Goal: Transaction & Acquisition: Purchase product/service

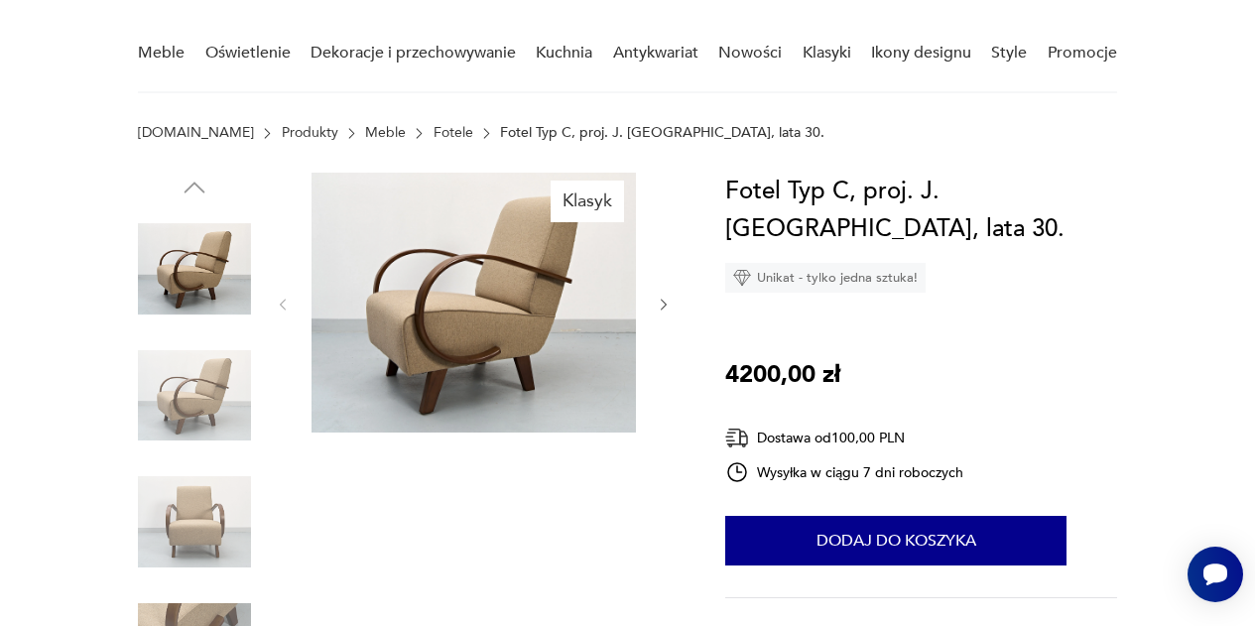
scroll to position [151, 0]
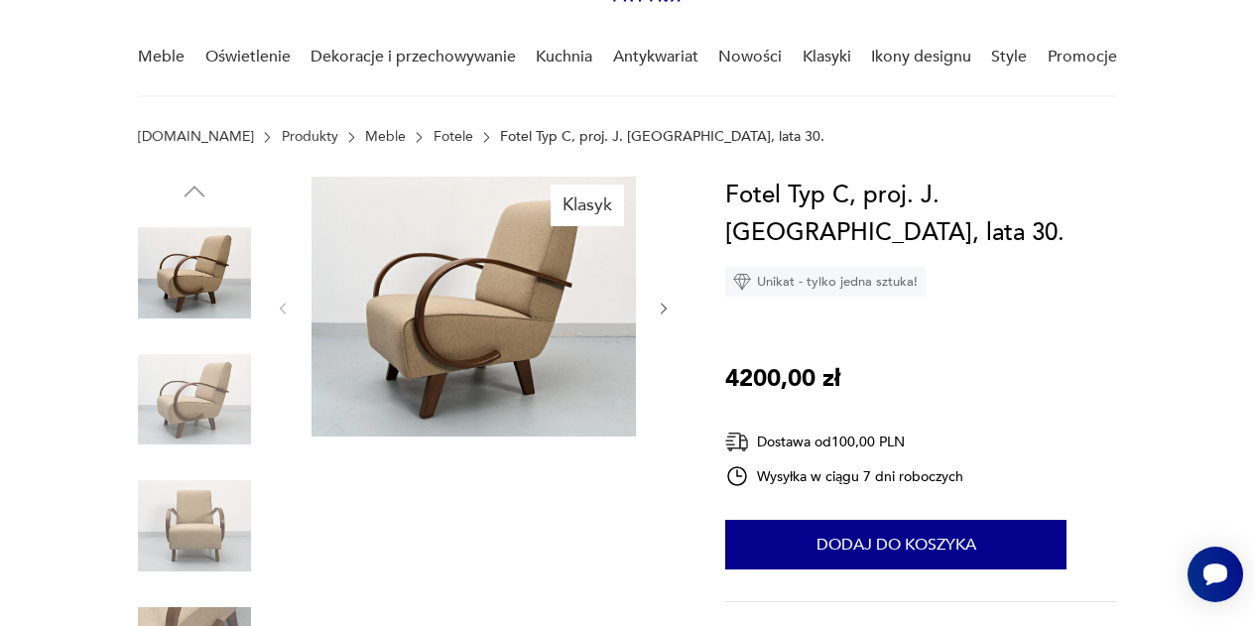
click at [665, 306] on icon "button" at bounding box center [664, 309] width 16 height 16
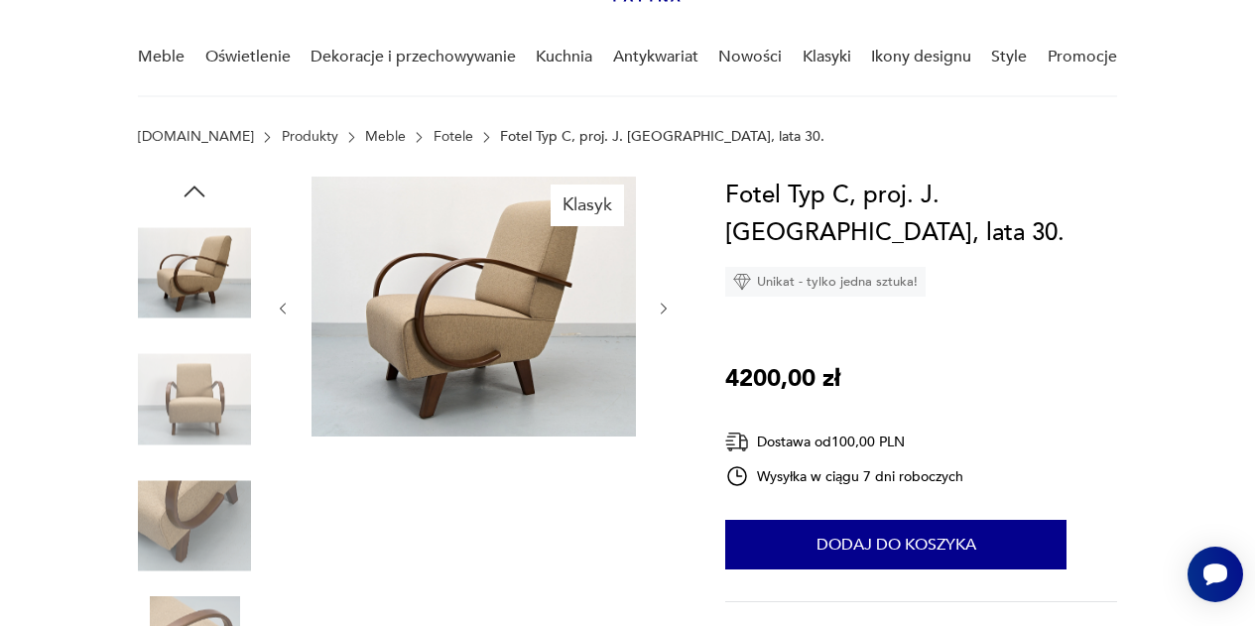
click at [665, 306] on icon "button" at bounding box center [664, 309] width 16 height 16
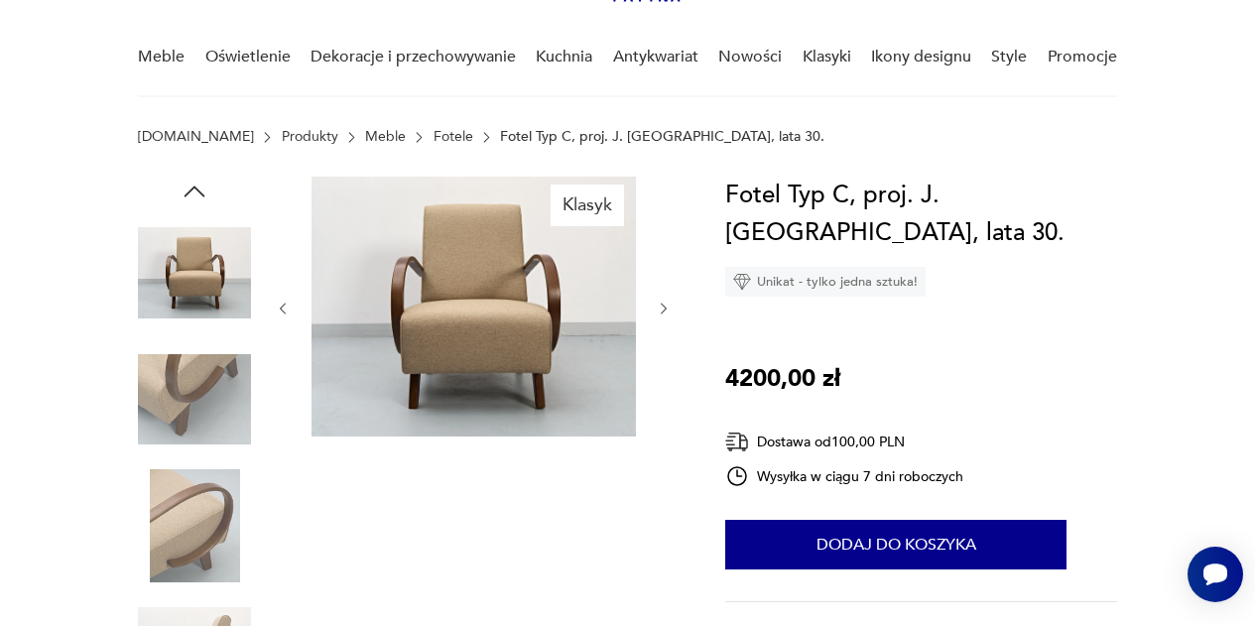
click at [665, 306] on icon "button" at bounding box center [664, 309] width 16 height 16
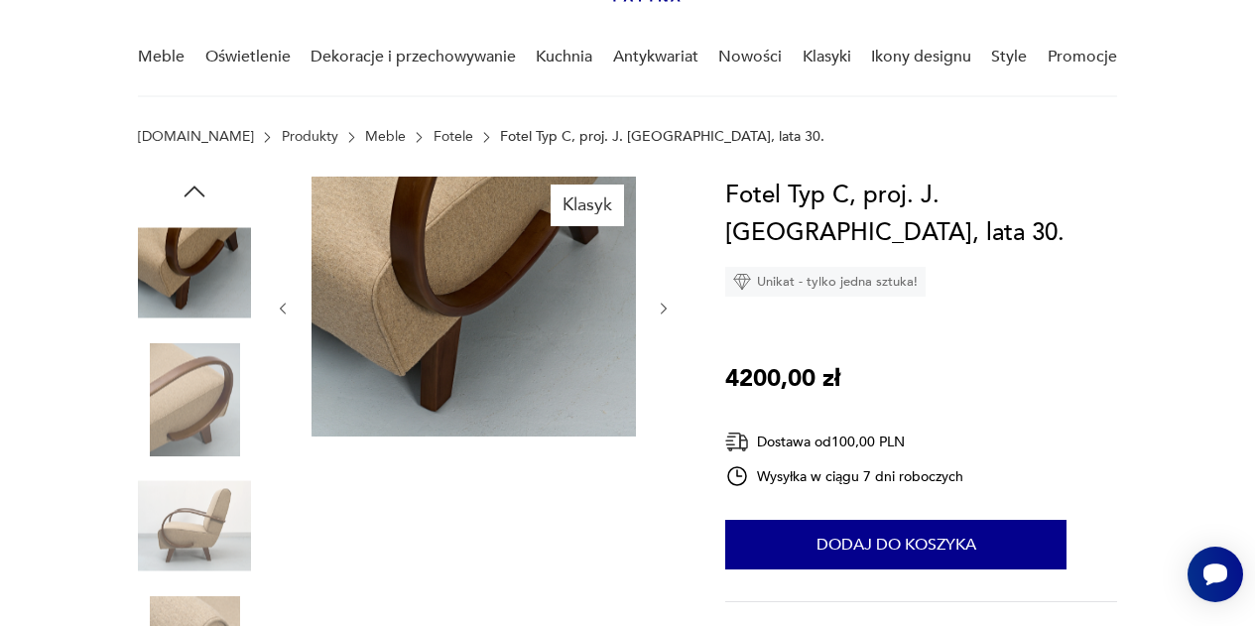
scroll to position [0, 0]
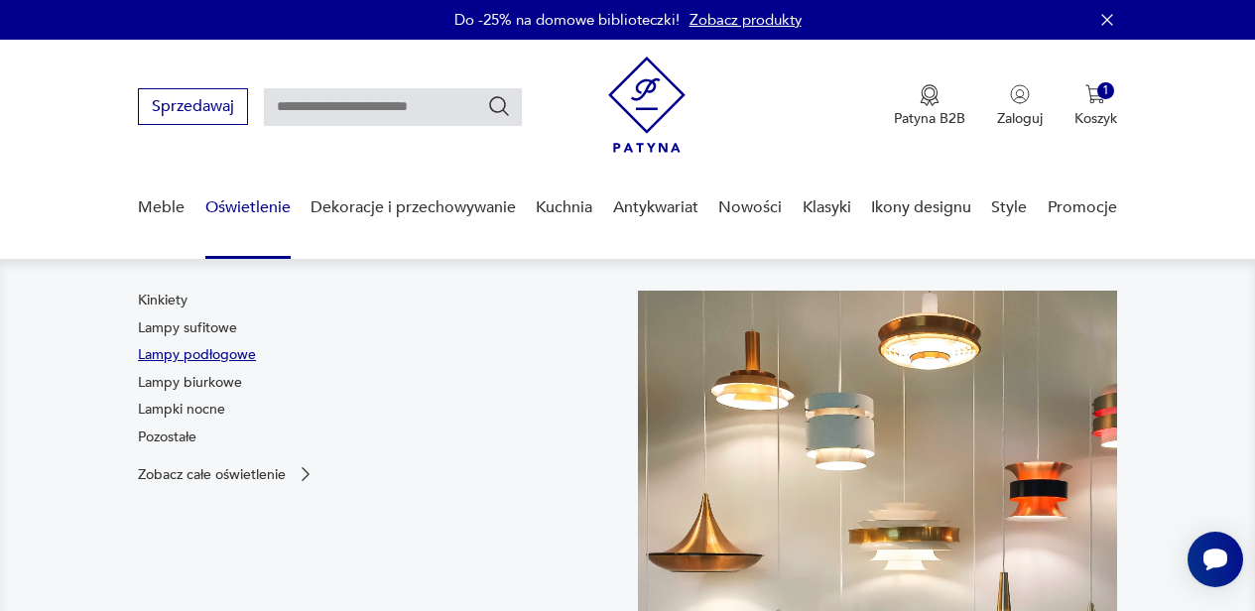
click at [237, 351] on link "Lampy podłogowe" at bounding box center [197, 355] width 118 height 20
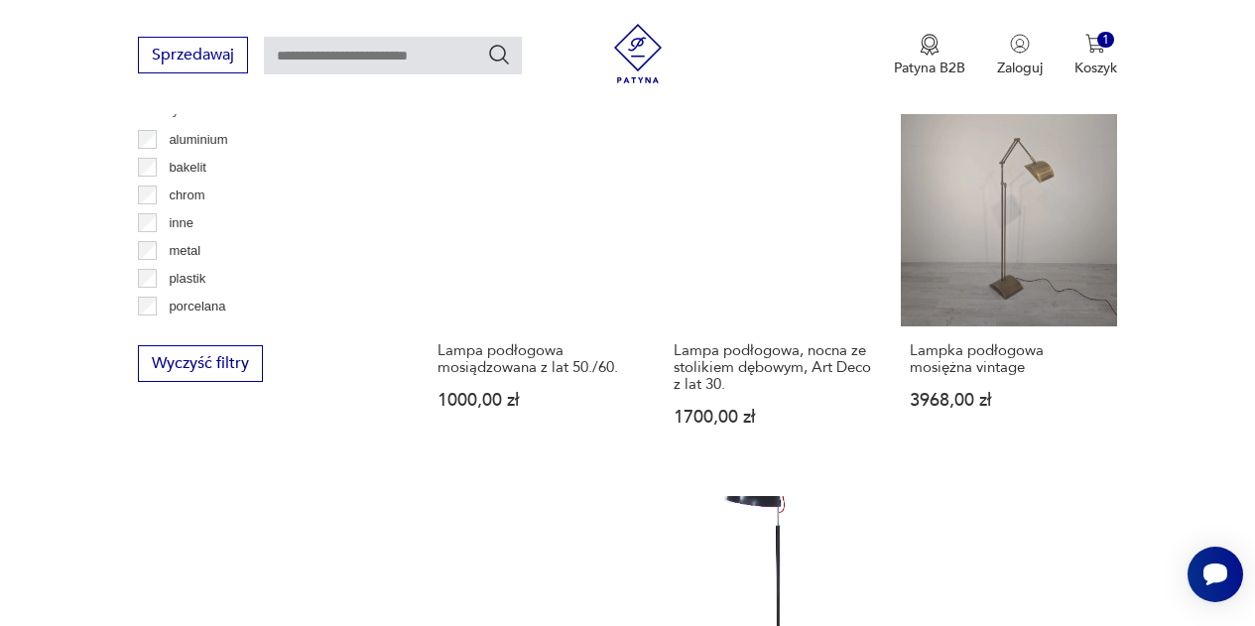
scroll to position [2157, 0]
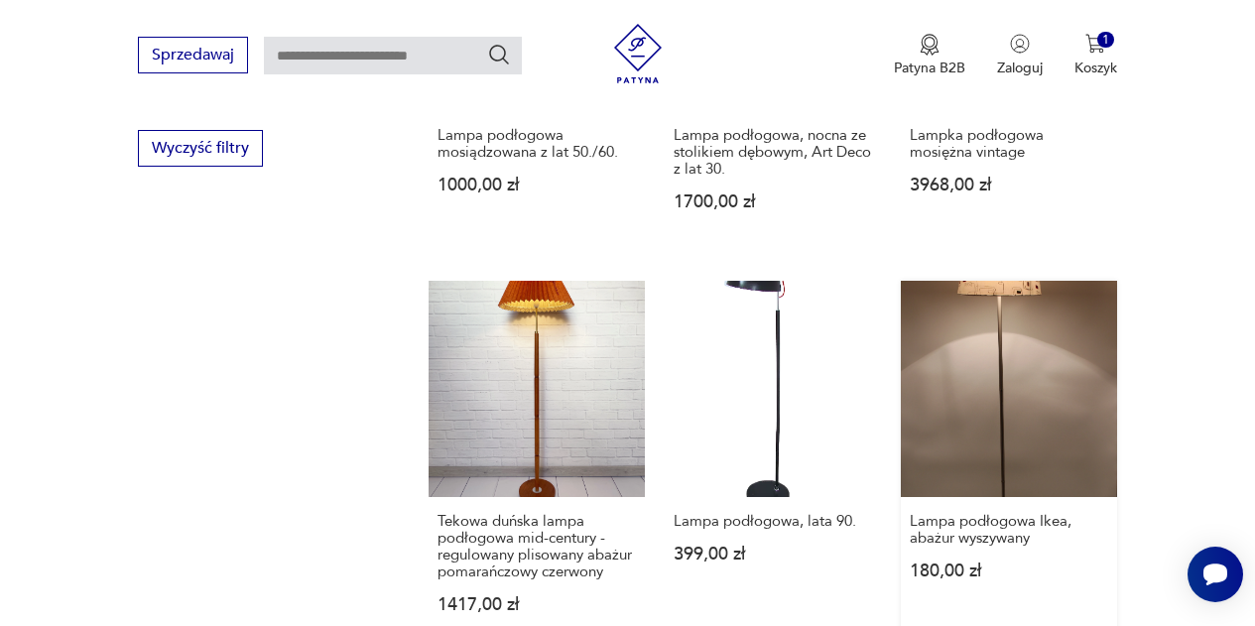
click at [1074, 283] on link "Lampa podłogowa Ikea, abażur wyszywany 180,00 zł" at bounding box center [1009, 466] width 216 height 371
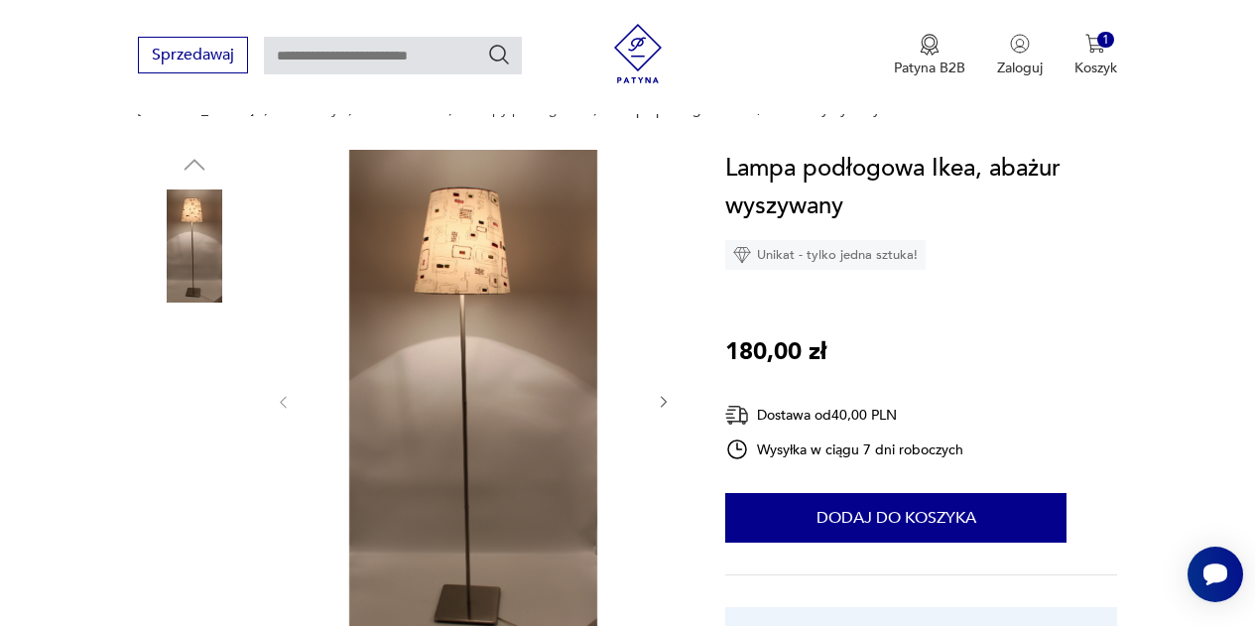
scroll to position [179, 0]
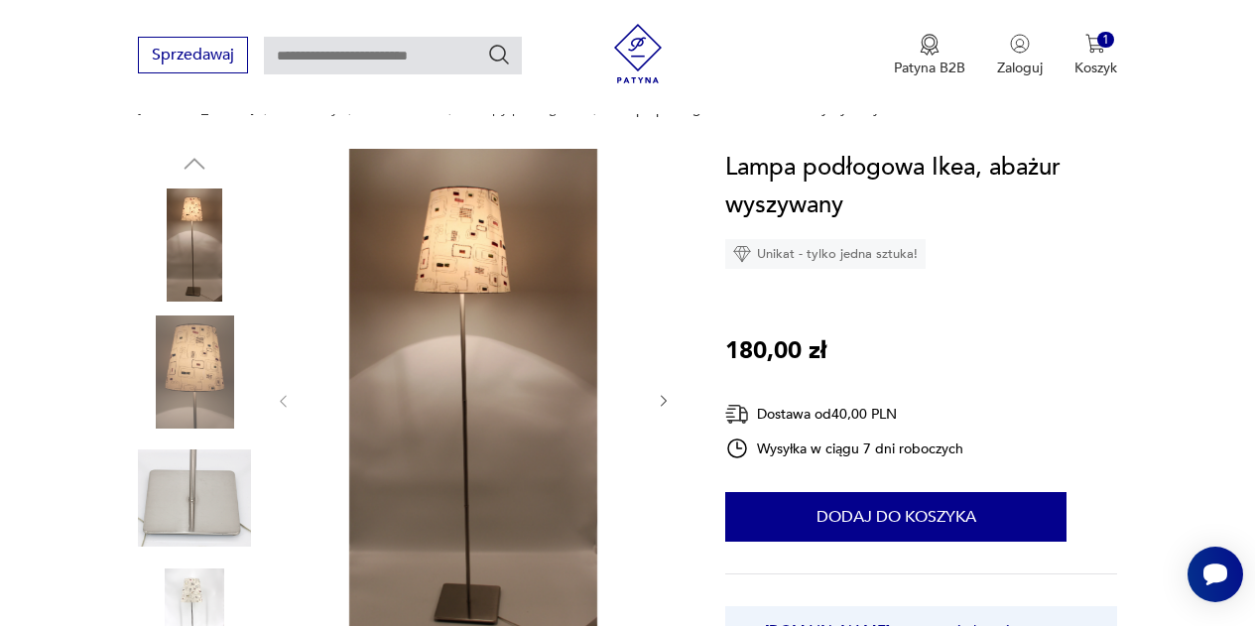
click at [663, 393] on icon "button" at bounding box center [664, 401] width 16 height 16
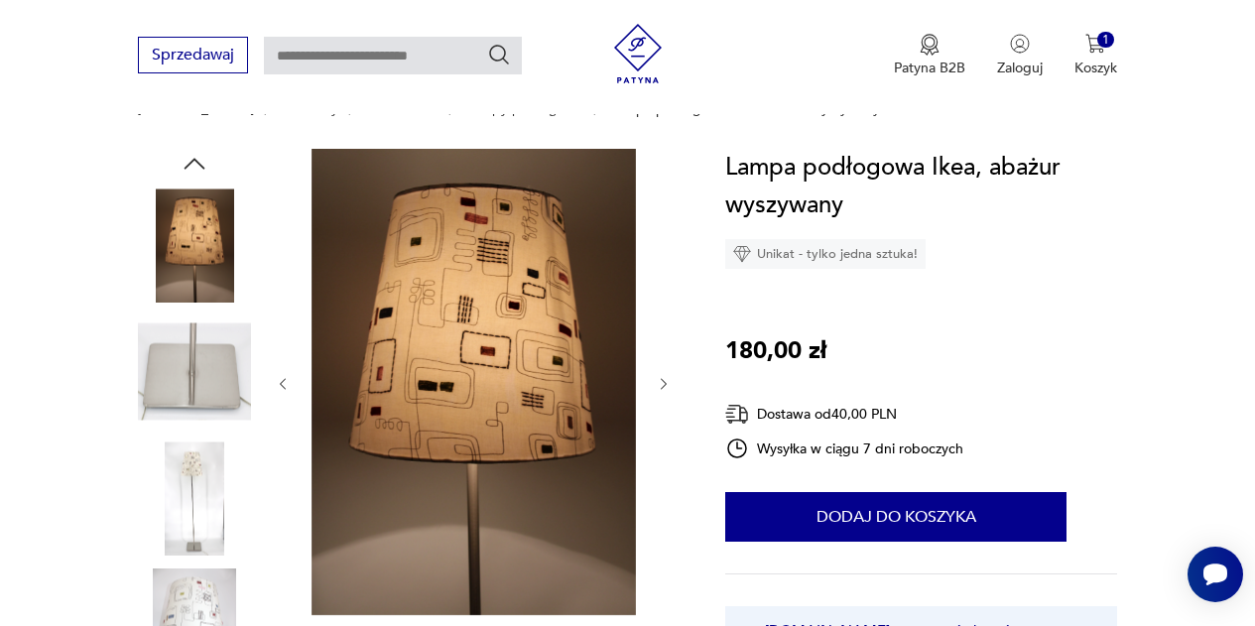
click at [665, 384] on icon "button" at bounding box center [664, 384] width 16 height 16
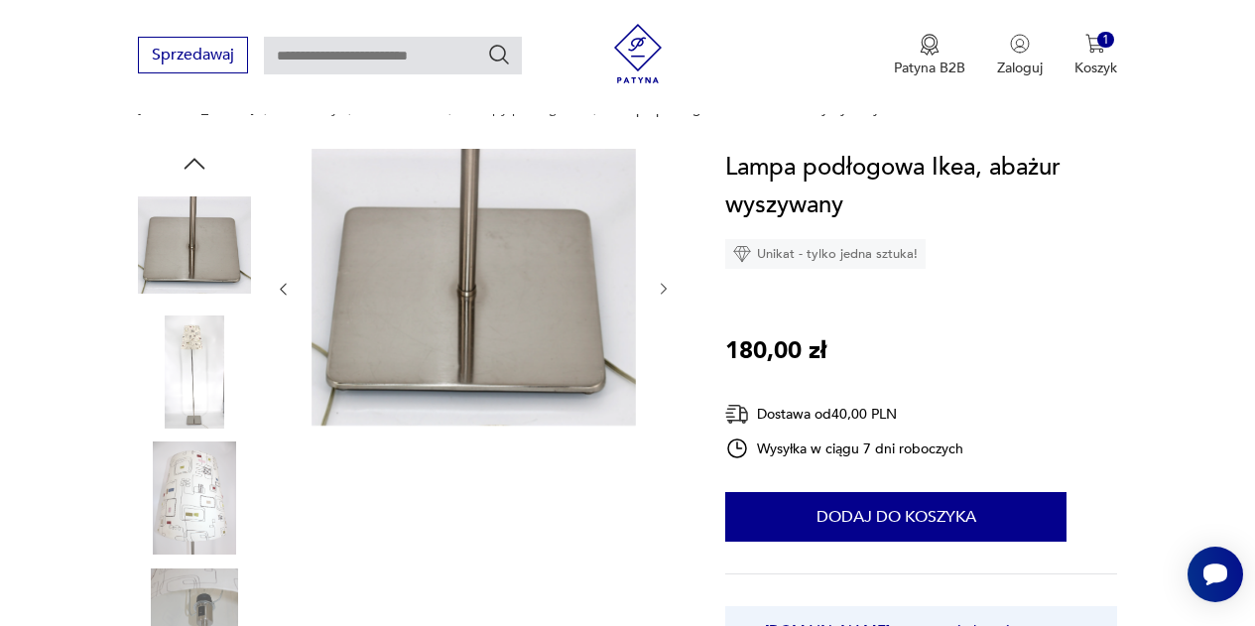
click at [662, 288] on icon "button" at bounding box center [664, 289] width 16 height 16
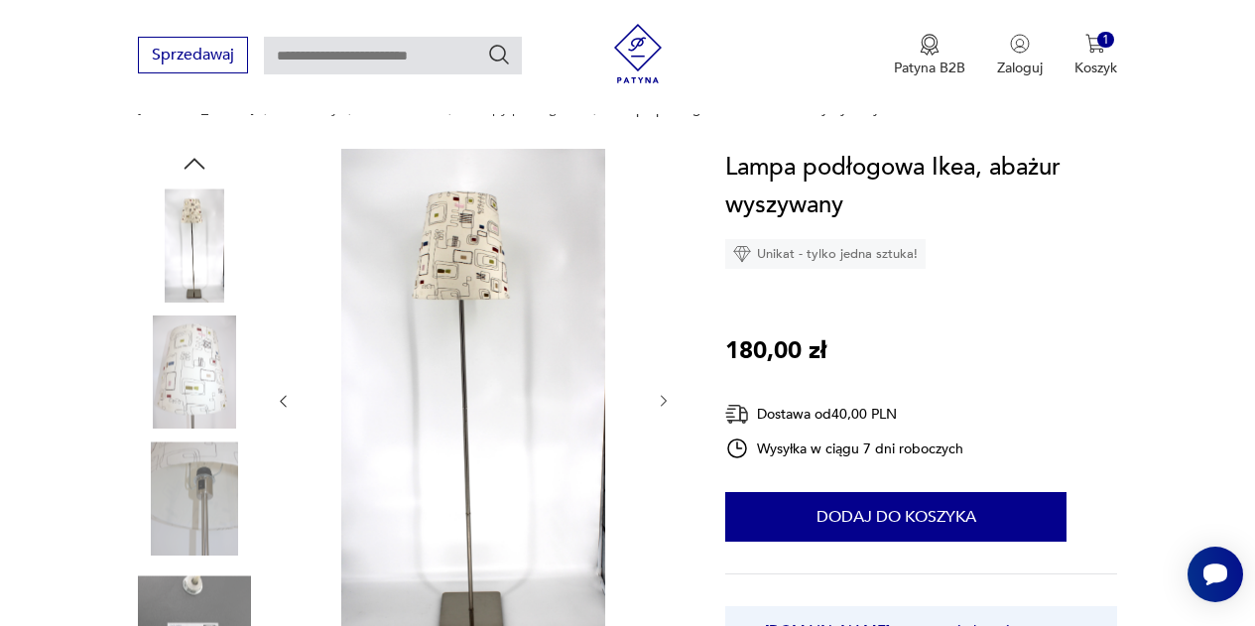
click at [180, 384] on img at bounding box center [194, 372] width 113 height 113
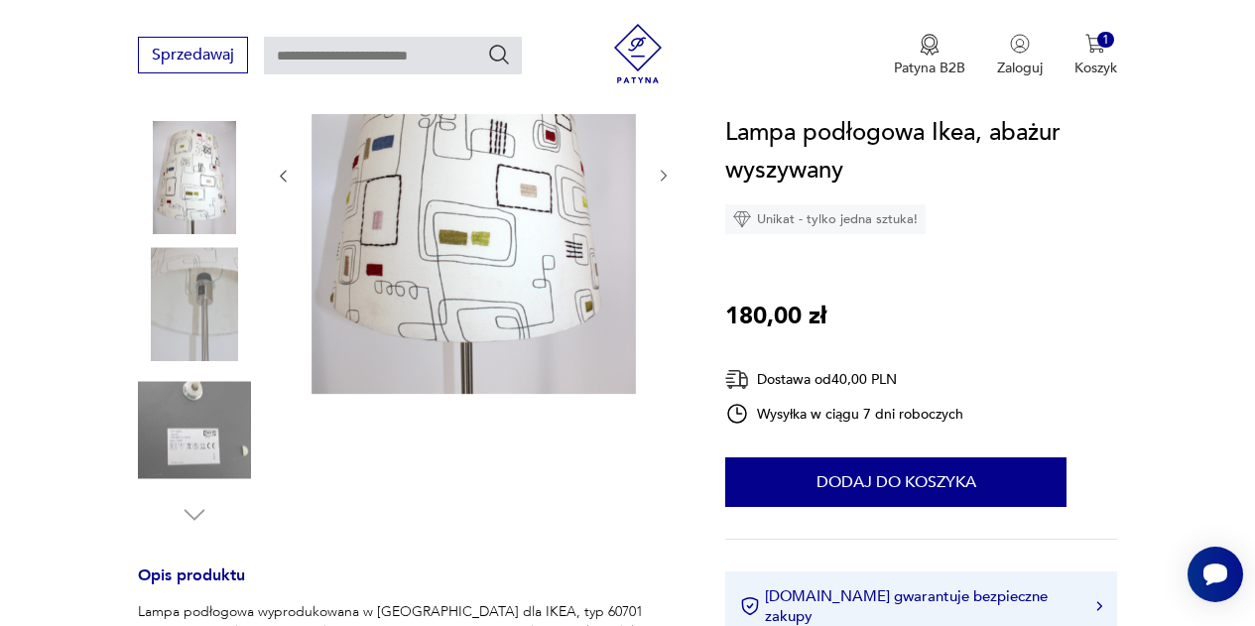
scroll to position [374, 0]
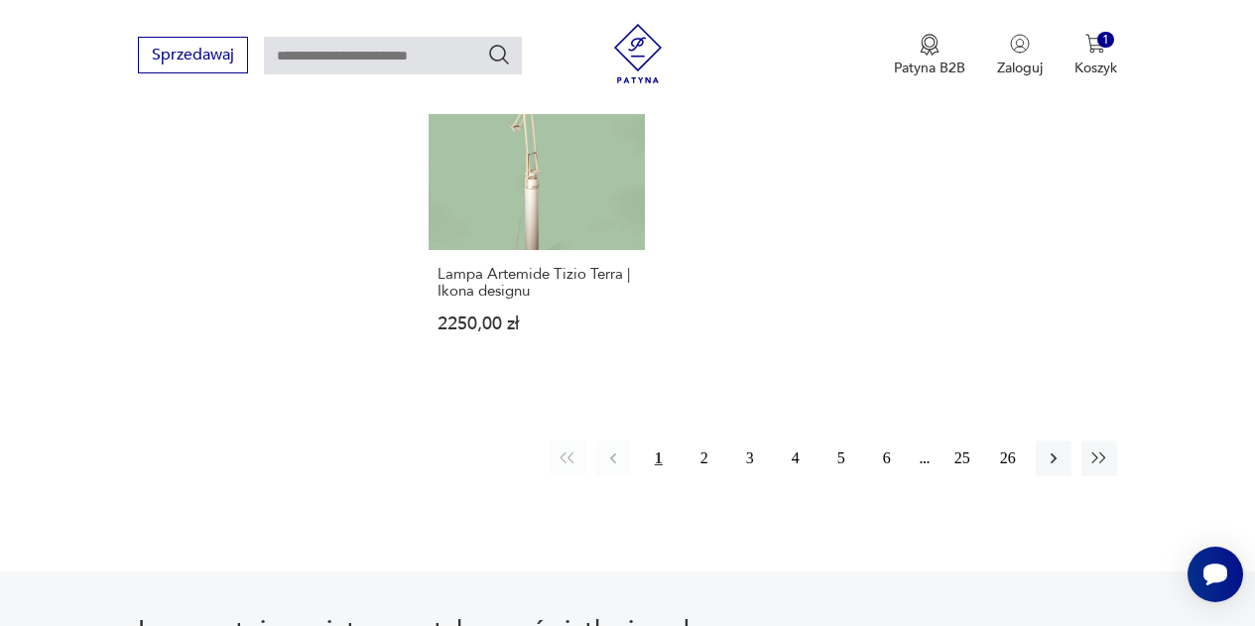
scroll to position [2807, 0]
click at [704, 440] on button "2" at bounding box center [705, 458] width 36 height 36
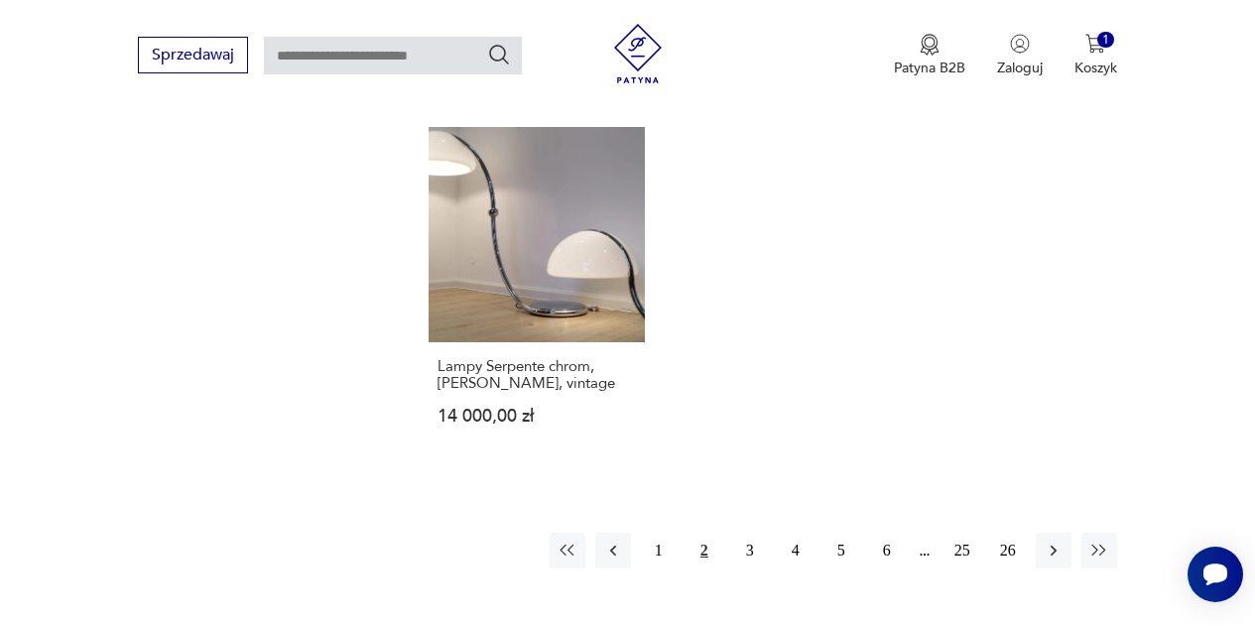
scroll to position [2782, 0]
click at [750, 532] on button "3" at bounding box center [750, 550] width 36 height 36
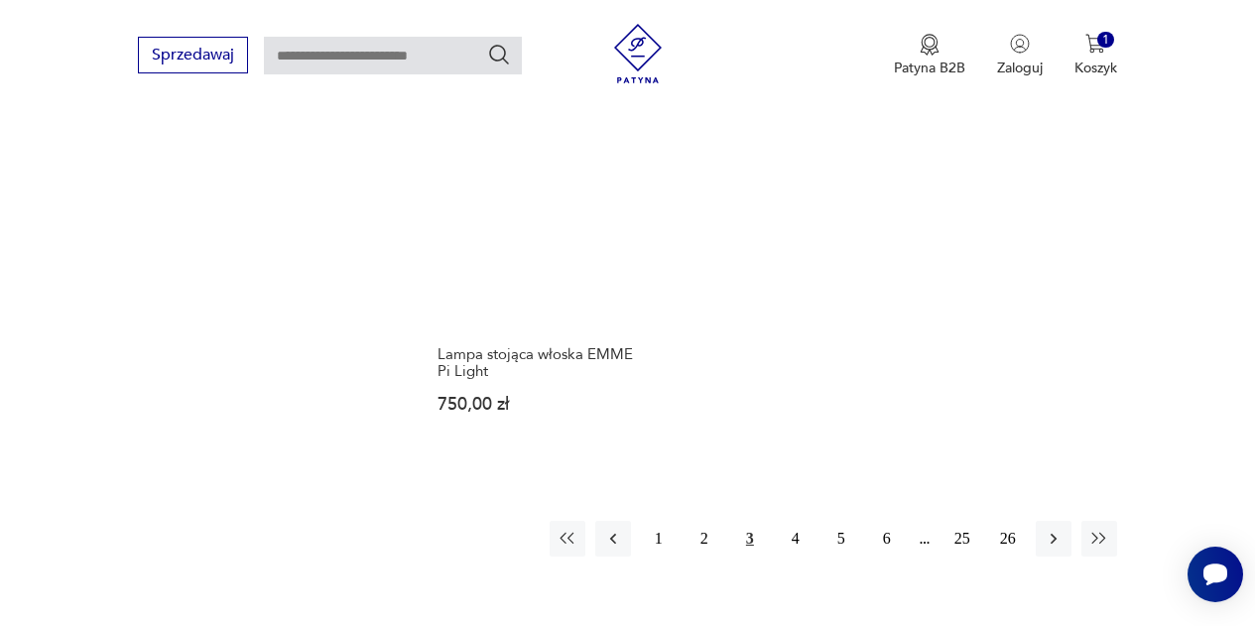
scroll to position [2760, 0]
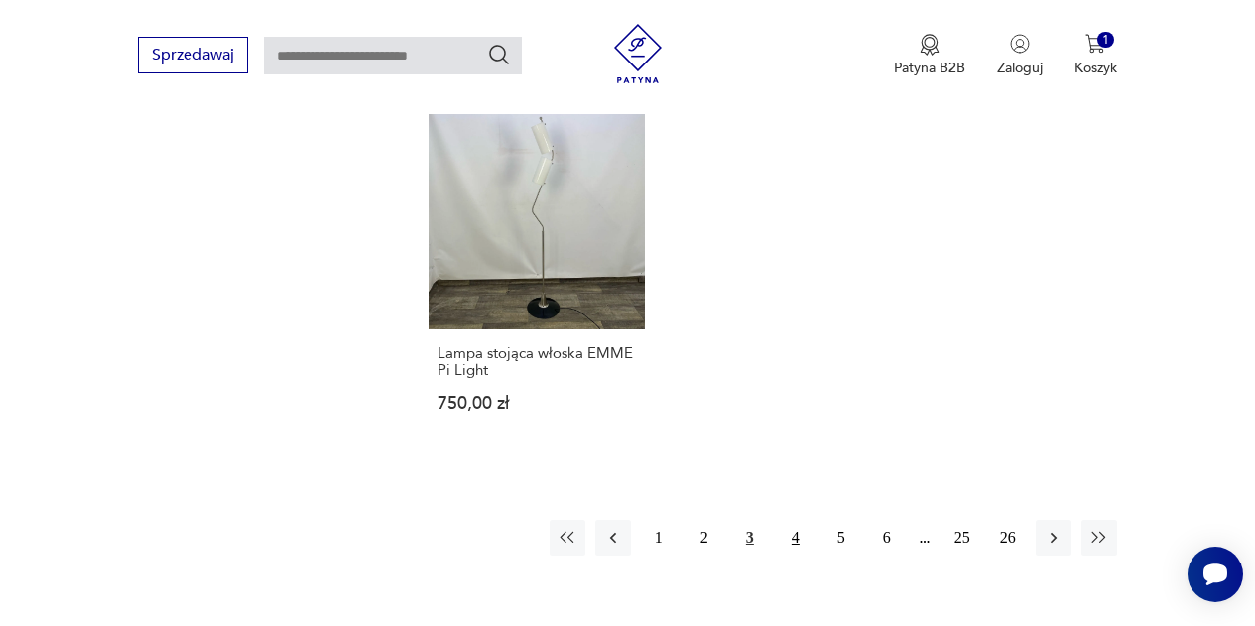
click at [800, 520] on button "4" at bounding box center [796, 538] width 36 height 36
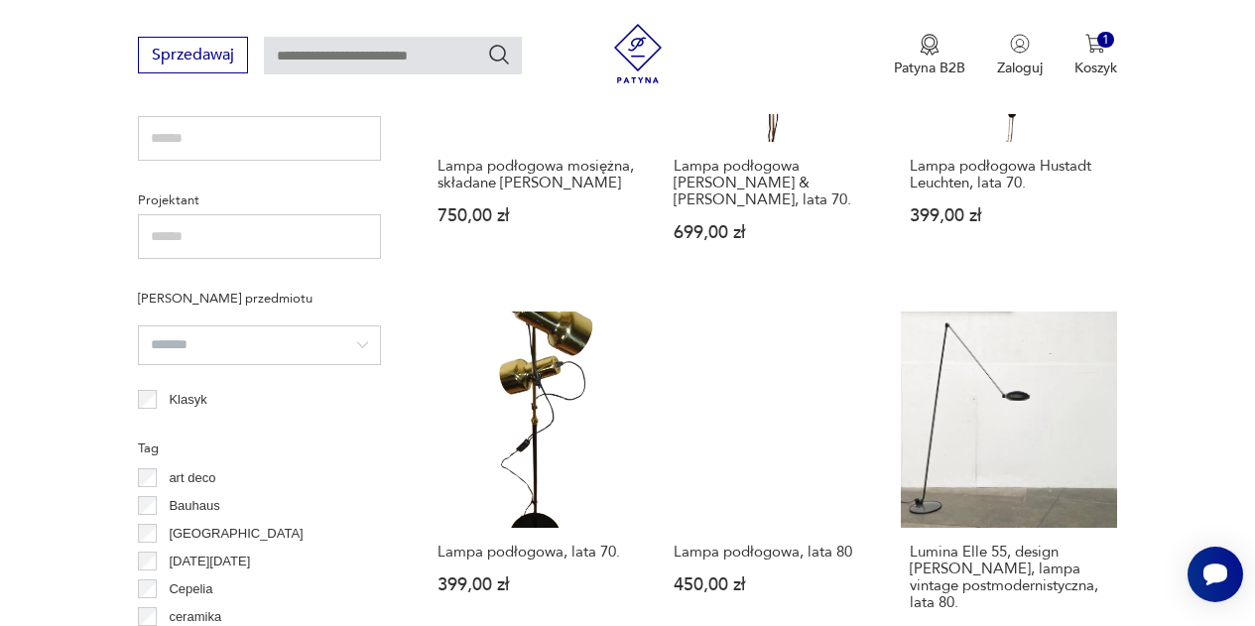
scroll to position [1364, 0]
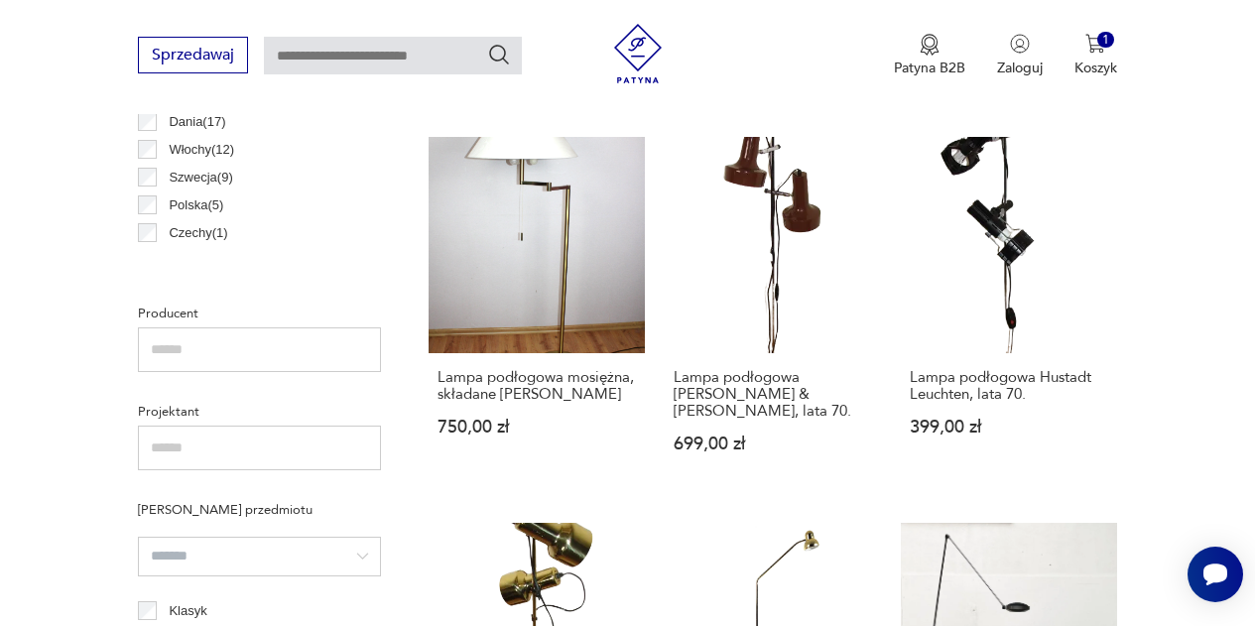
scroll to position [45, 0]
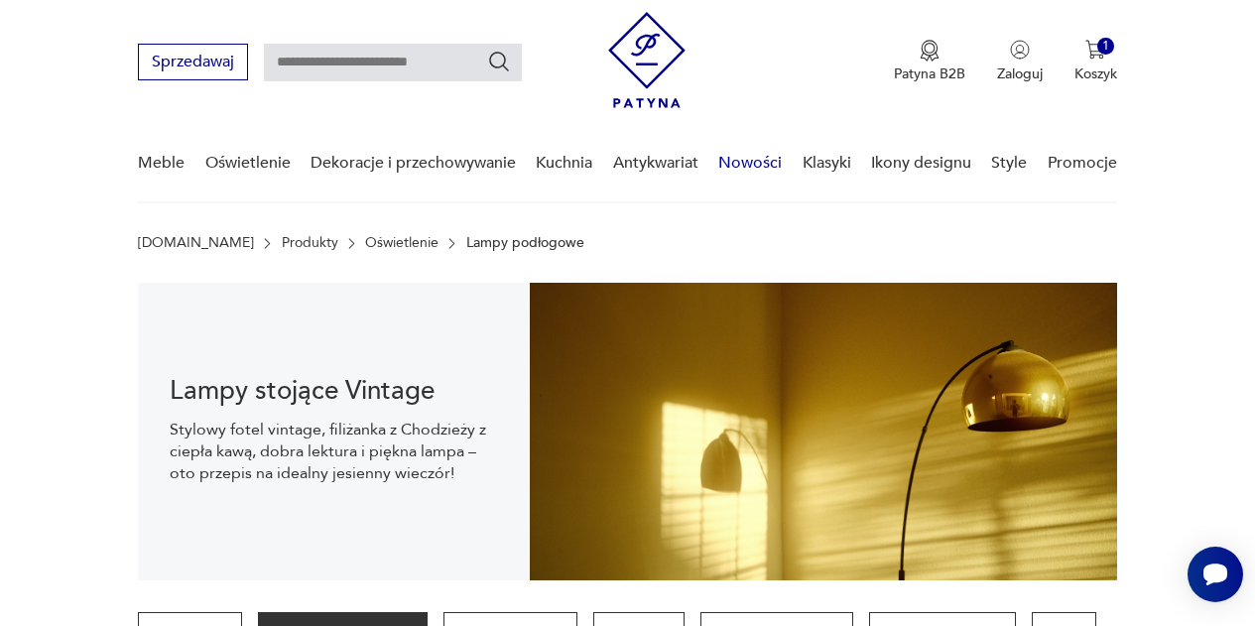
click at [752, 170] on link "Nowości" at bounding box center [751, 163] width 64 height 76
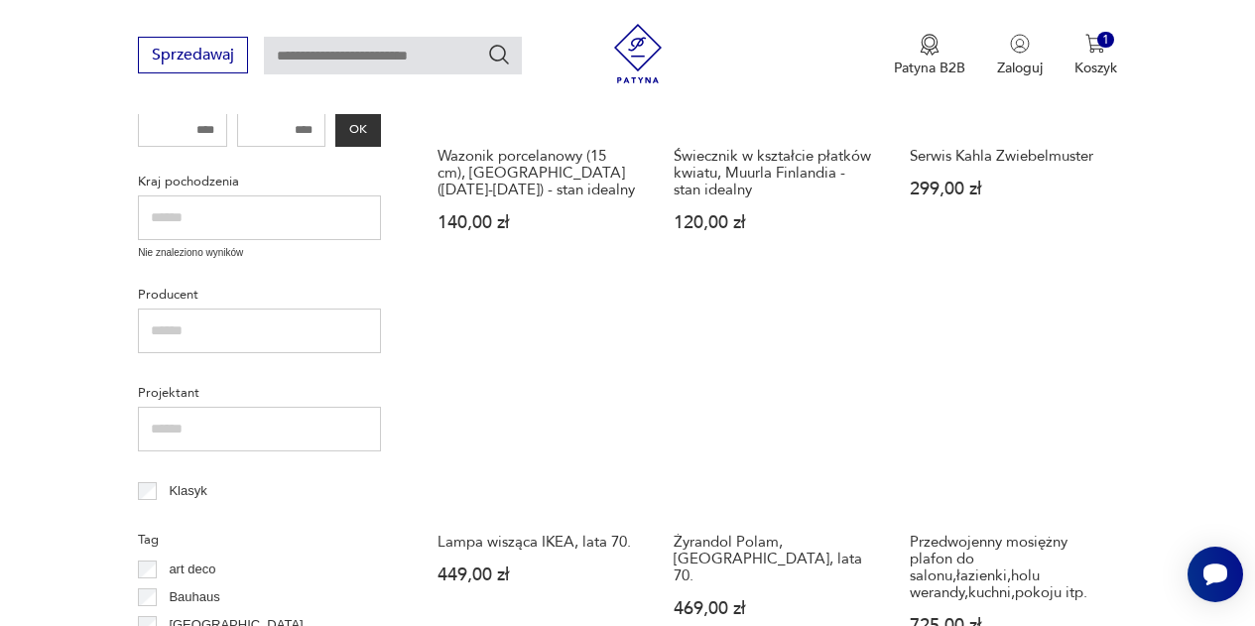
scroll to position [738, 0]
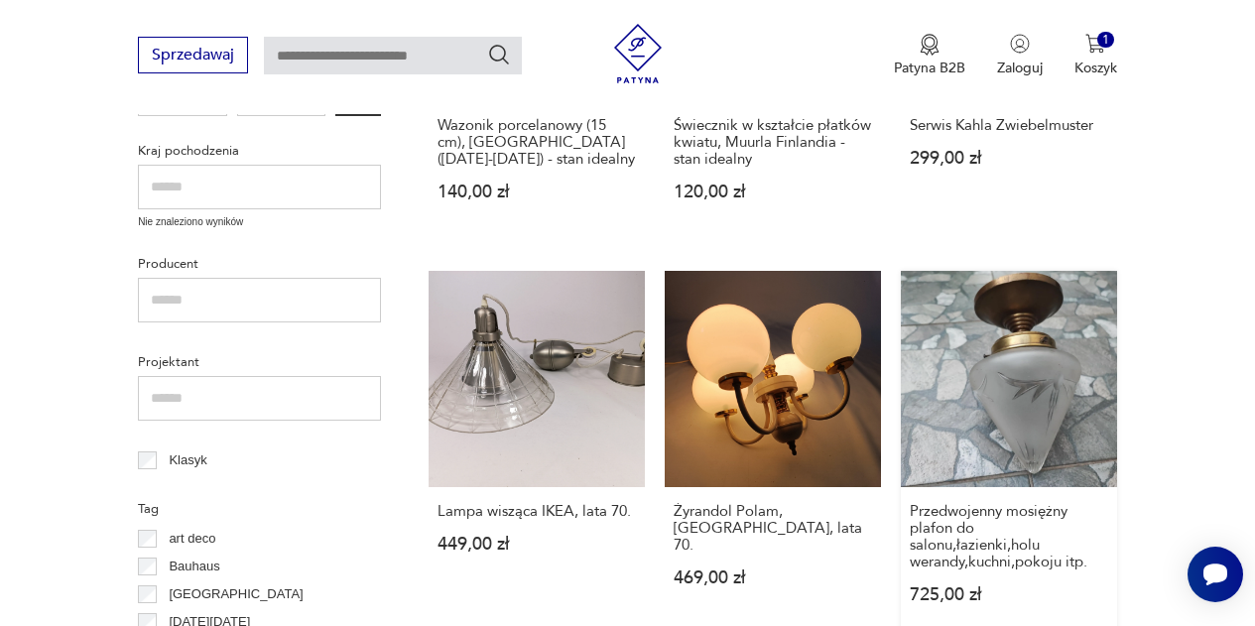
click at [1041, 376] on link "Przedwojenny mosiężny plafon do salonu,łazienki,holu werandy,kuchni,pokoju itp.…" at bounding box center [1009, 456] width 216 height 371
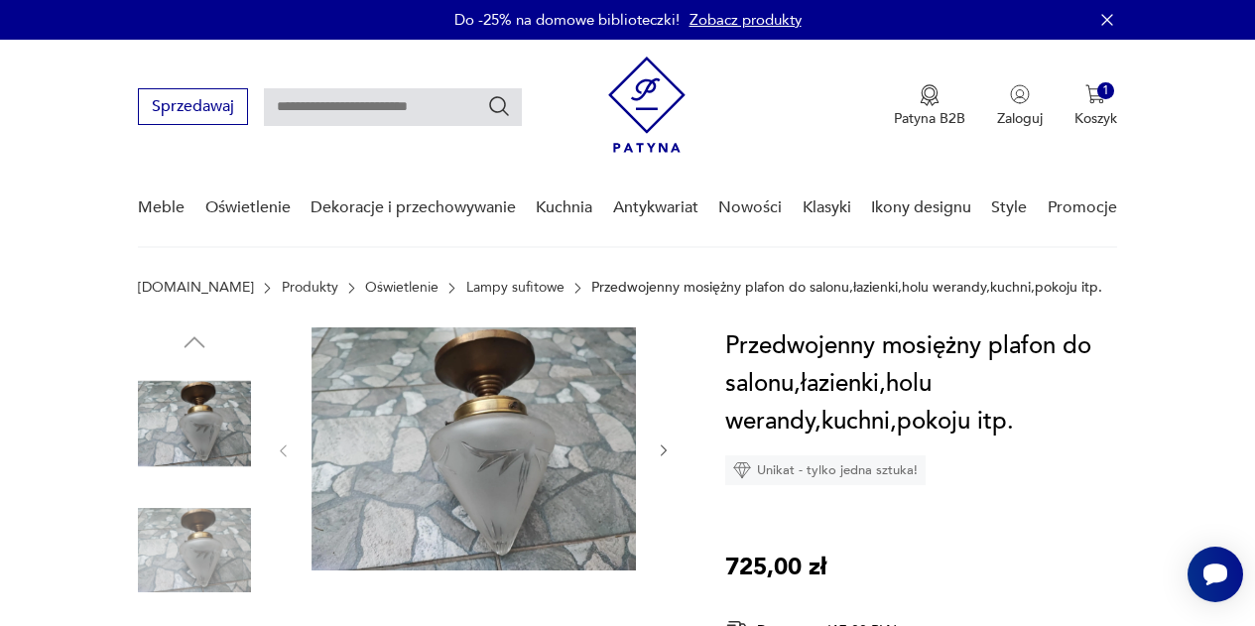
click at [665, 446] on icon "button" at bounding box center [664, 451] width 16 height 16
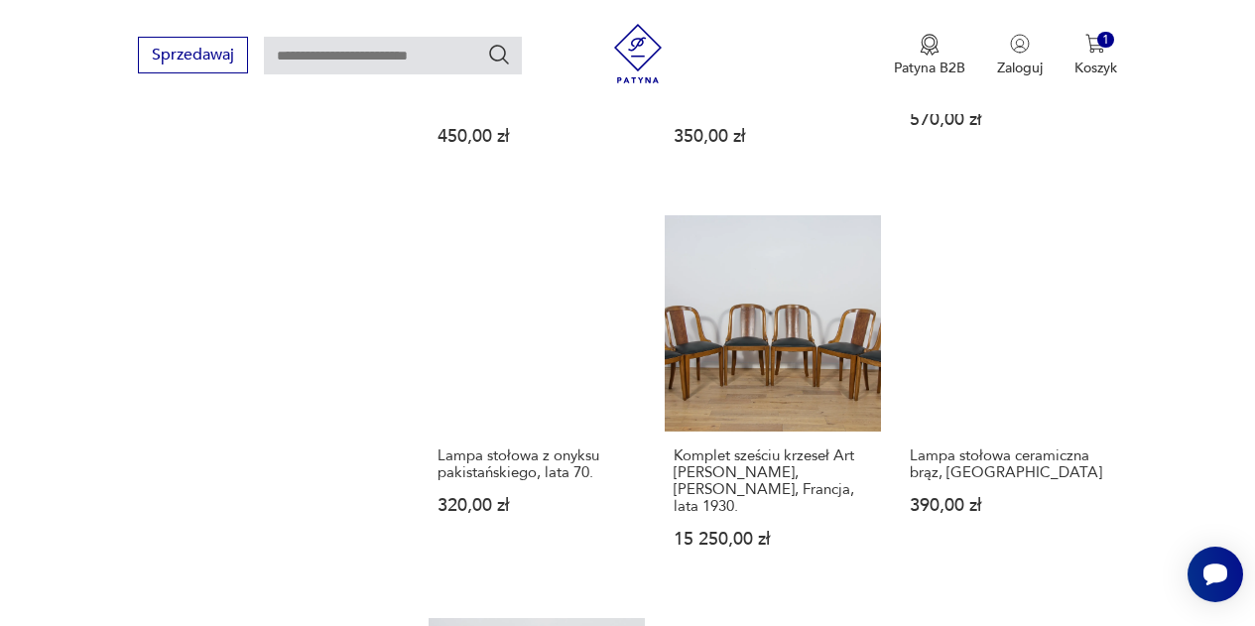
scroll to position [1584, 0]
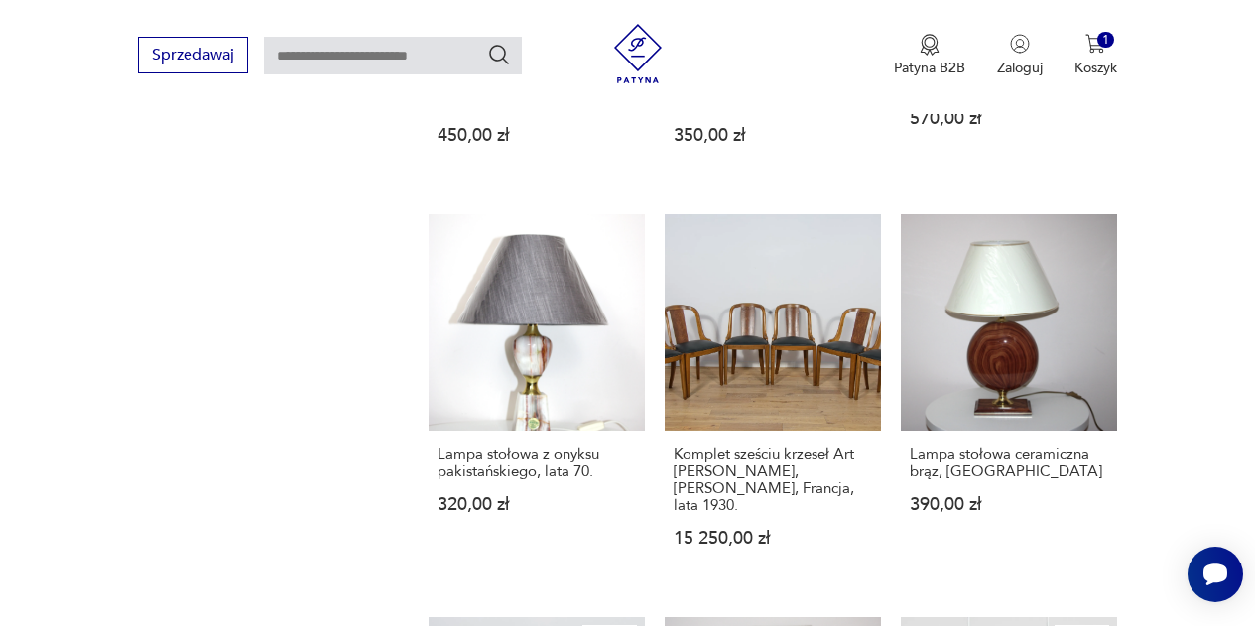
click at [1161, 367] on section "Filtruj produkty Cena MIN MAX OK Promocja Datowanie OK Kraj pochodzenia Nie zna…" at bounding box center [627, 264] width 1255 height 2585
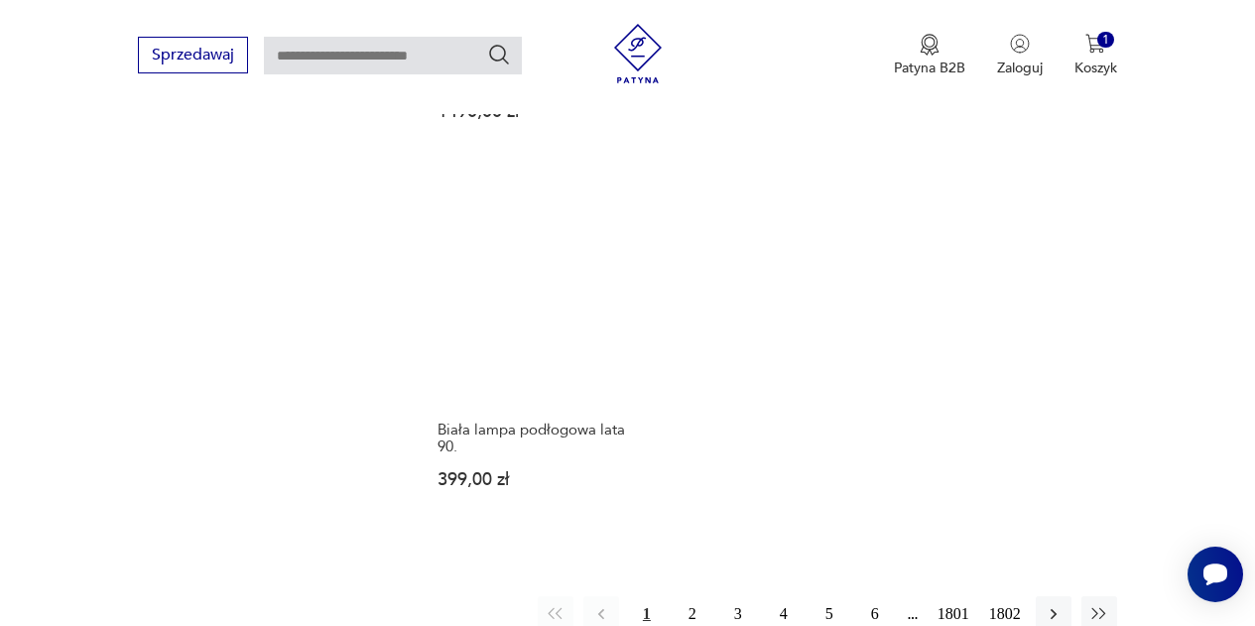
scroll to position [2415, 0]
click at [689, 595] on button "2" at bounding box center [693, 613] width 36 height 36
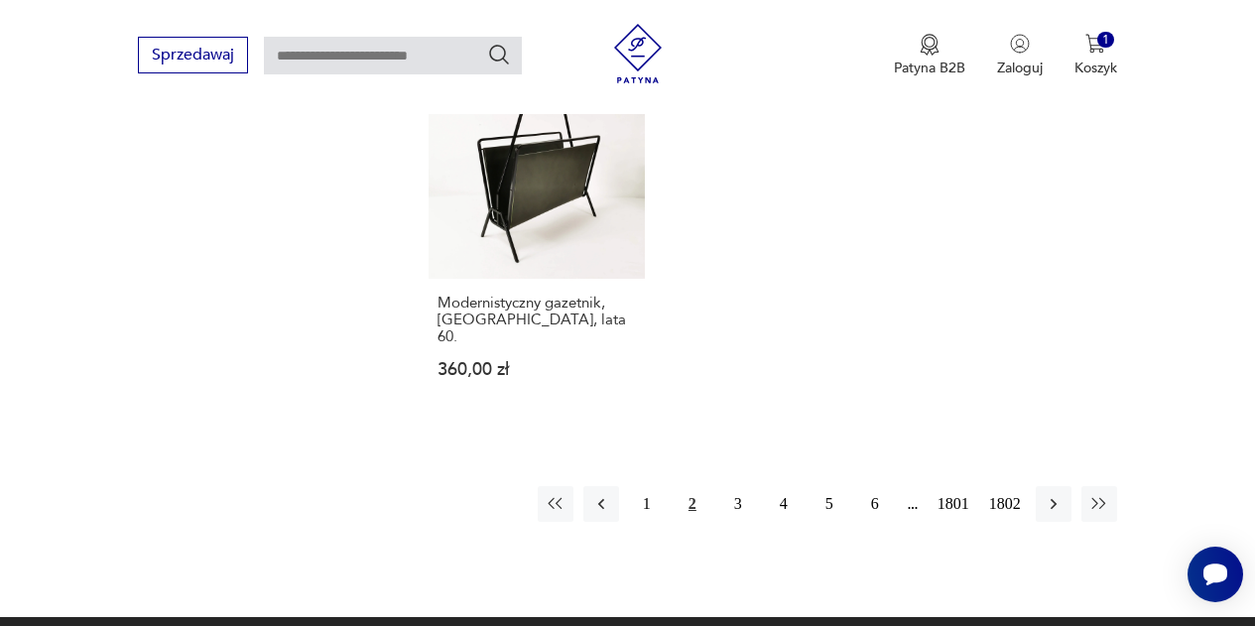
scroll to position [2542, 0]
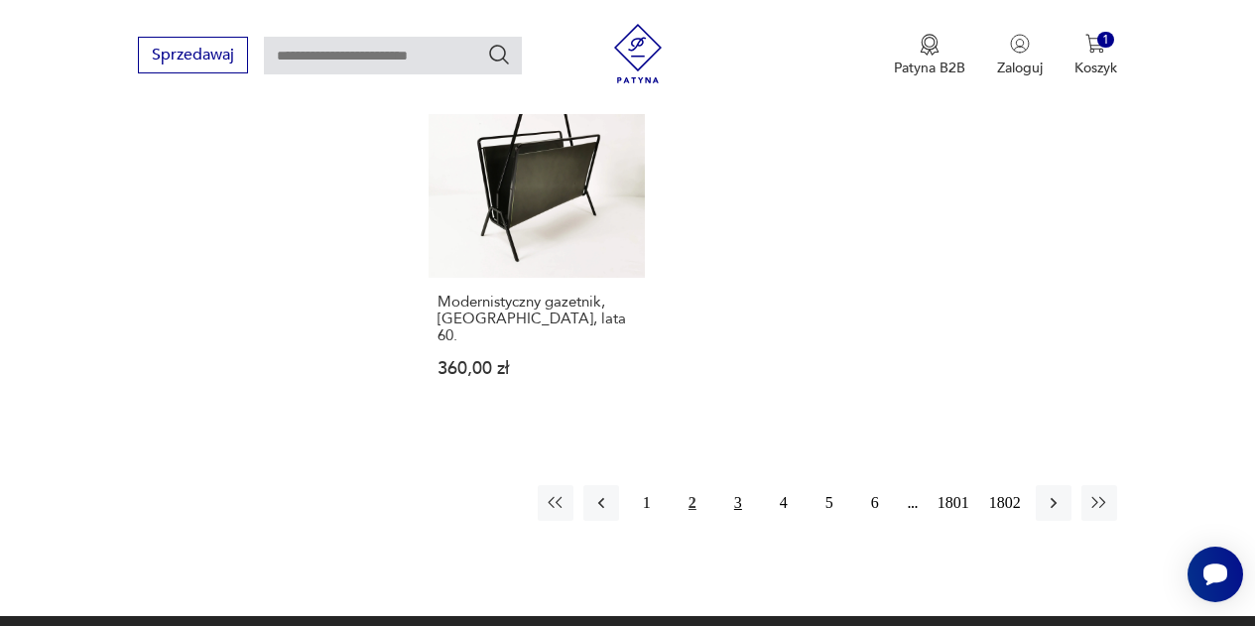
click at [737, 485] on button "3" at bounding box center [739, 503] width 36 height 36
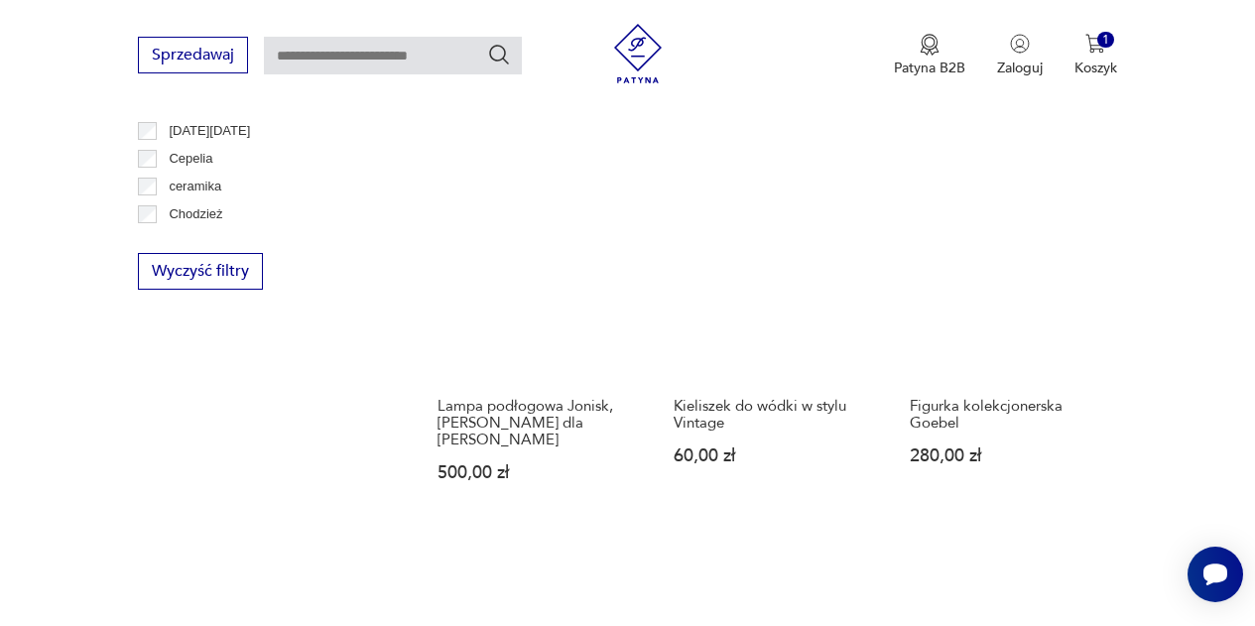
scroll to position [1231, 0]
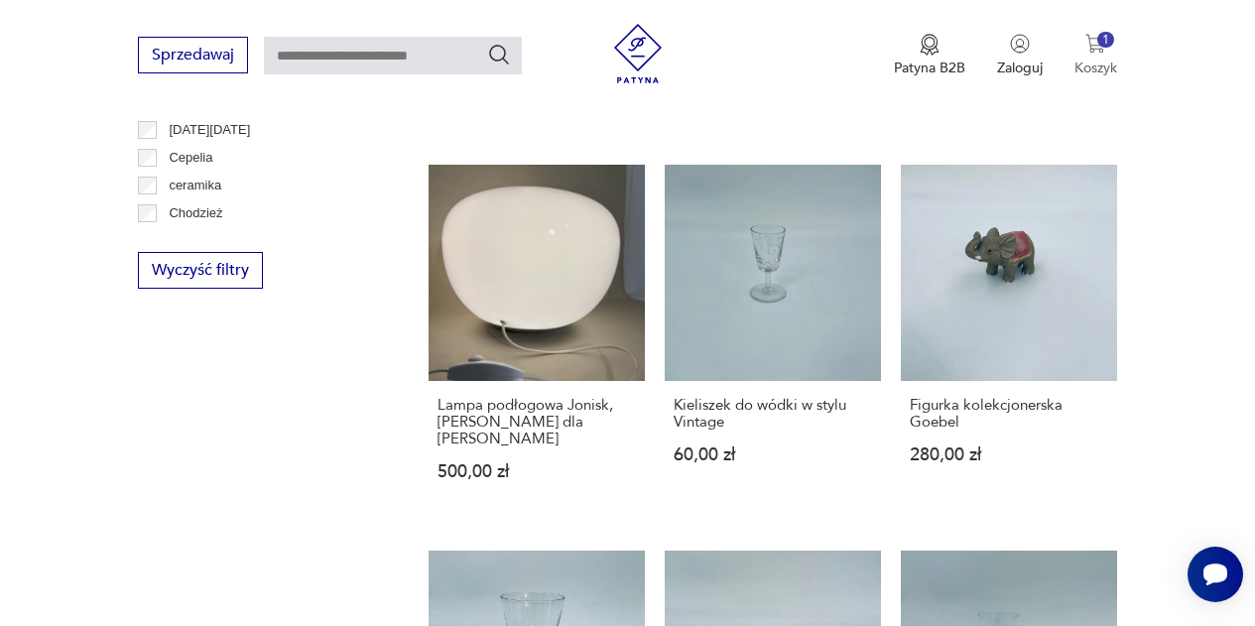
click at [1092, 49] on img "button" at bounding box center [1096, 44] width 20 height 20
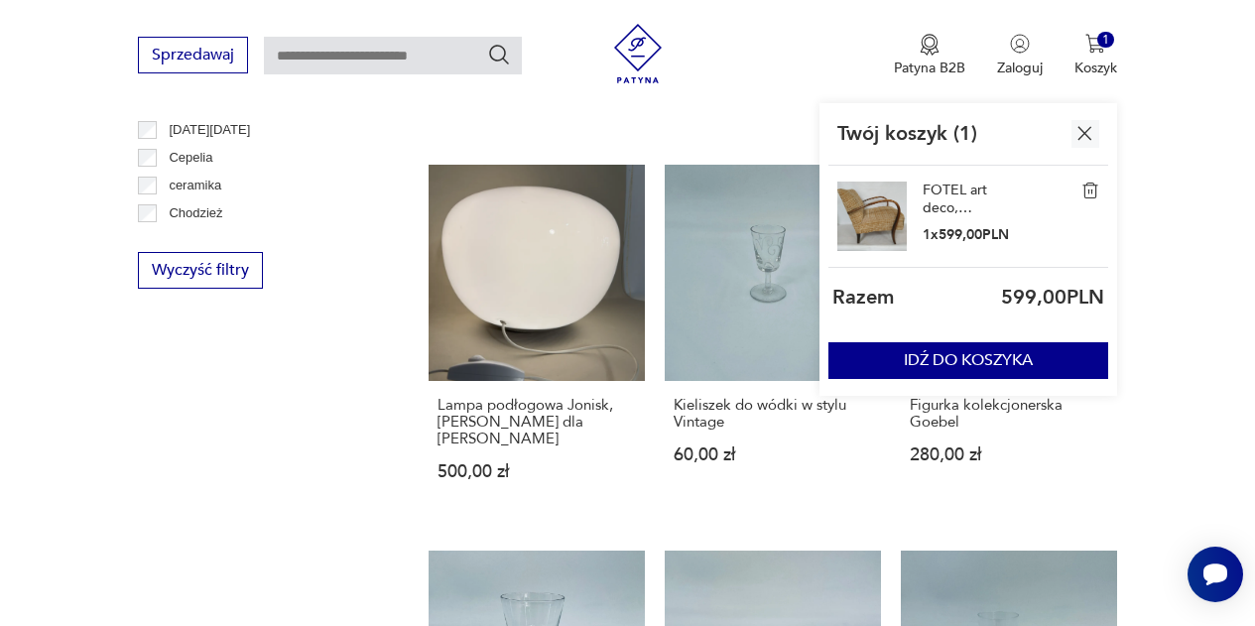
click at [887, 230] on img at bounding box center [872, 216] width 69 height 69
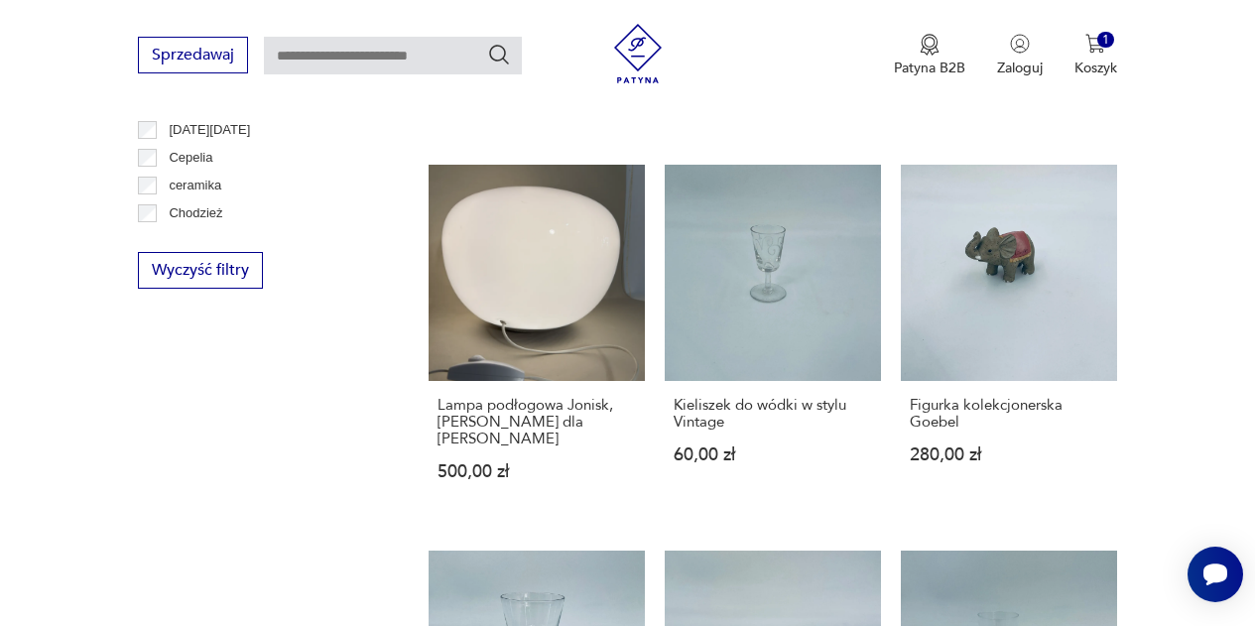
click at [1173, 183] on section "Filtruj produkty Cena MIN MAX OK Promocja Datowanie OK Kraj pochodzenia Nie zna…" at bounding box center [627, 584] width 1255 height 2518
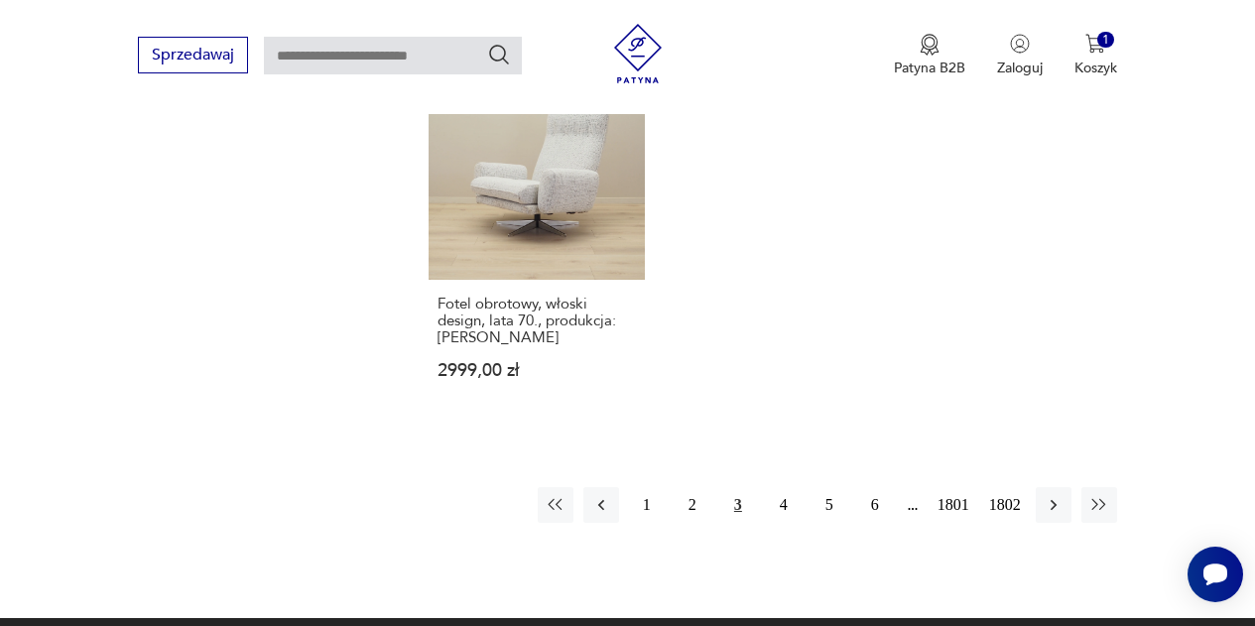
scroll to position [2456, 0]
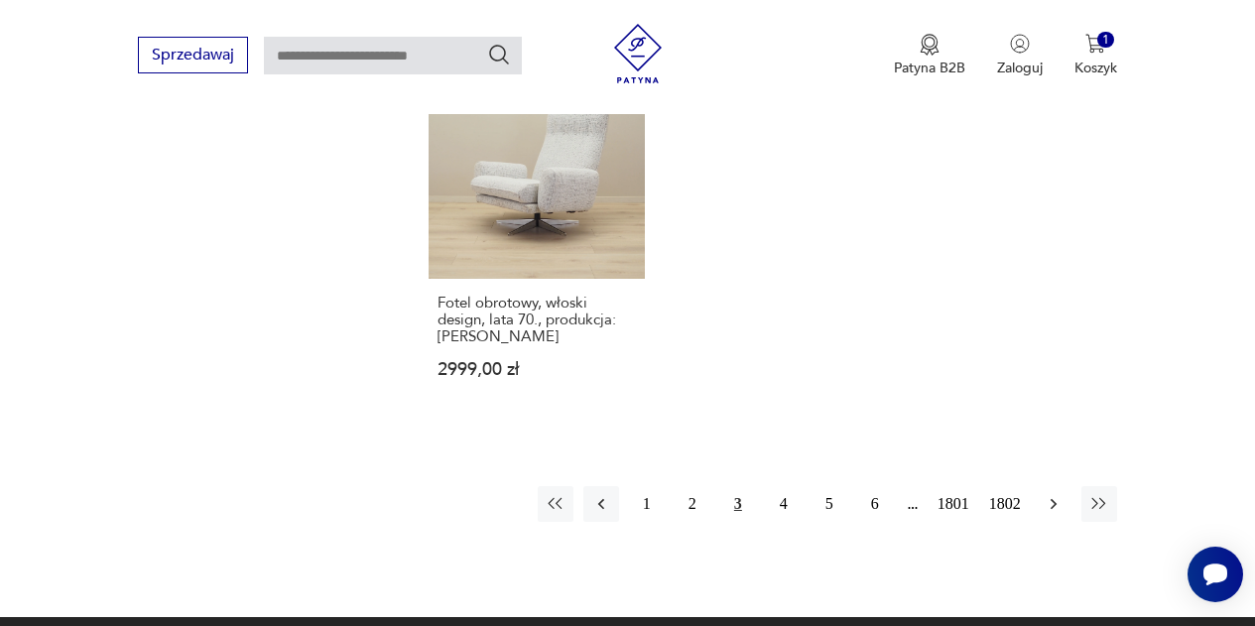
click at [1057, 494] on icon "button" at bounding box center [1054, 504] width 20 height 20
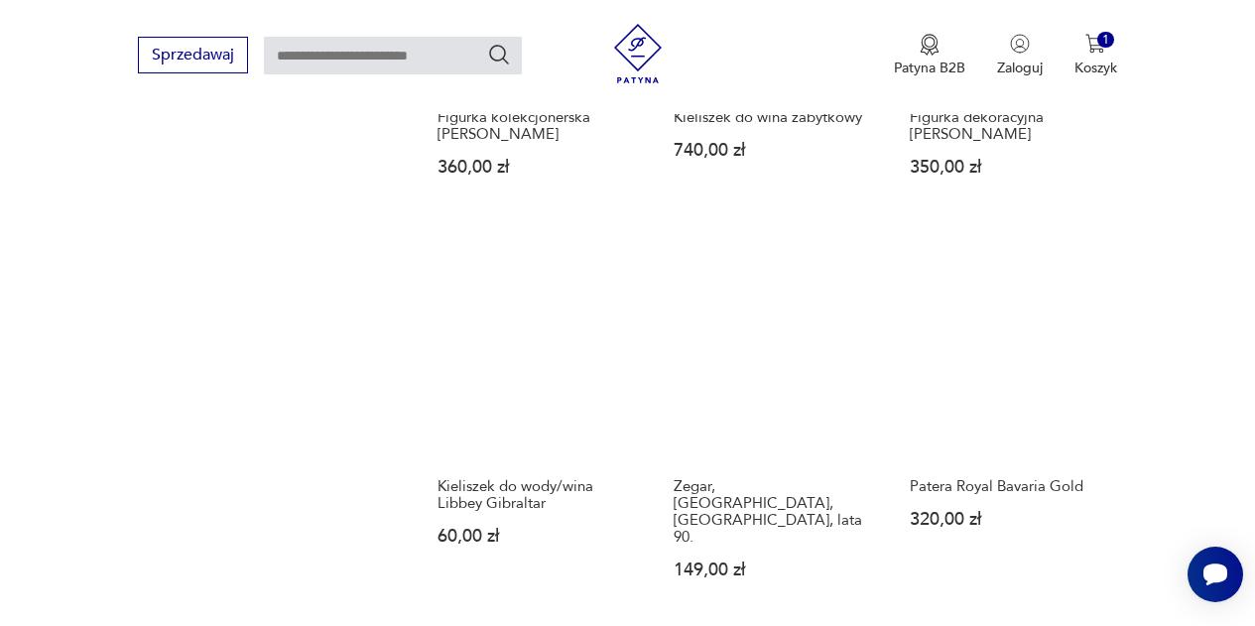
scroll to position [1504, 0]
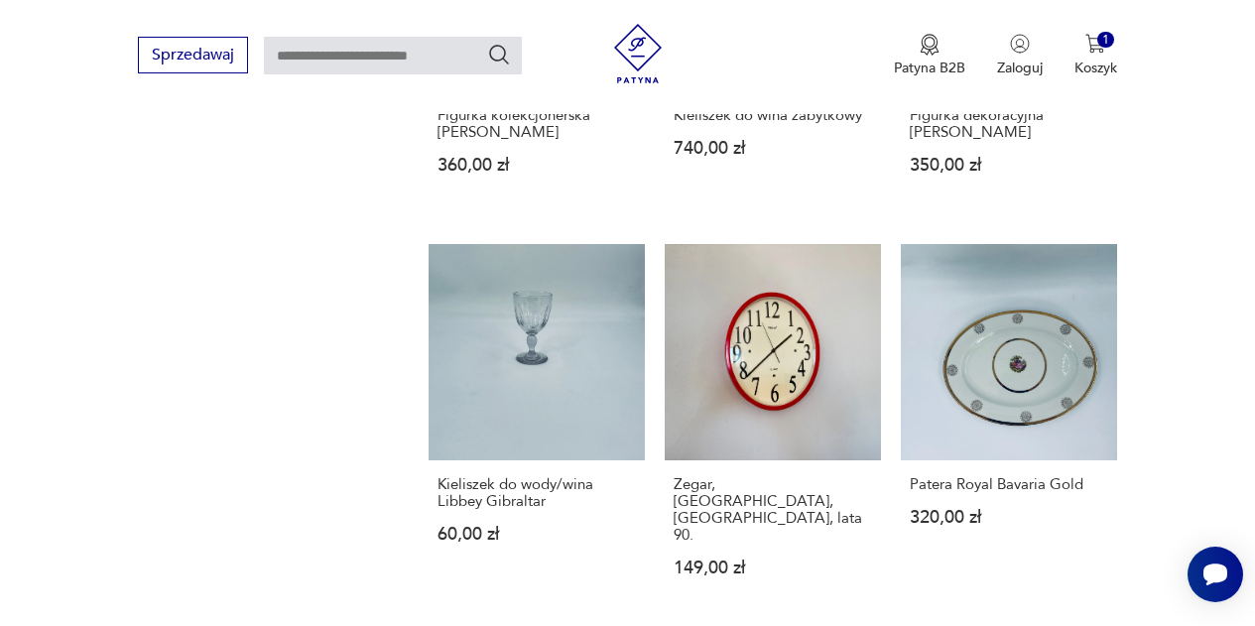
click at [1207, 393] on section "Filtruj produkty Cena MIN MAX OK Promocja Datowanie OK Kraj pochodzenia Nie zna…" at bounding box center [627, 319] width 1255 height 2535
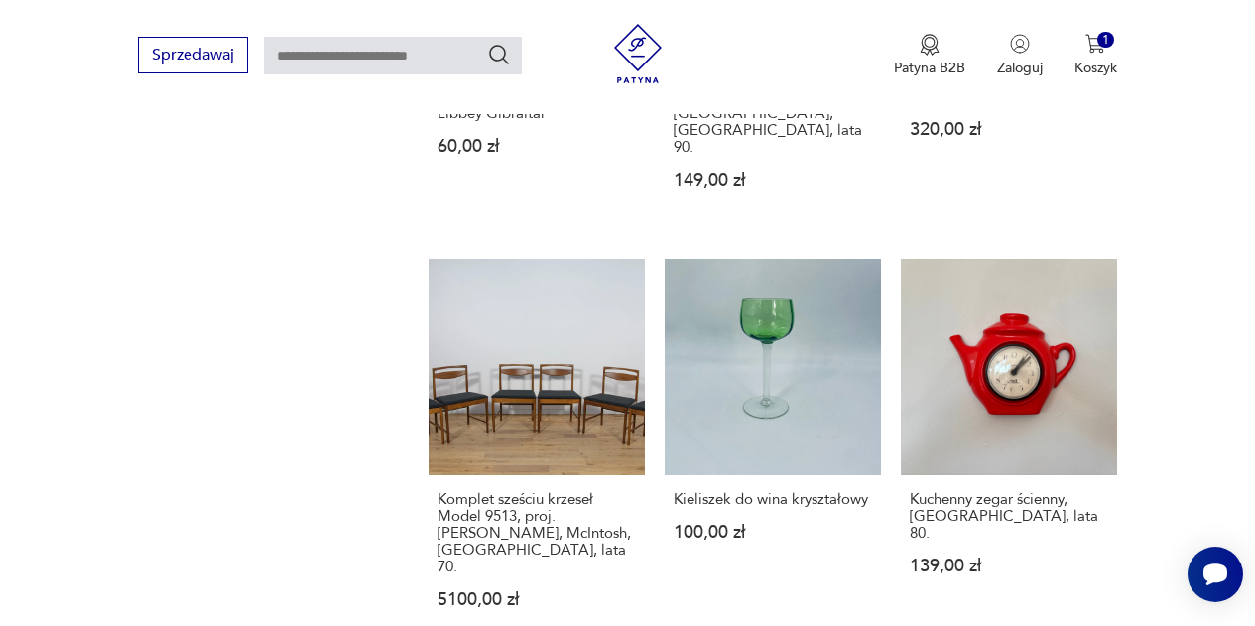
scroll to position [2439, 0]
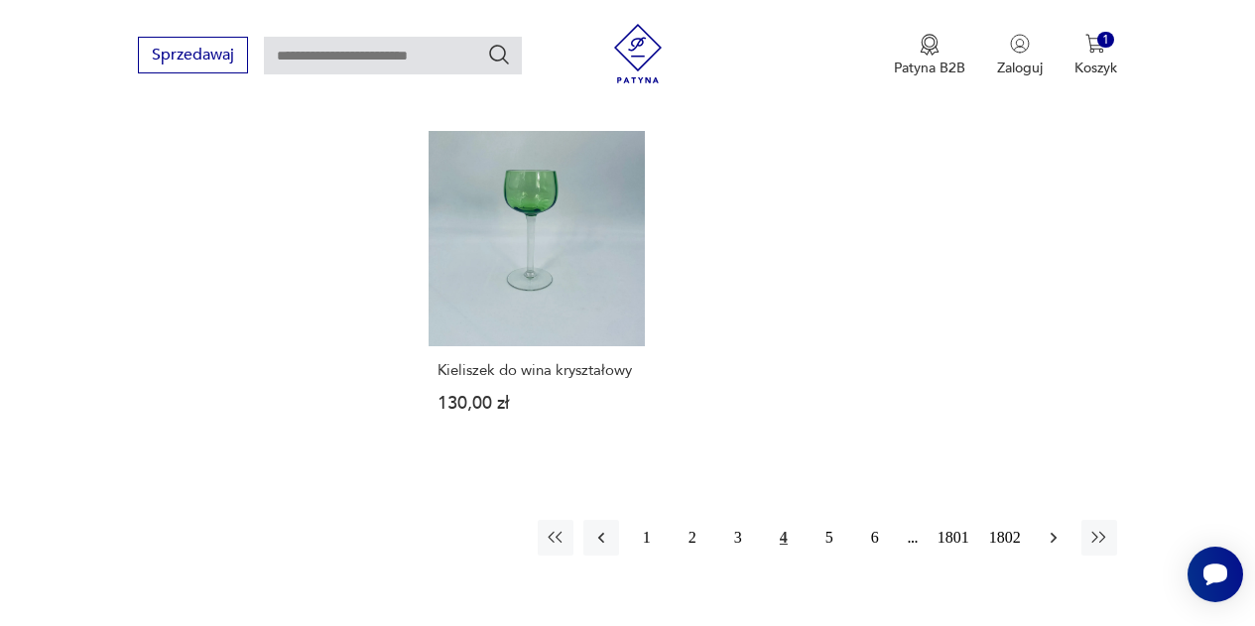
click at [1057, 528] on icon "button" at bounding box center [1054, 538] width 20 height 20
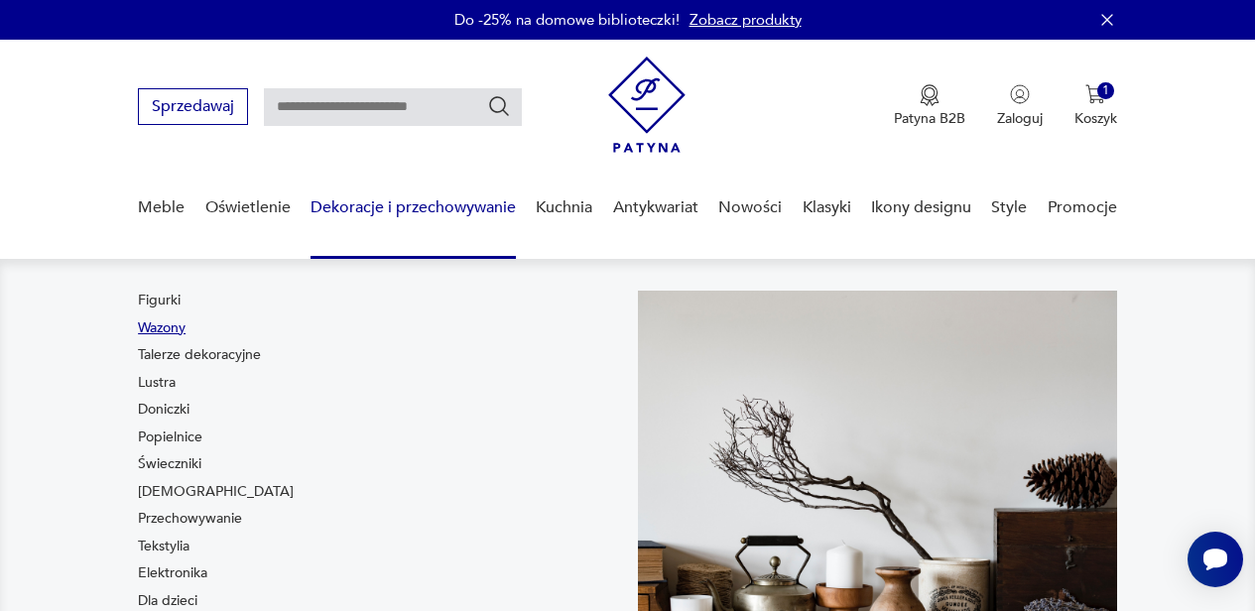
click at [174, 328] on link "Wazony" at bounding box center [162, 329] width 48 height 20
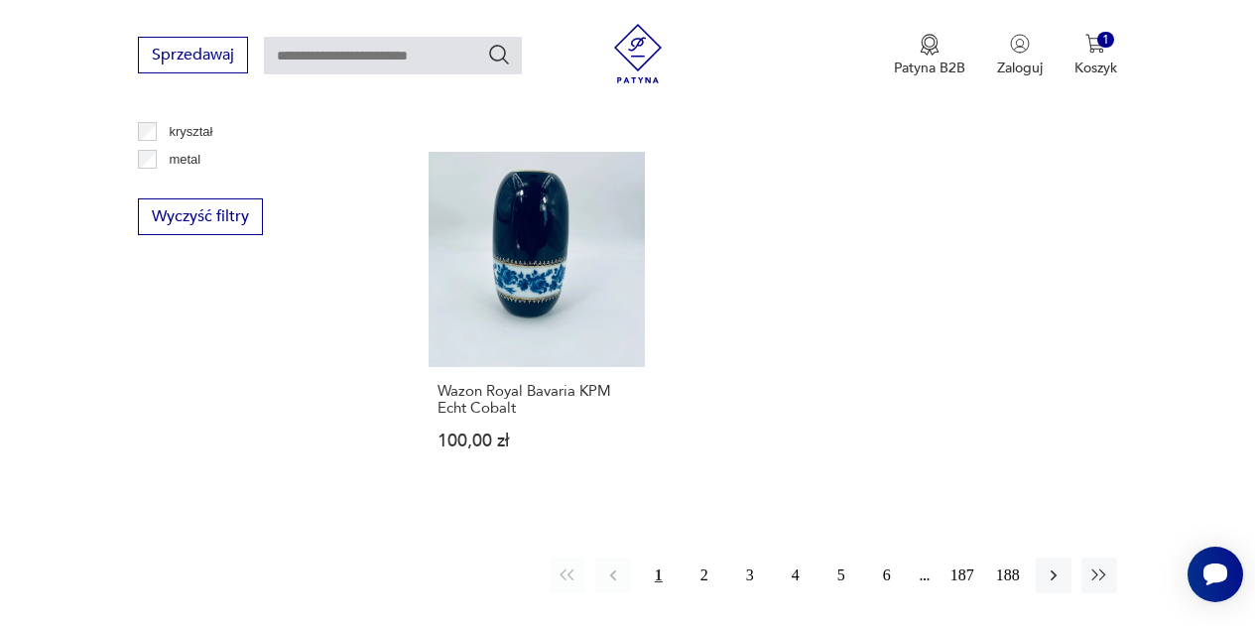
scroll to position [2729, 0]
click at [1049, 565] on icon "button" at bounding box center [1054, 575] width 20 height 20
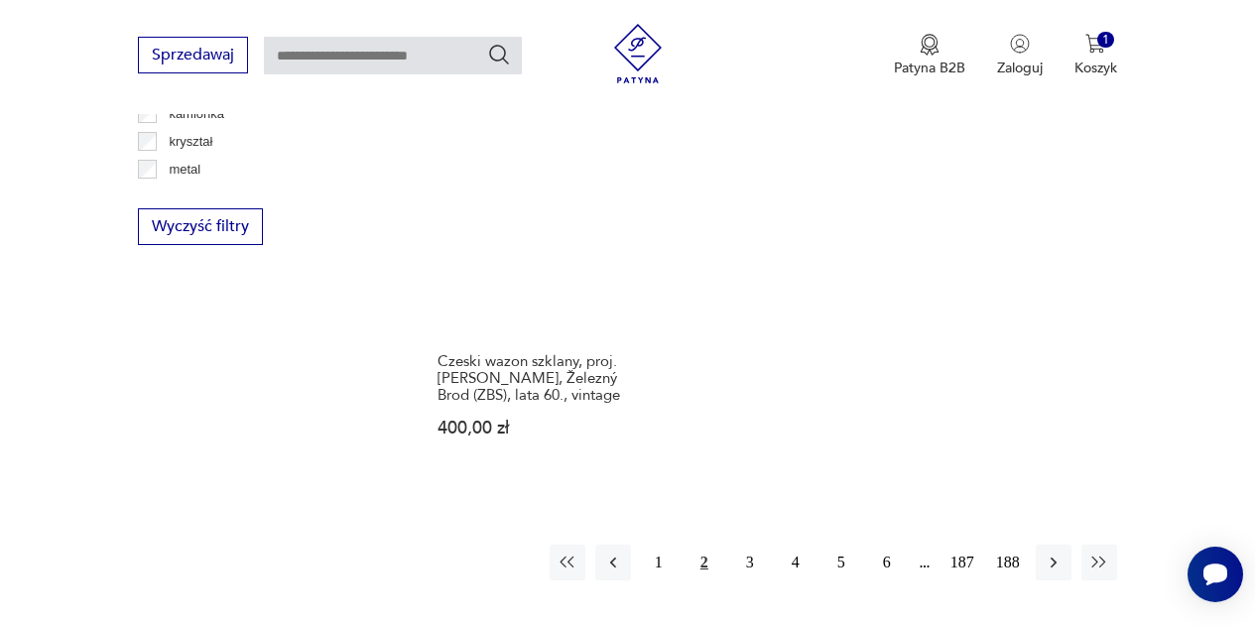
scroll to position [2719, 0]
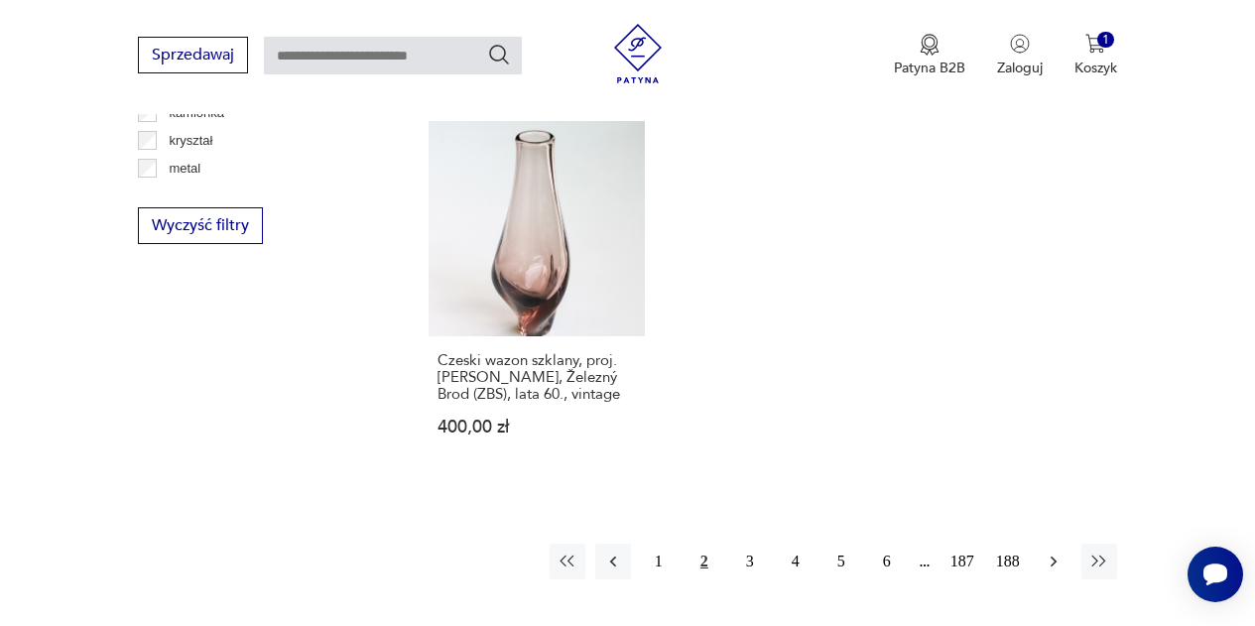
click at [1055, 552] on icon "button" at bounding box center [1054, 562] width 20 height 20
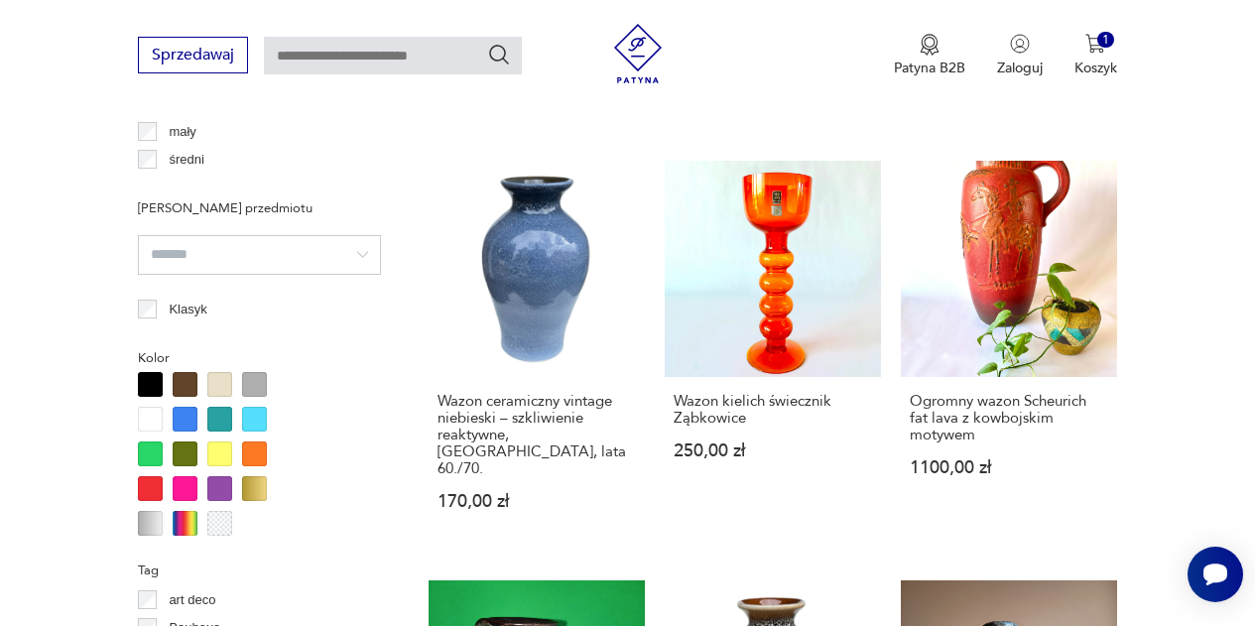
scroll to position [1607, 0]
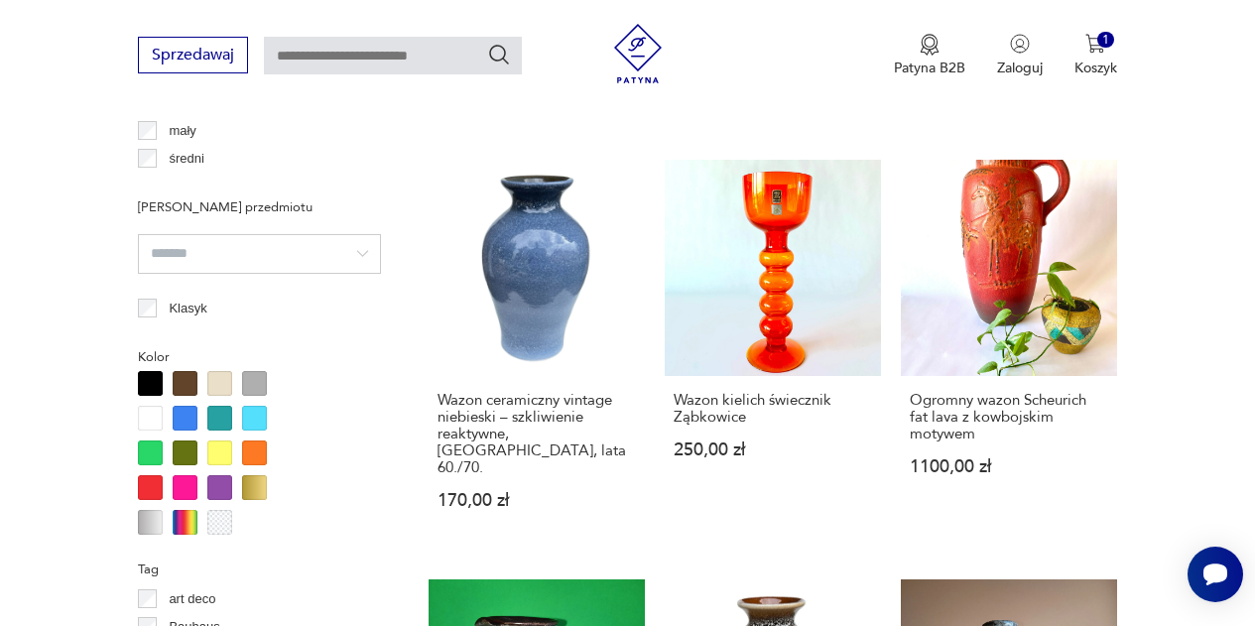
click at [252, 452] on div at bounding box center [254, 453] width 25 height 25
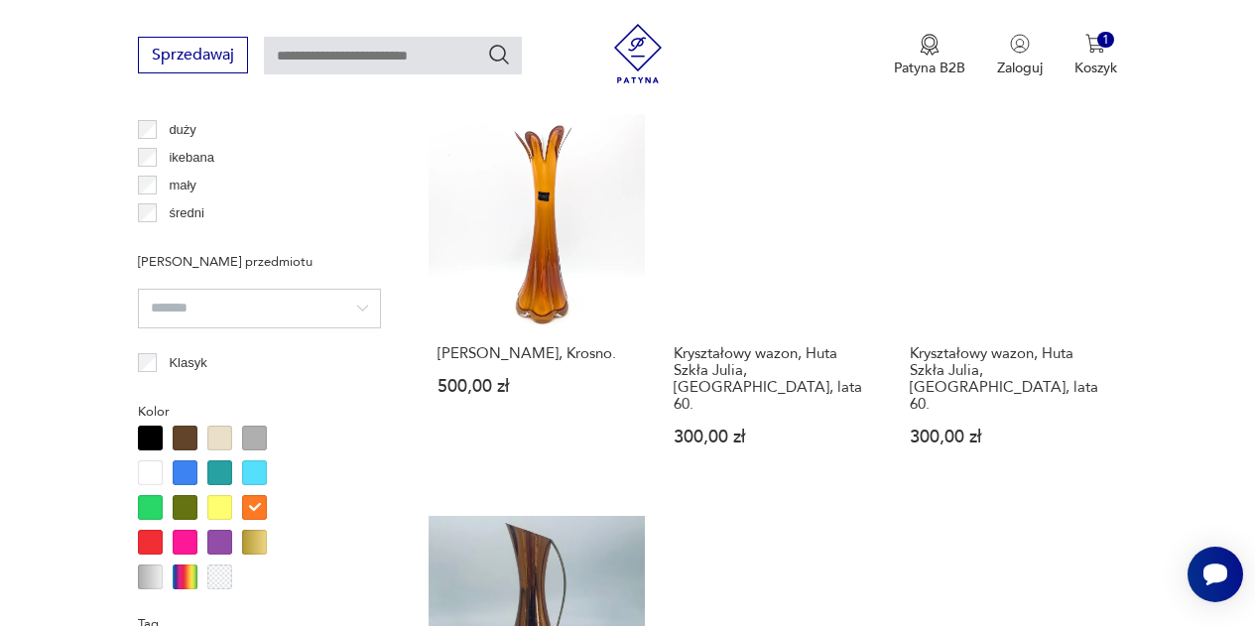
scroll to position [1563, 0]
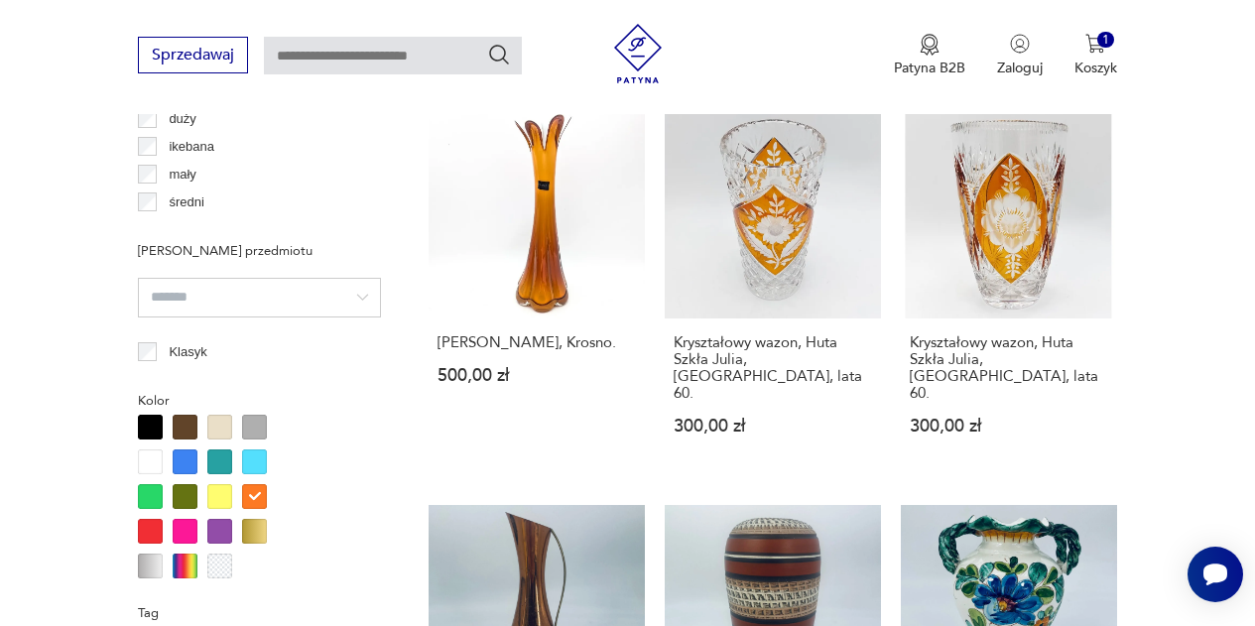
click at [224, 493] on div at bounding box center [219, 496] width 25 height 25
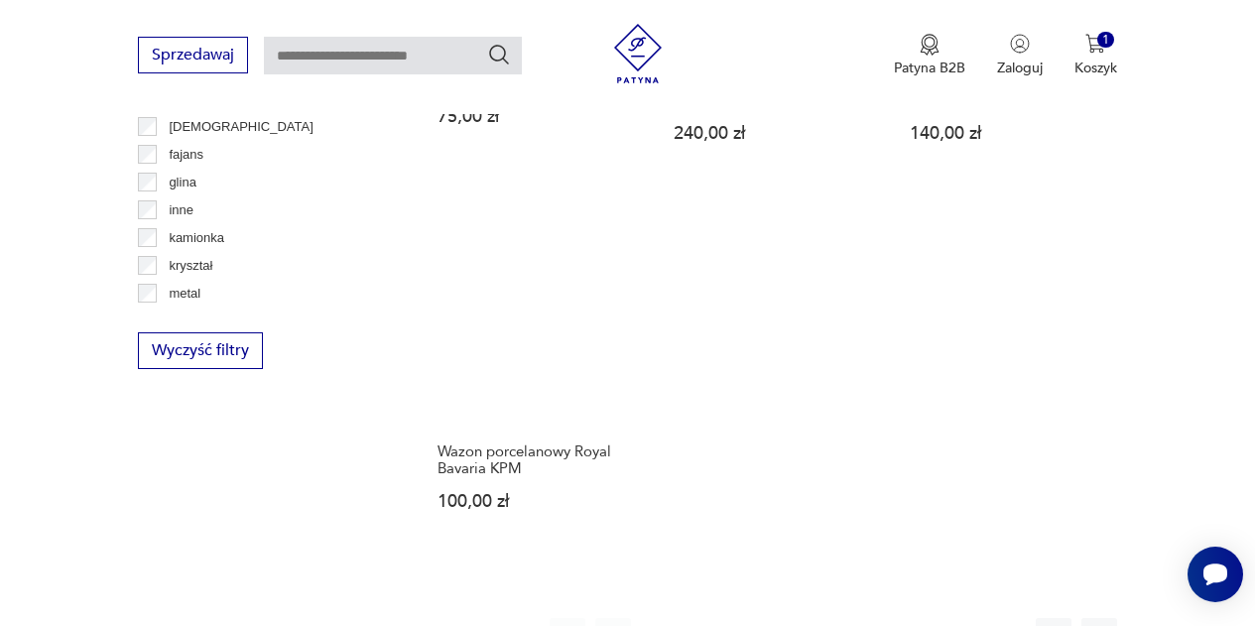
scroll to position [2637, 0]
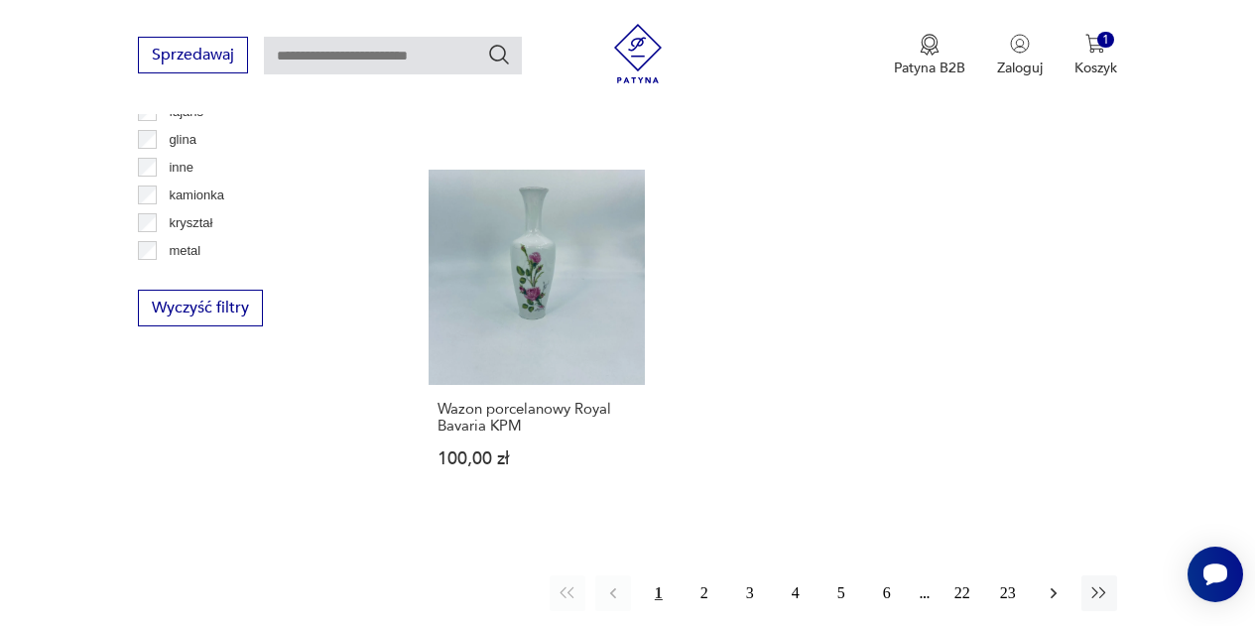
click at [1057, 595] on icon "button" at bounding box center [1054, 594] width 20 height 20
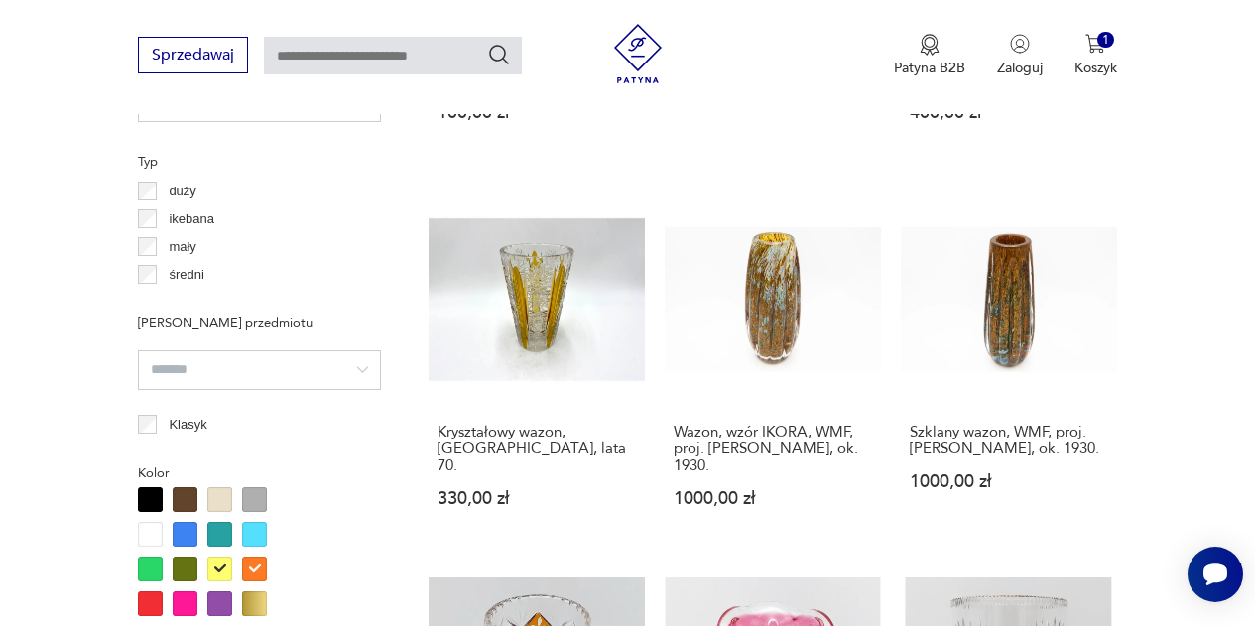
scroll to position [1463, 0]
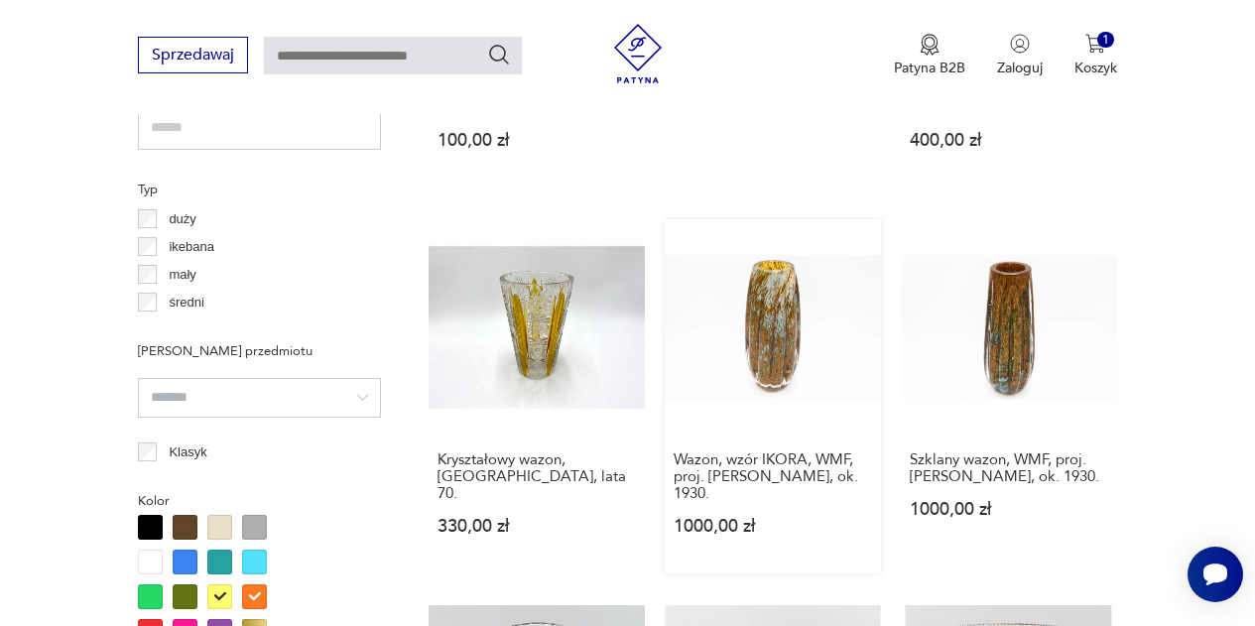
click at [781, 303] on link "Wazon, wzór IKORA, WMF, proj. [PERSON_NAME], ok. 1930. 1000,00 zł" at bounding box center [773, 396] width 216 height 354
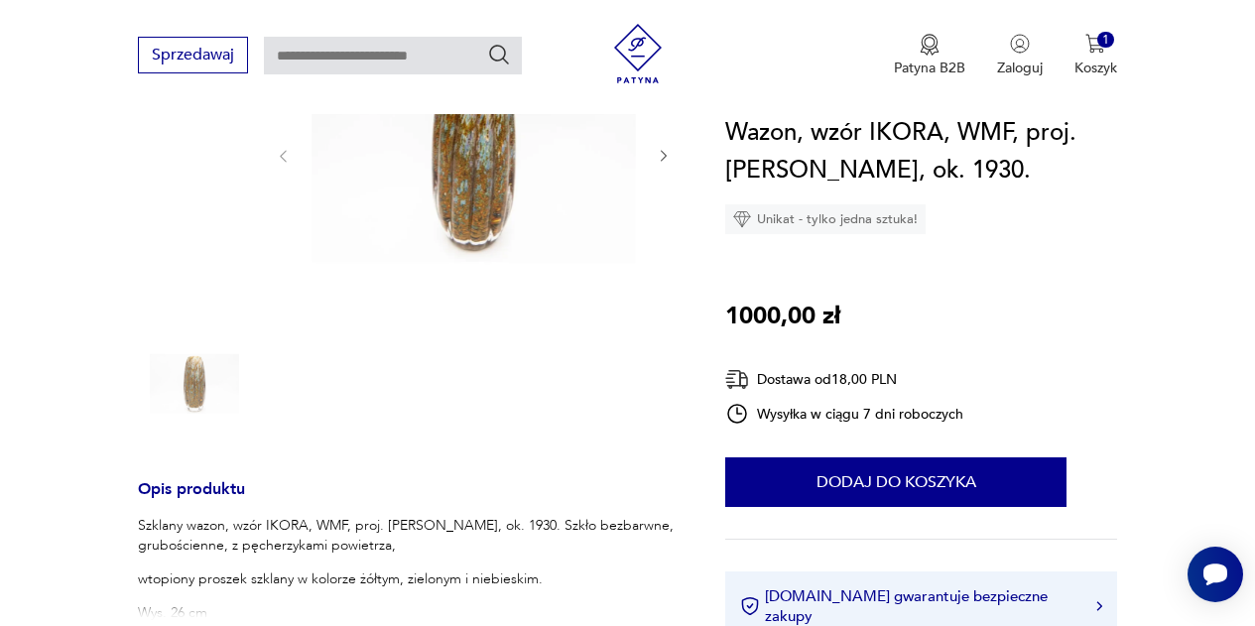
scroll to position [379, 0]
click at [661, 154] on icon "button" at bounding box center [664, 157] width 16 height 16
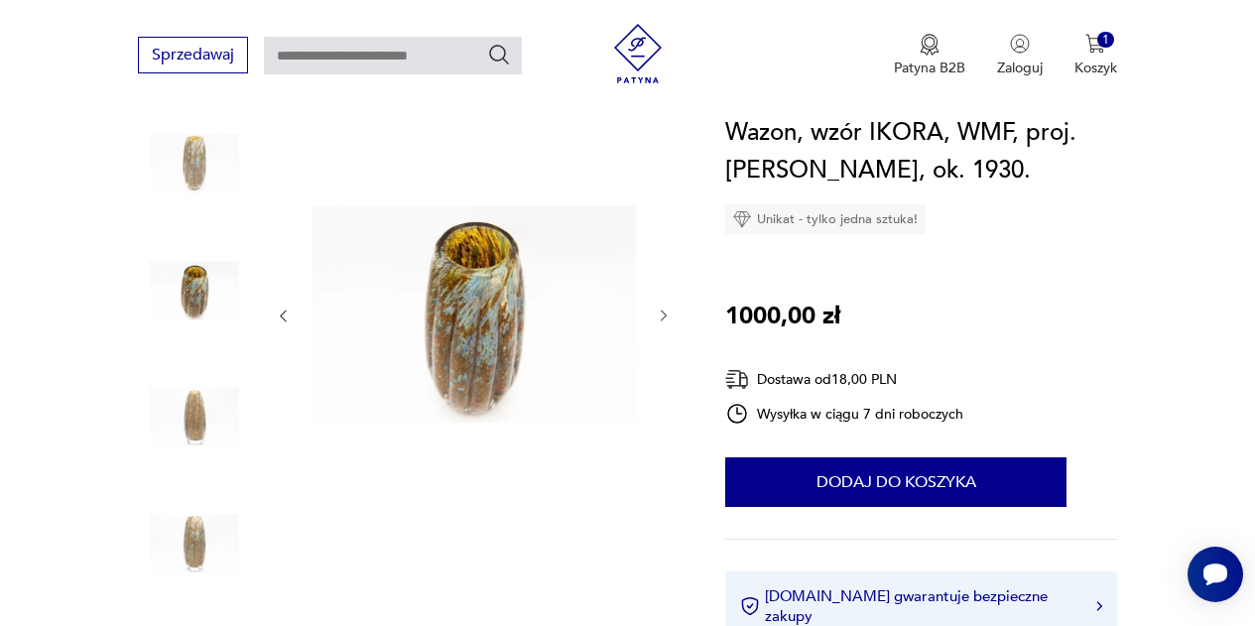
scroll to position [218, 0]
click at [665, 313] on icon "button" at bounding box center [664, 318] width 16 height 16
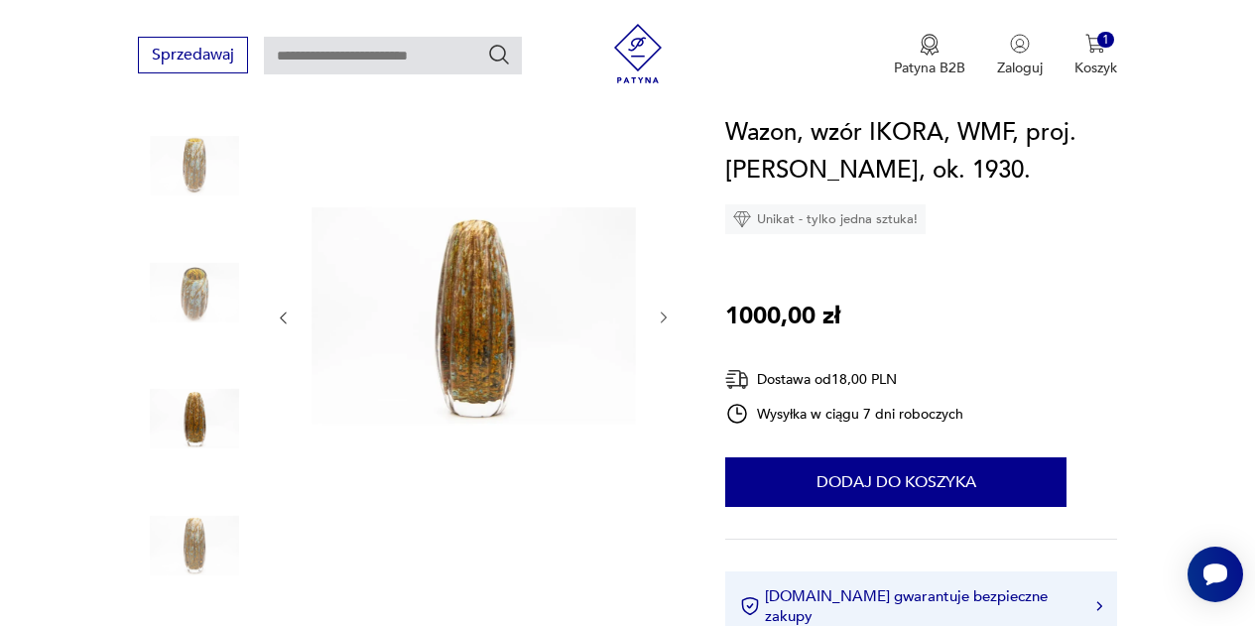
click at [665, 313] on icon "button" at bounding box center [664, 318] width 16 height 16
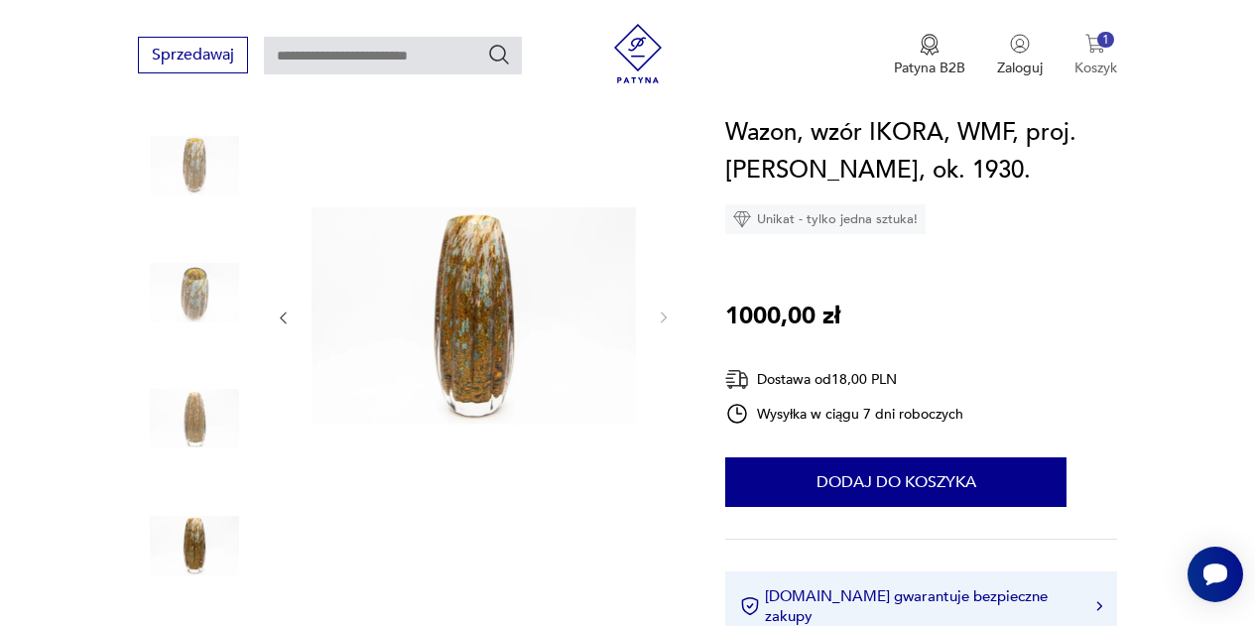
click at [1094, 59] on p "Koszyk" at bounding box center [1096, 68] width 43 height 19
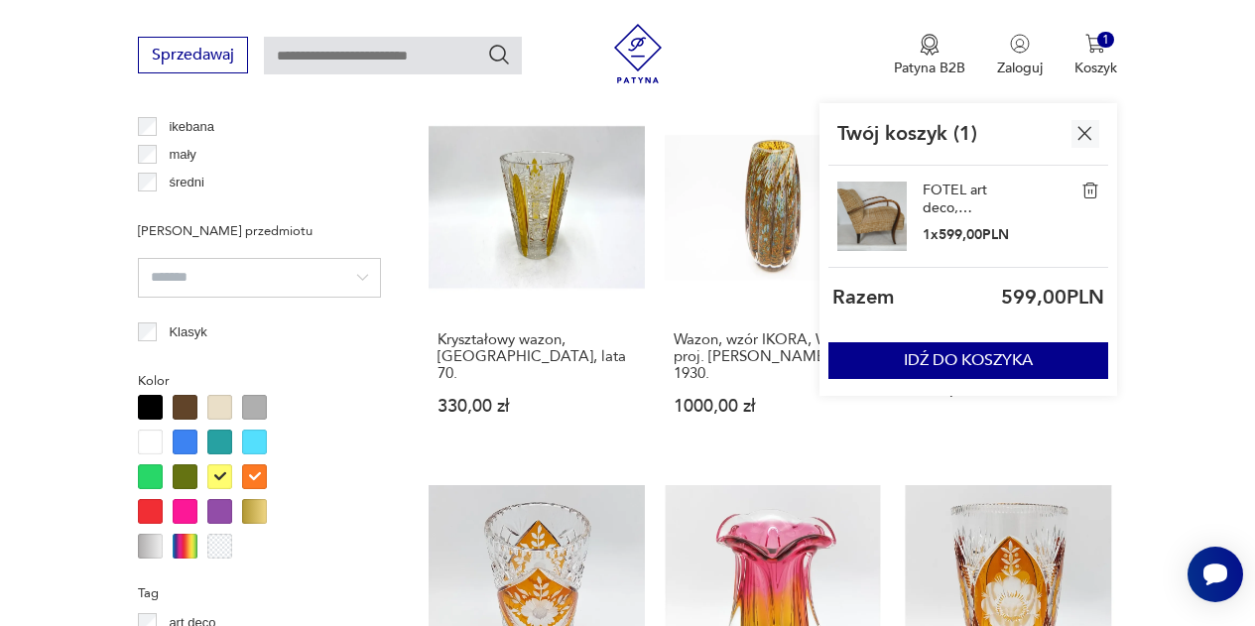
scroll to position [1644, 0]
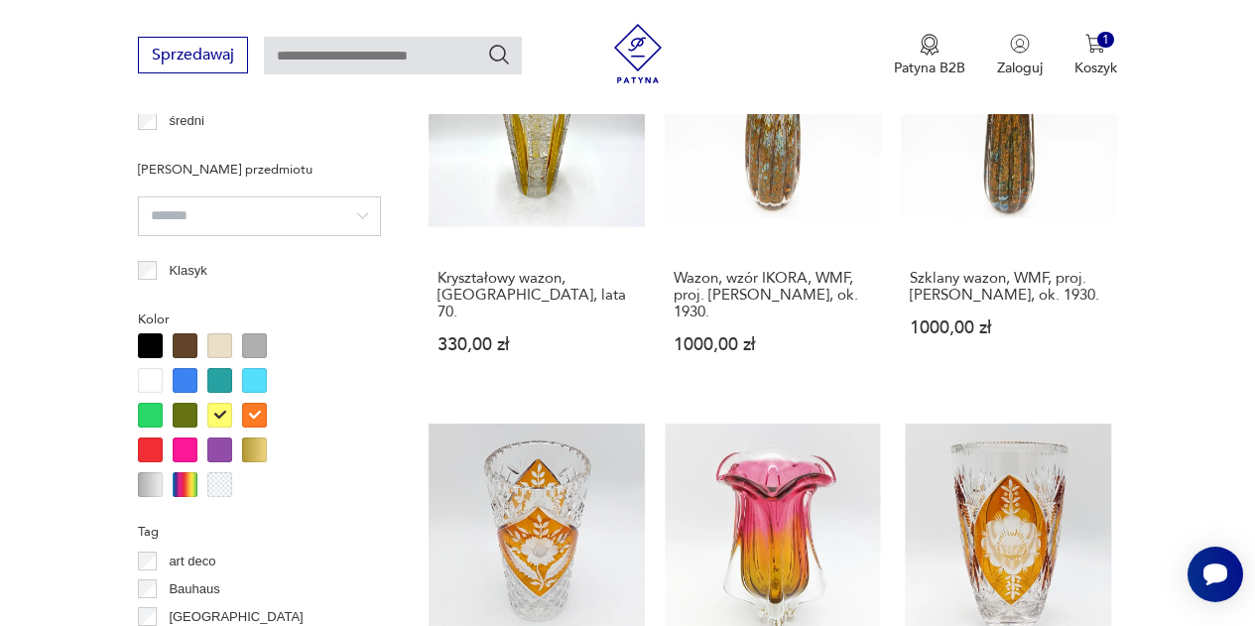
click at [1220, 372] on section "Filtruj produkty Cena MIN MAX OK Promocja Datowanie OK Kraj pochodzenia [DEMOGR…" at bounding box center [627, 465] width 1255 height 2568
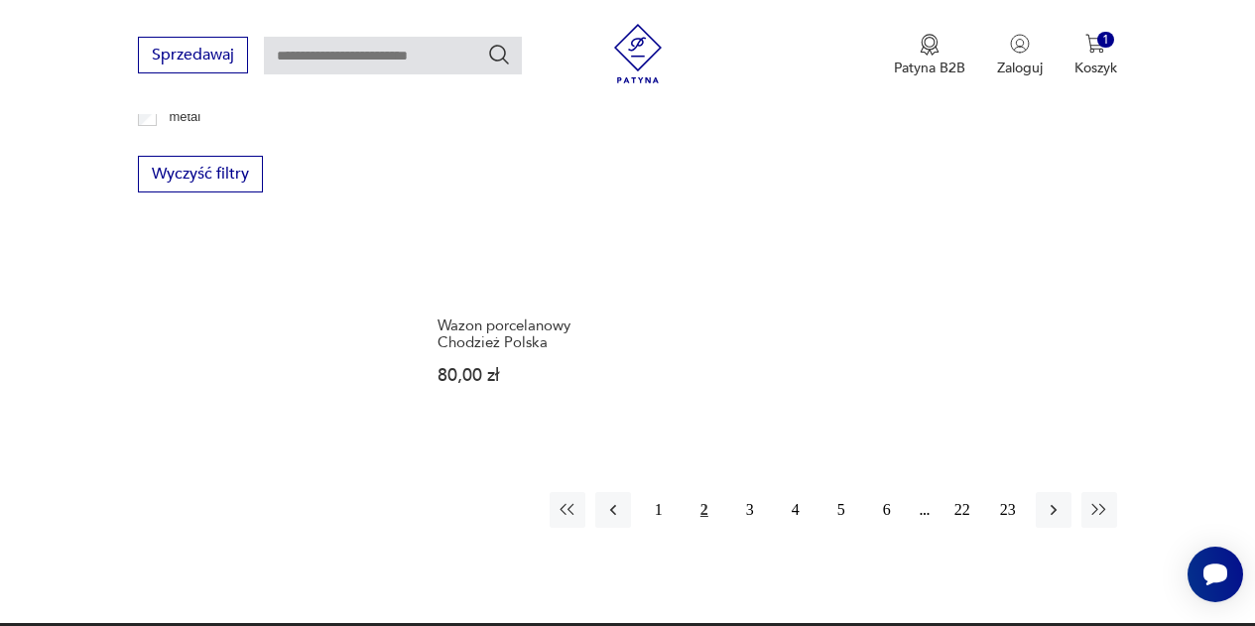
scroll to position [2772, 0]
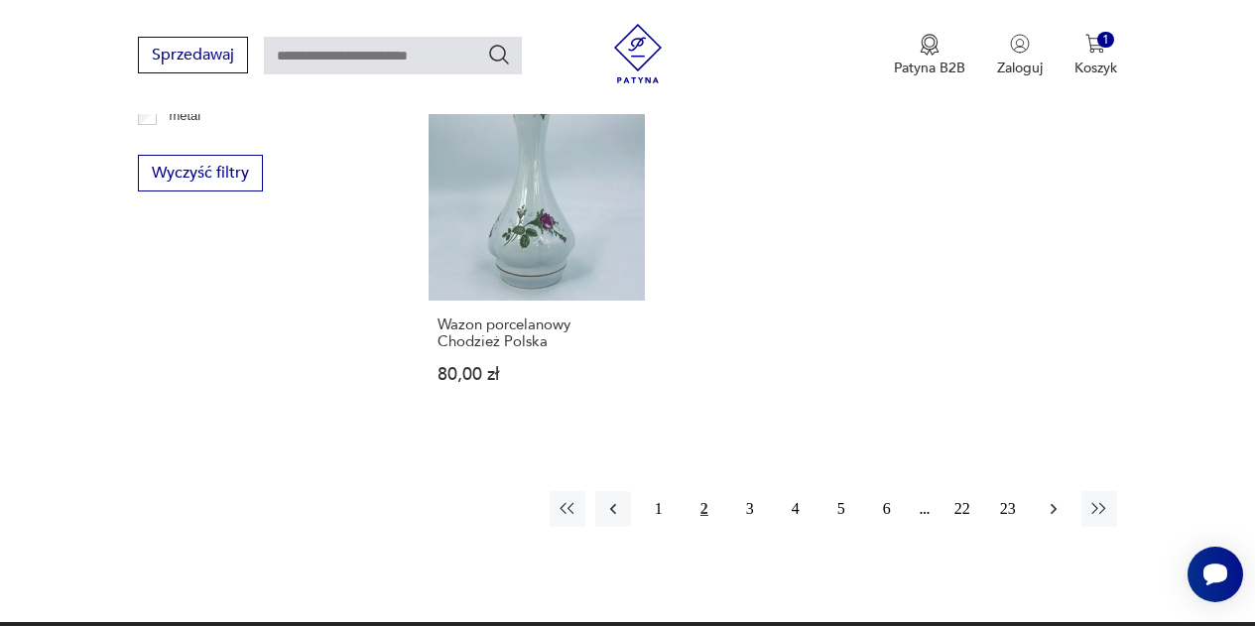
click at [1055, 499] on icon "button" at bounding box center [1054, 509] width 20 height 20
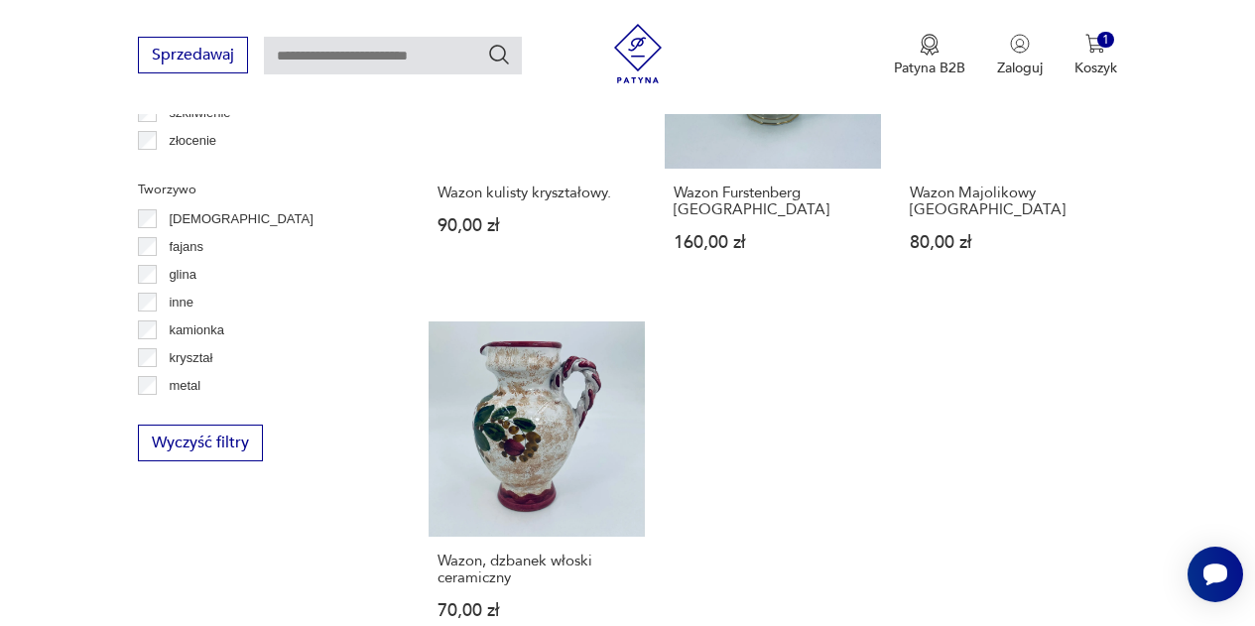
scroll to position [2690, 0]
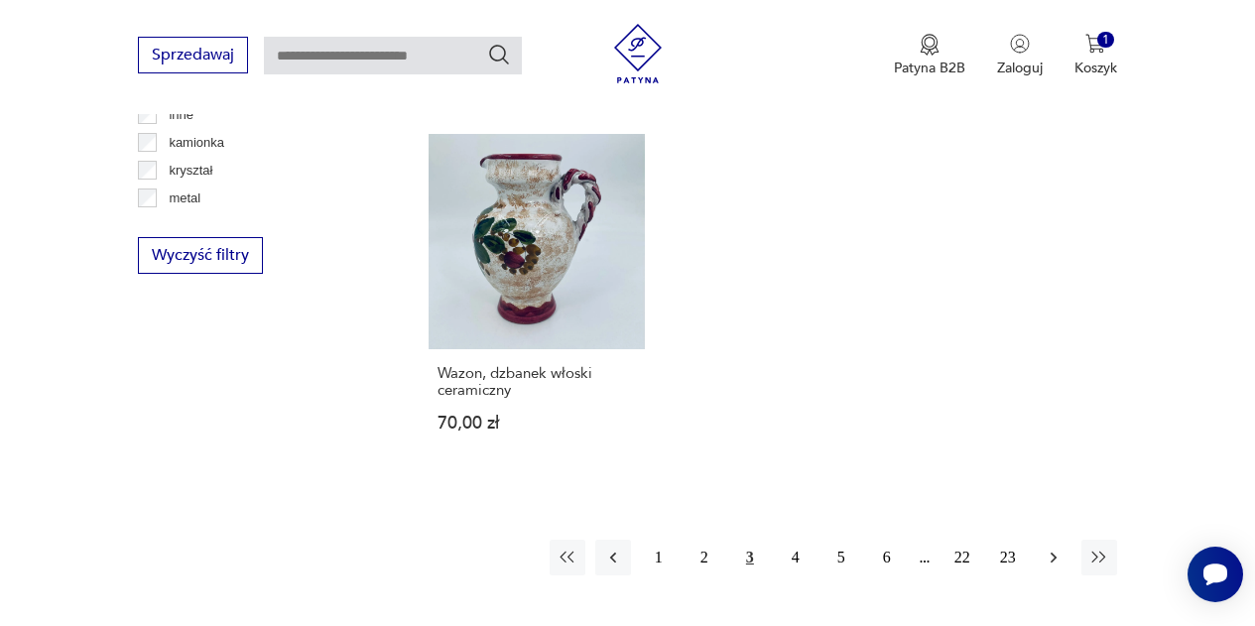
click at [1060, 548] on icon "button" at bounding box center [1054, 558] width 20 height 20
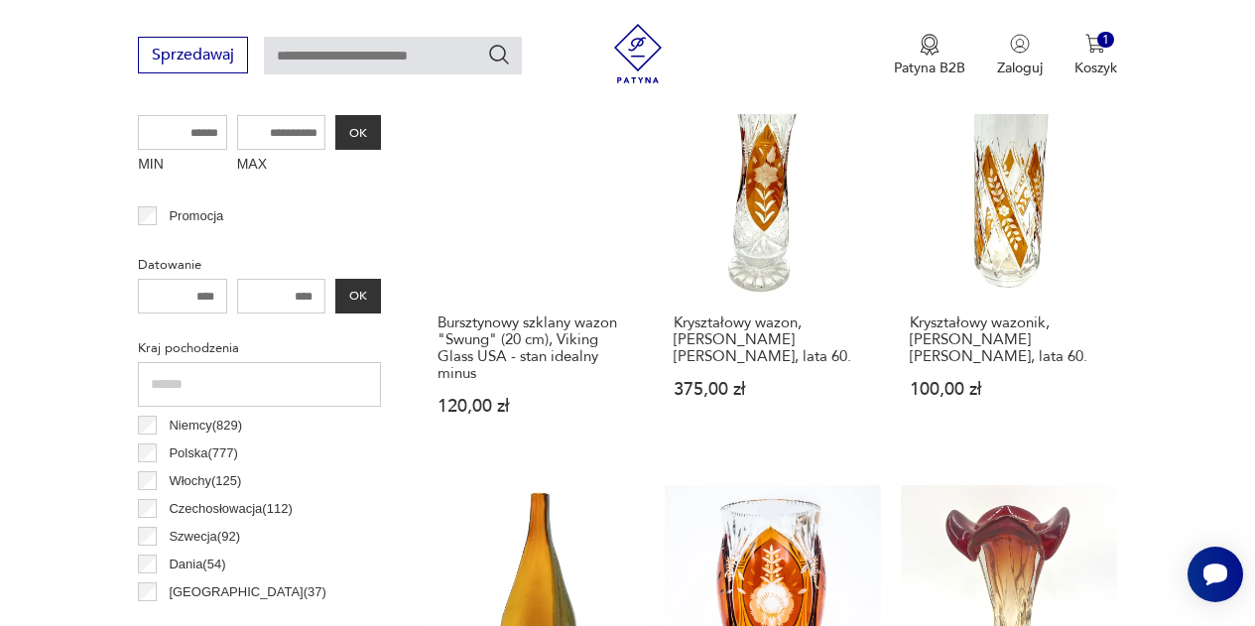
scroll to position [819, 0]
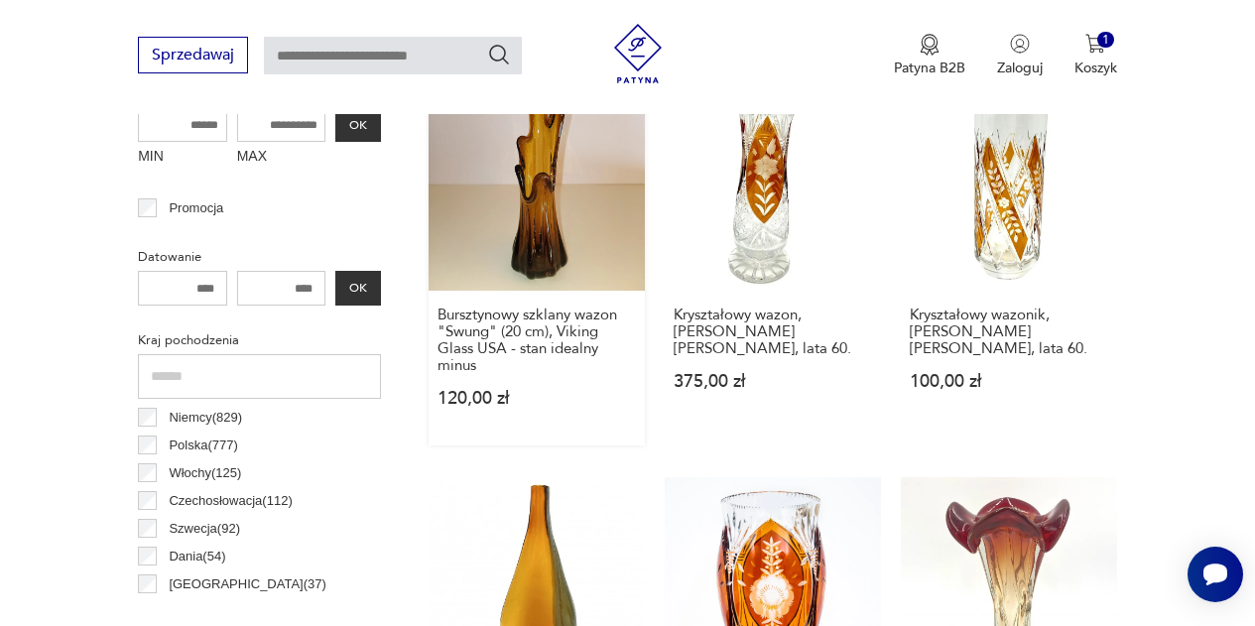
click at [588, 227] on link "Bursztynowy szklany wazon "Swung" (20 cm), Viking Glass USA - stan idealny minu…" at bounding box center [537, 259] width 216 height 371
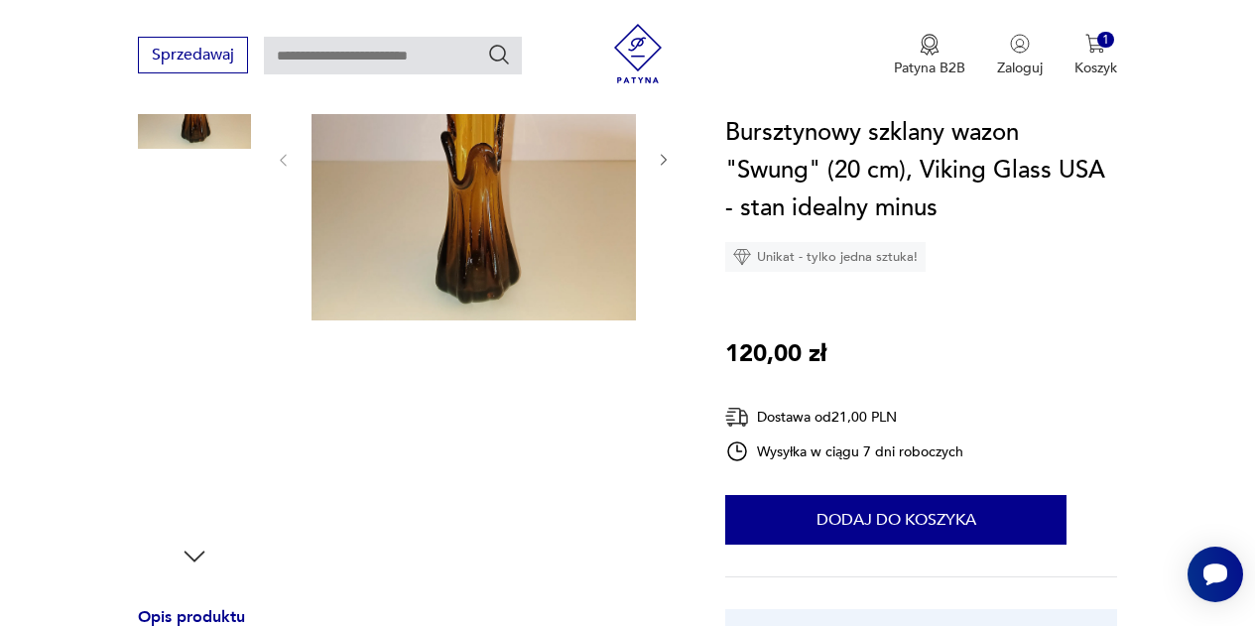
scroll to position [301, 0]
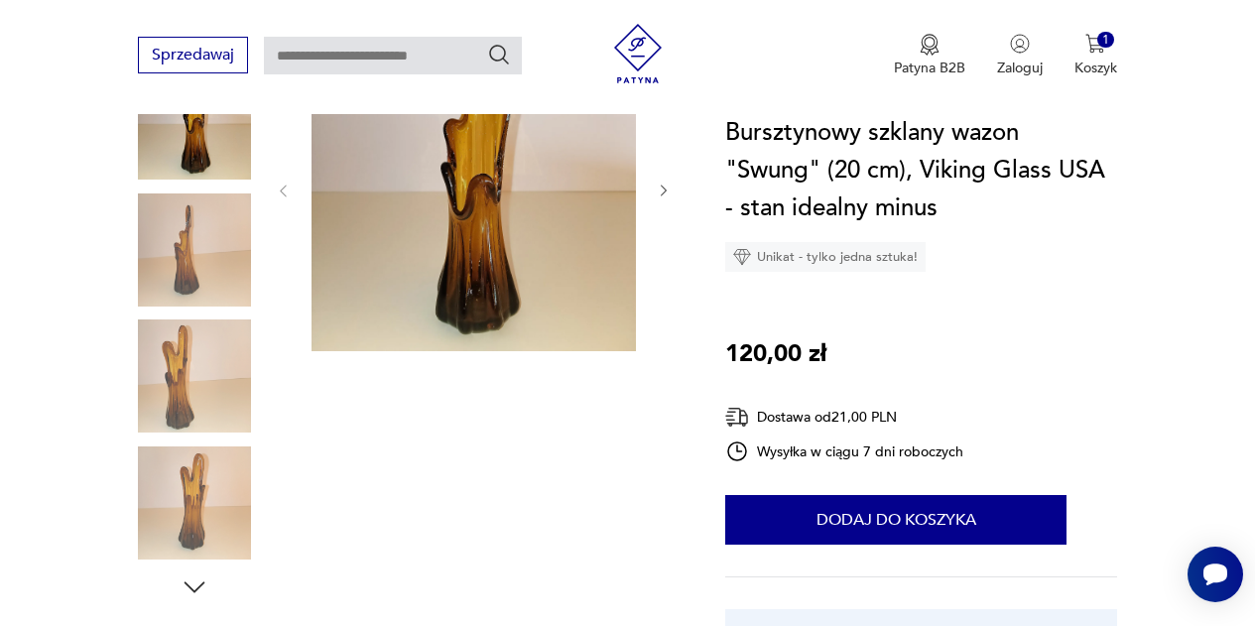
click at [661, 189] on icon "button" at bounding box center [664, 191] width 16 height 16
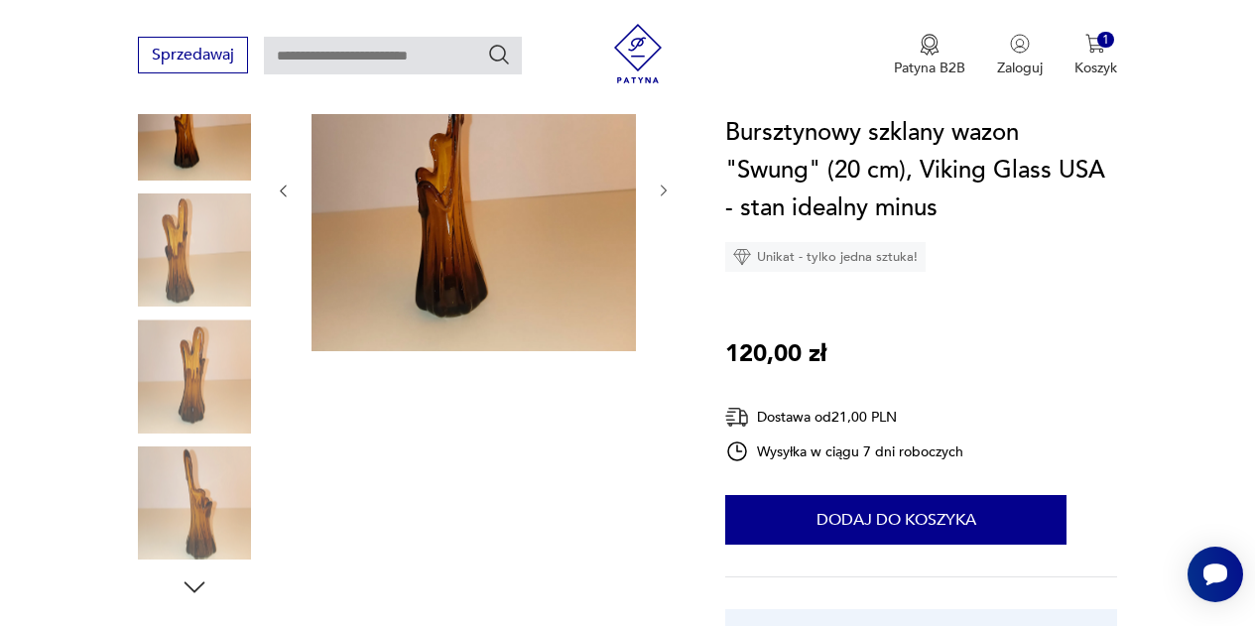
click at [661, 189] on icon "button" at bounding box center [664, 191] width 16 height 16
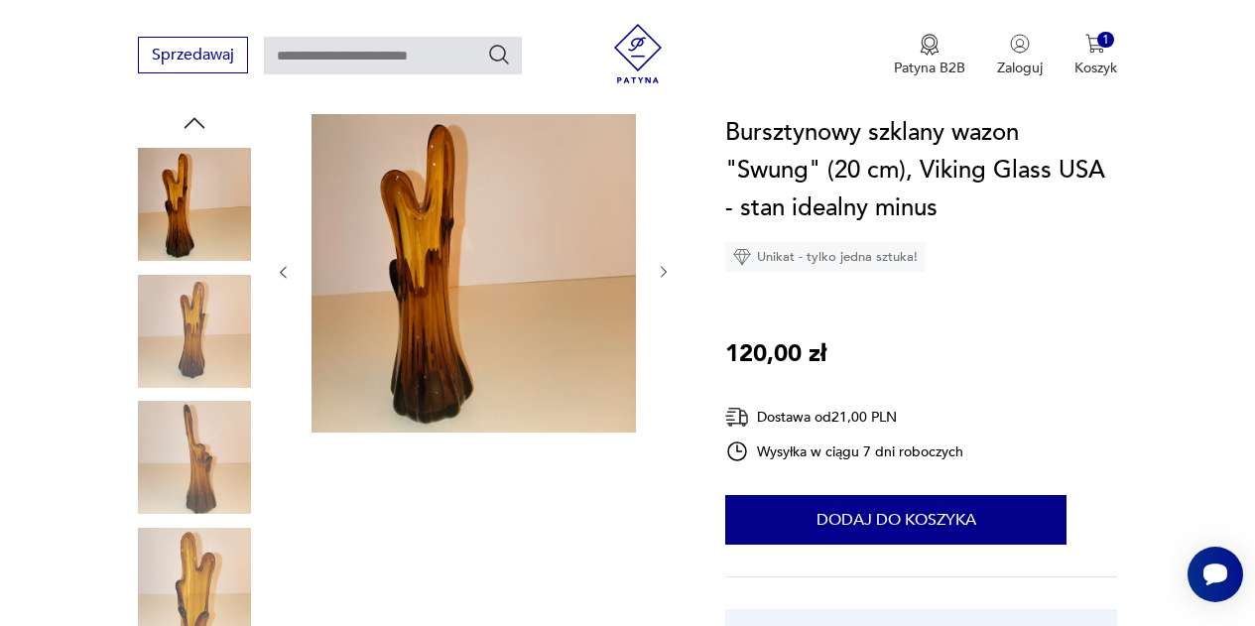
scroll to position [218, 0]
click at [663, 270] on icon "button" at bounding box center [664, 273] width 6 height 11
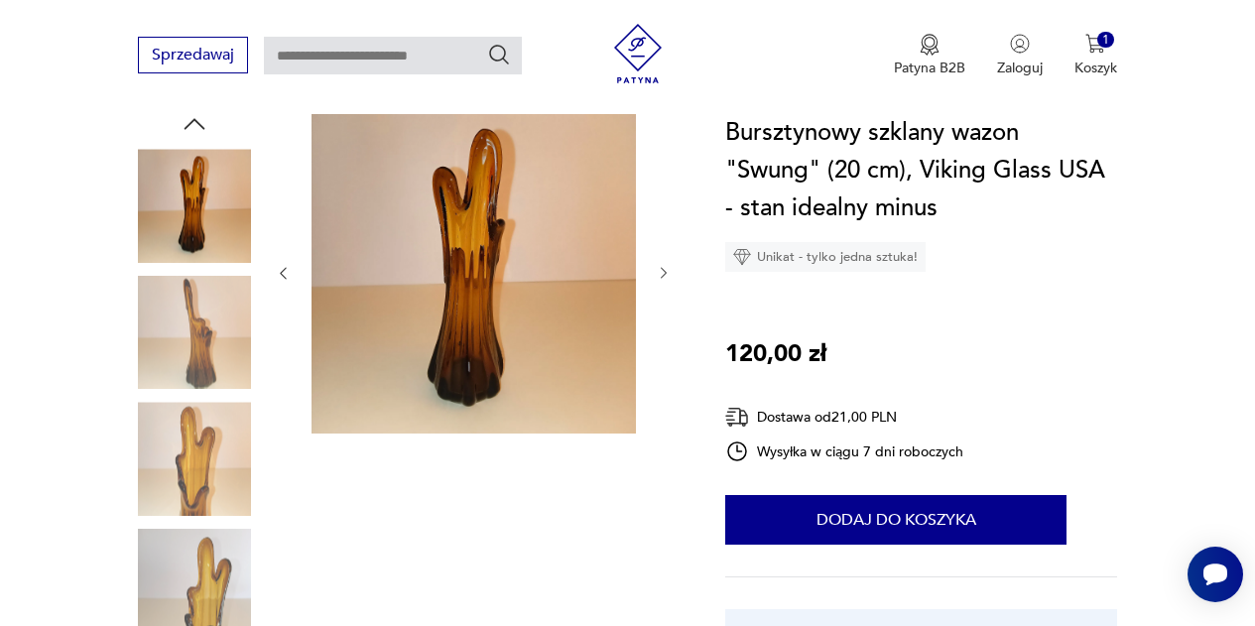
click at [663, 270] on icon "button" at bounding box center [664, 273] width 6 height 11
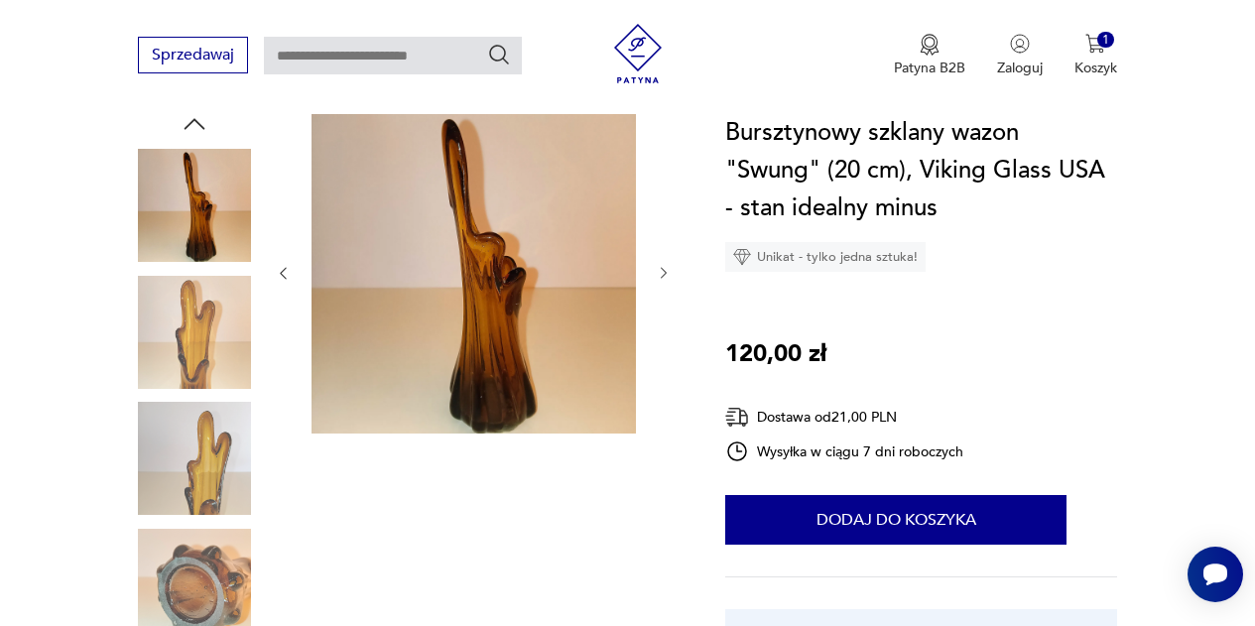
click at [663, 270] on icon "button" at bounding box center [664, 273] width 6 height 11
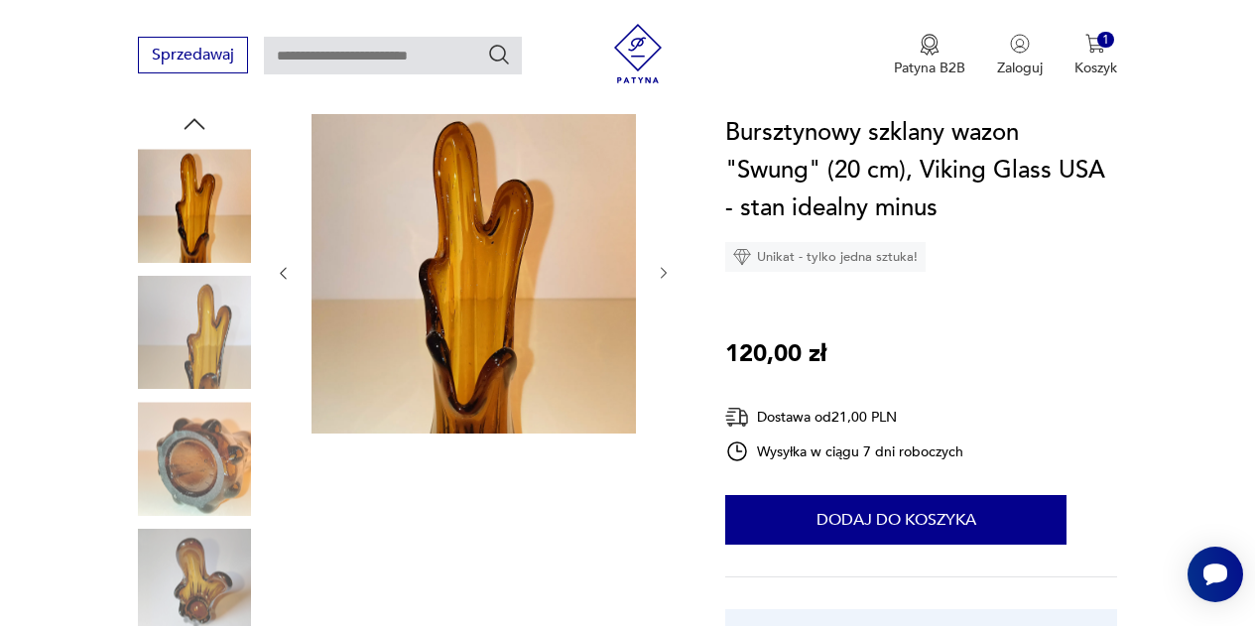
click at [663, 270] on icon "button" at bounding box center [664, 273] width 6 height 11
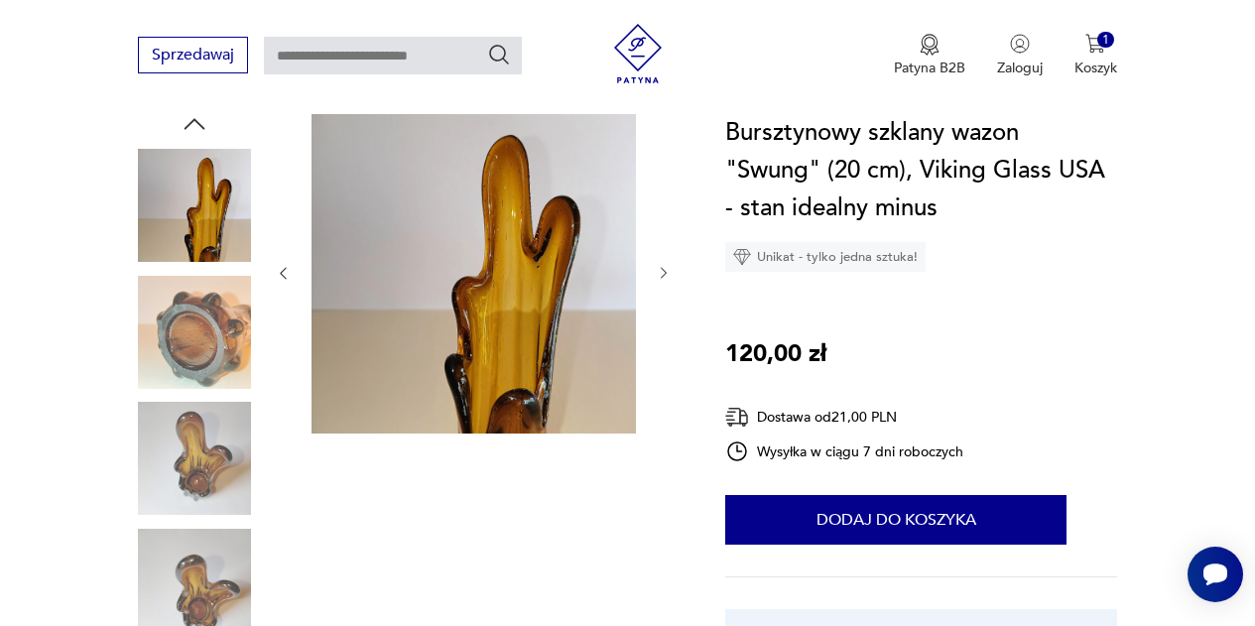
click at [663, 270] on icon "button" at bounding box center [664, 273] width 6 height 11
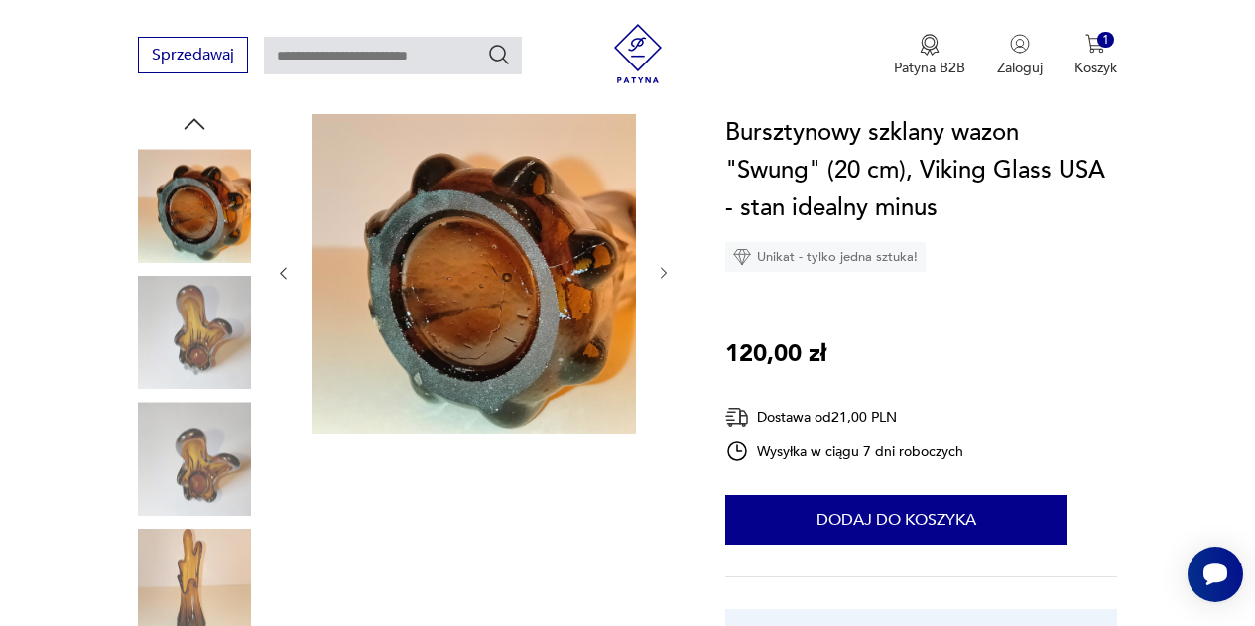
click at [663, 270] on icon "button" at bounding box center [664, 273] width 6 height 11
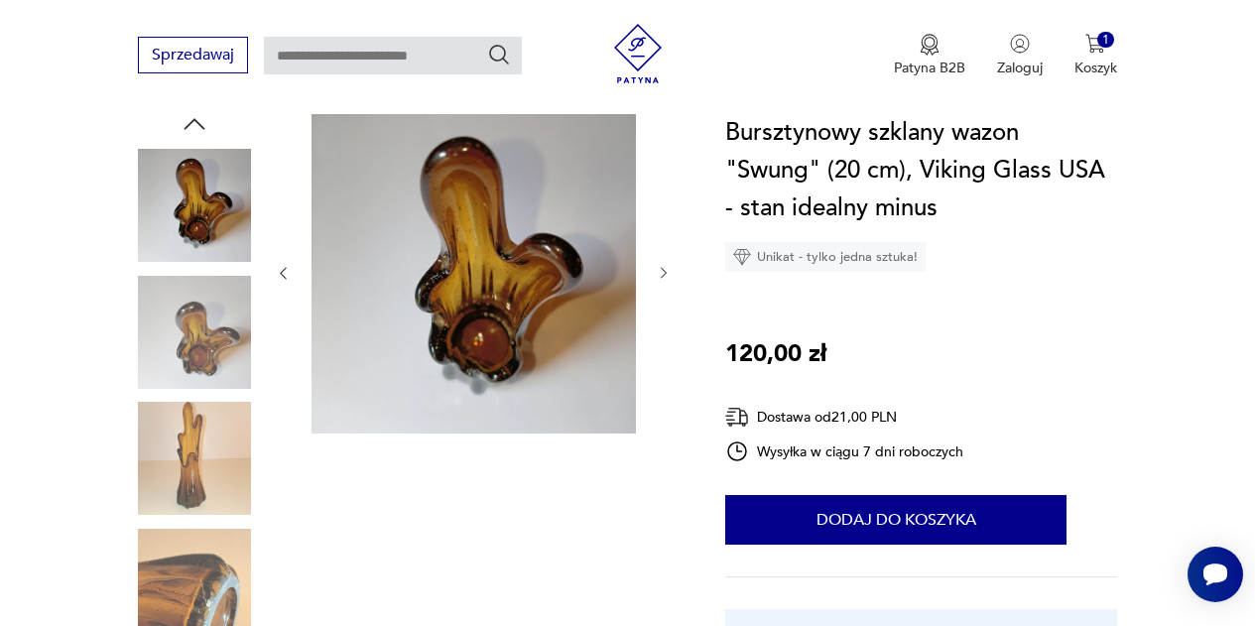
click at [663, 270] on icon "button" at bounding box center [664, 273] width 6 height 11
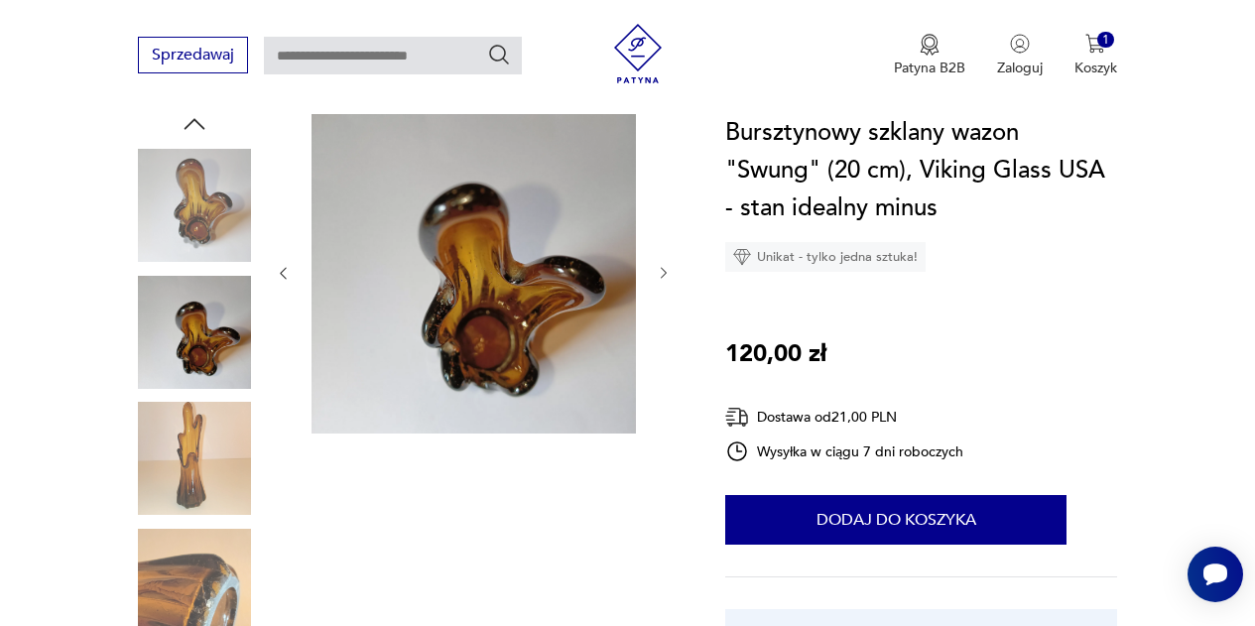
click at [663, 270] on icon "button" at bounding box center [664, 273] width 6 height 11
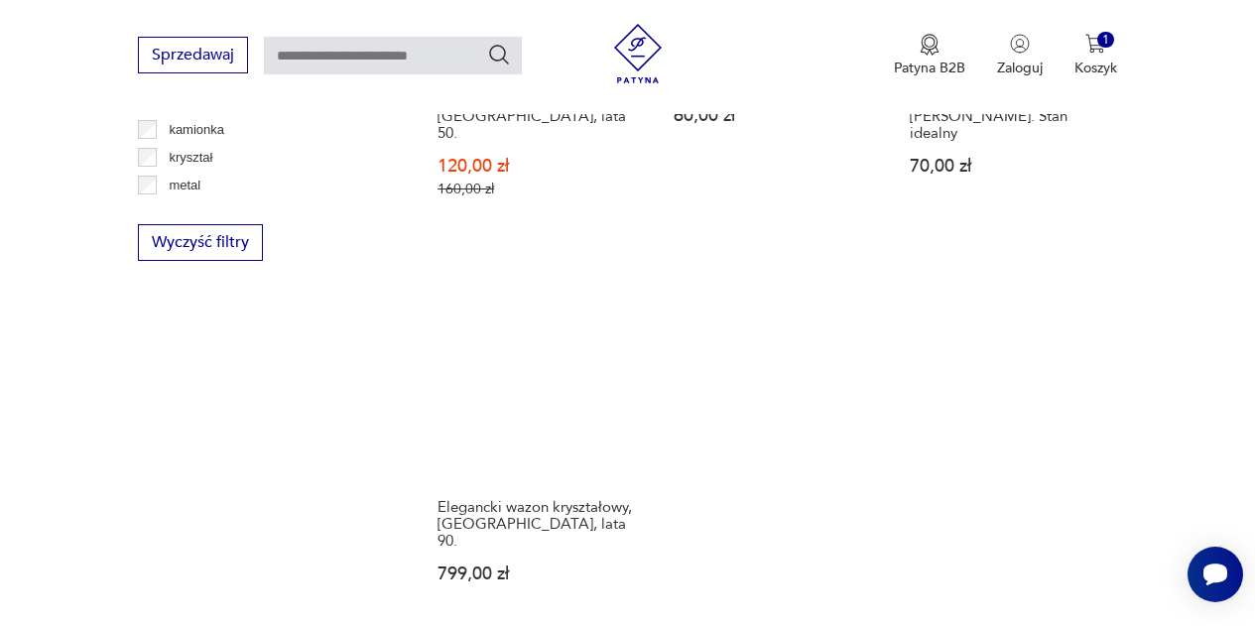
scroll to position [2703, 0]
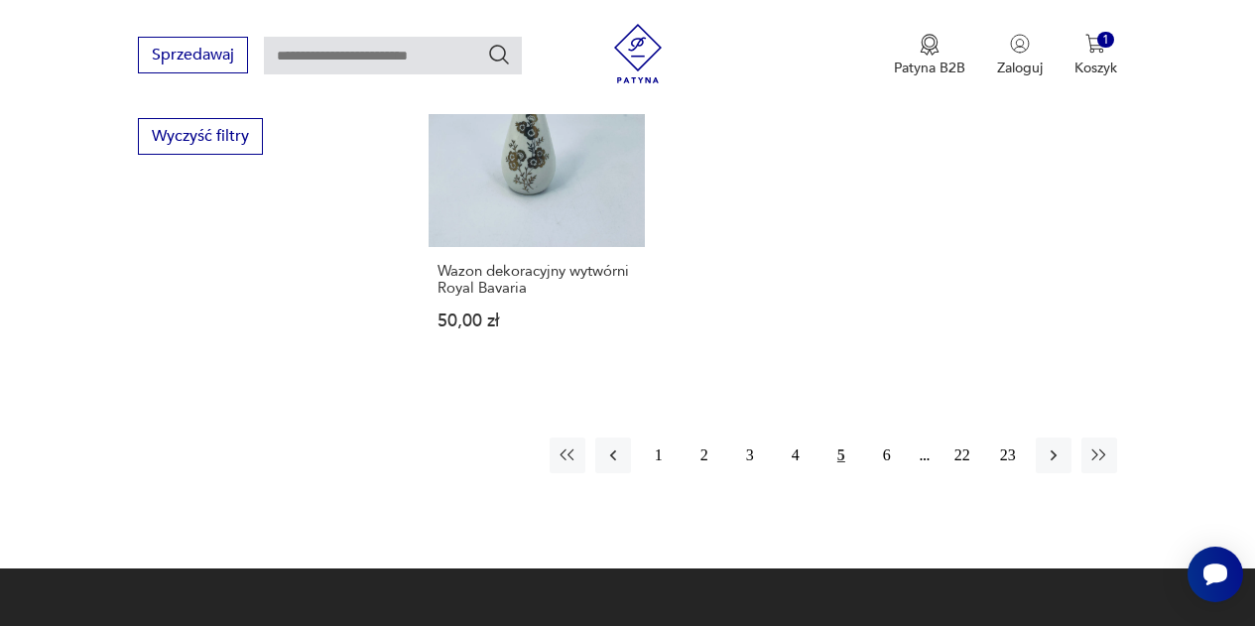
scroll to position [2810, 0]
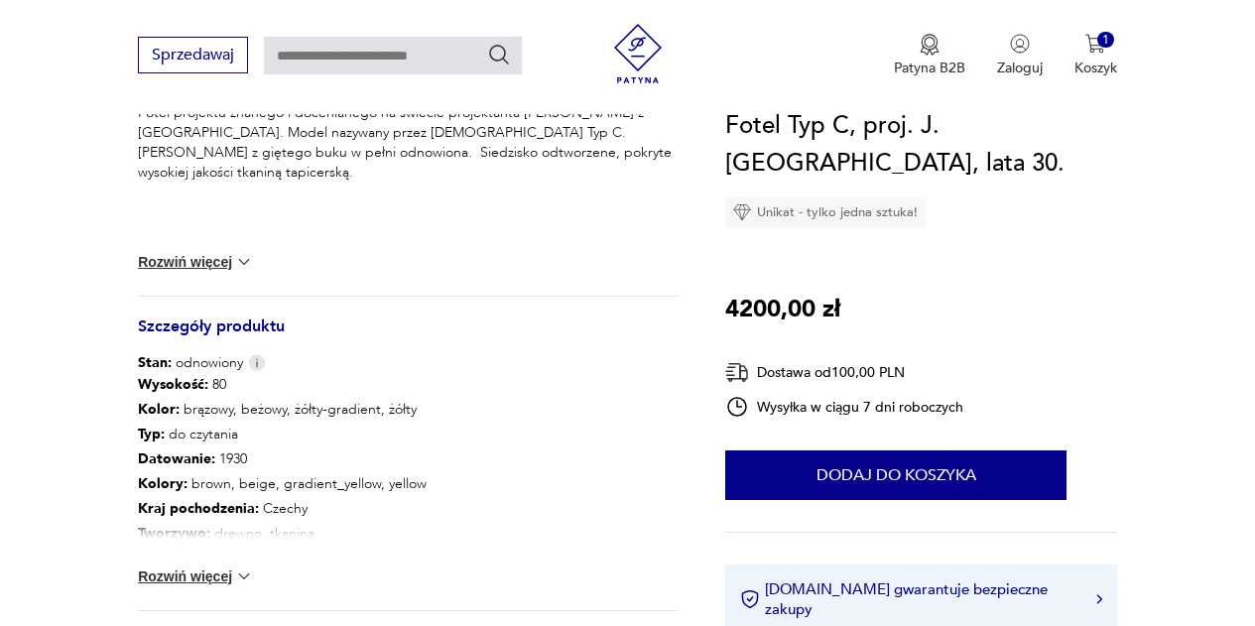
scroll to position [910, 0]
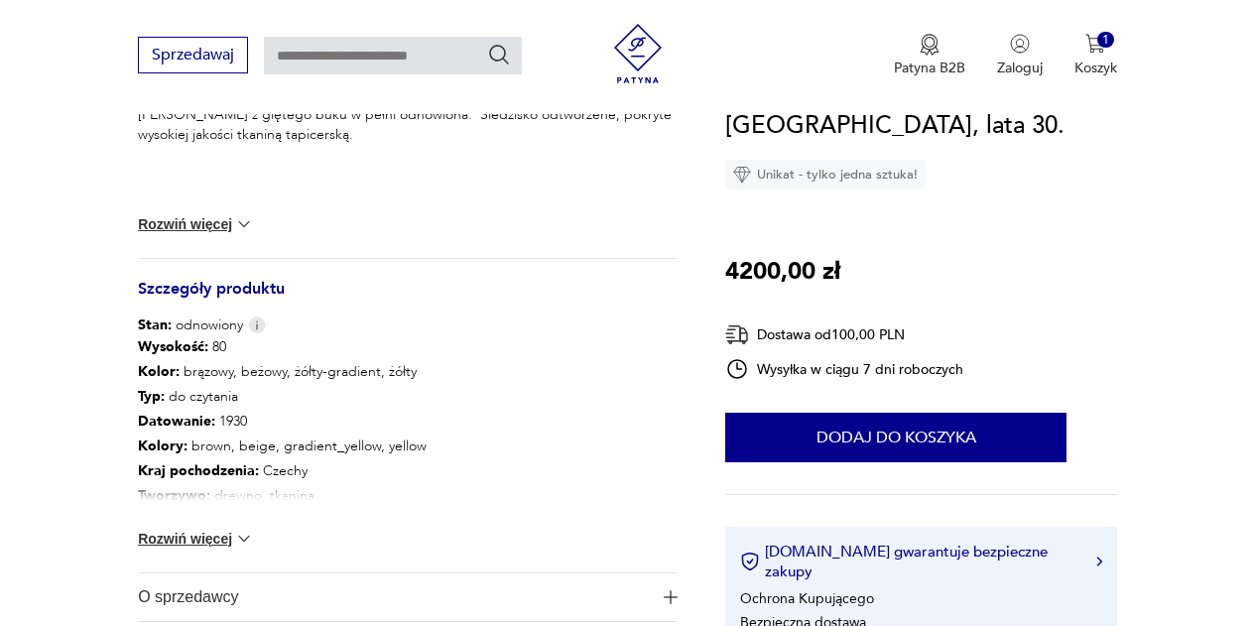
click at [169, 539] on button "Rozwiń więcej" at bounding box center [195, 539] width 115 height 20
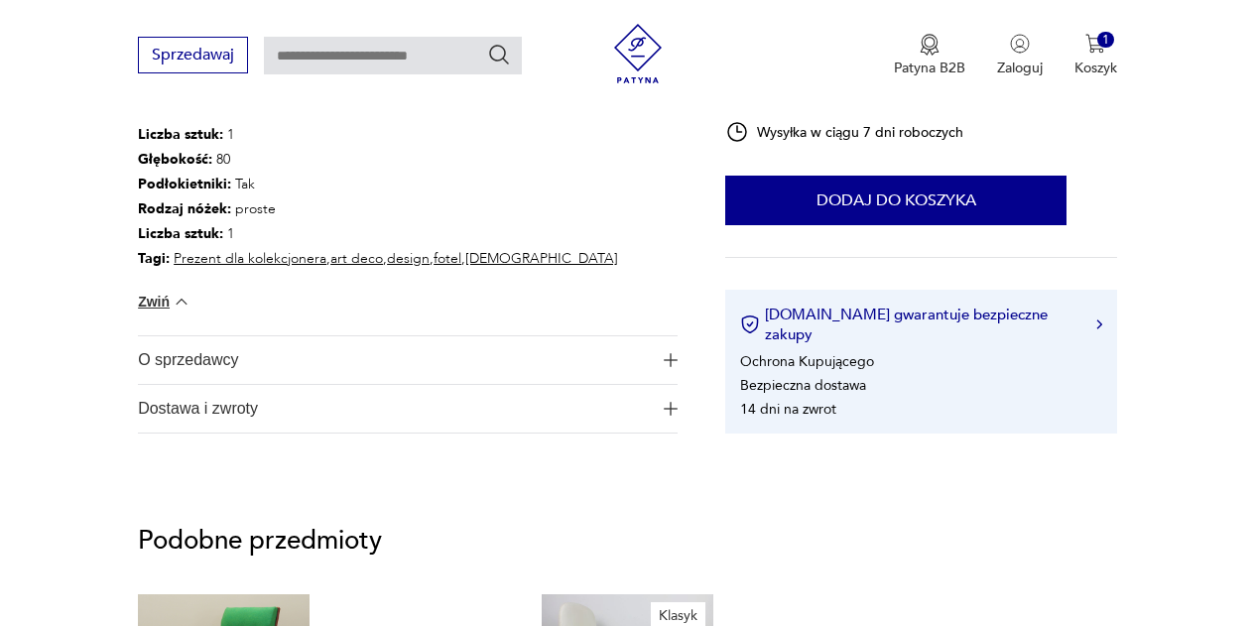
scroll to position [1372, 0]
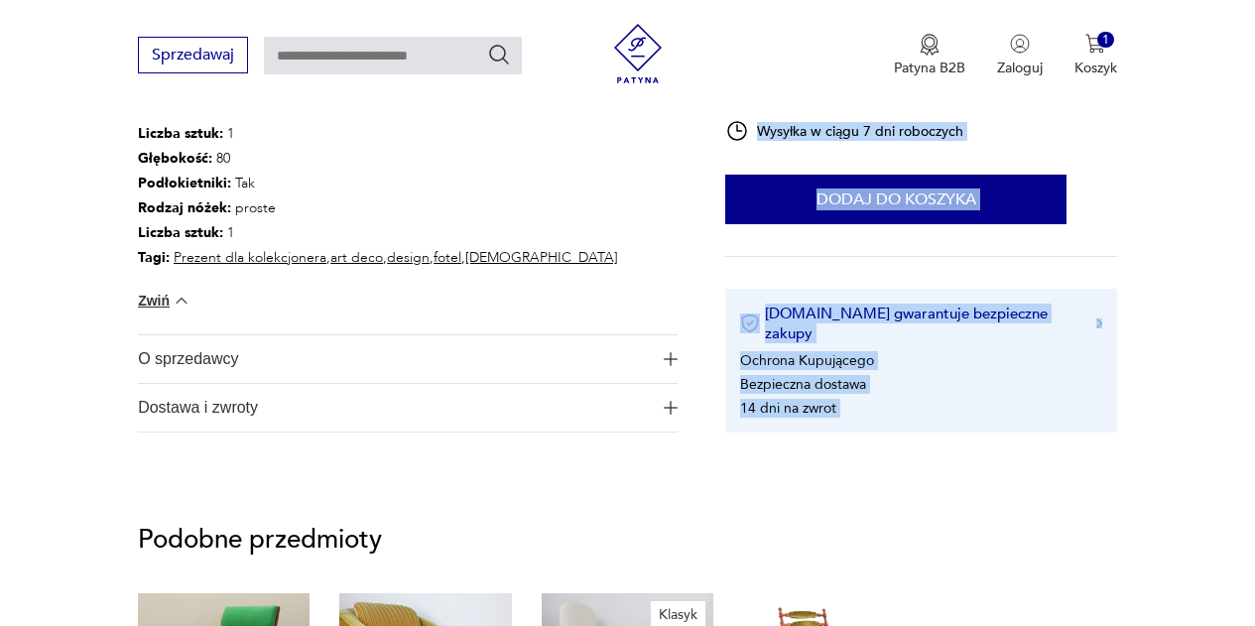
drag, startPoint x: 52, startPoint y: 523, endPoint x: 576, endPoint y: 450, distance: 529.1
click at [670, 407] on img "button" at bounding box center [671, 408] width 14 height 14
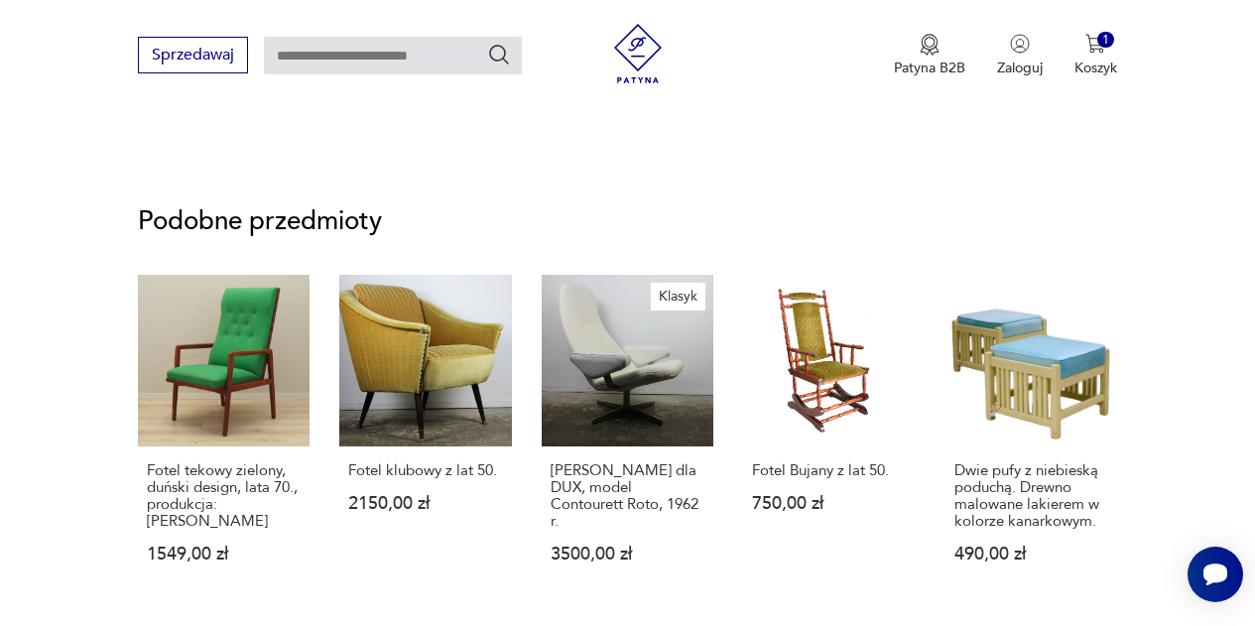
scroll to position [1893, 0]
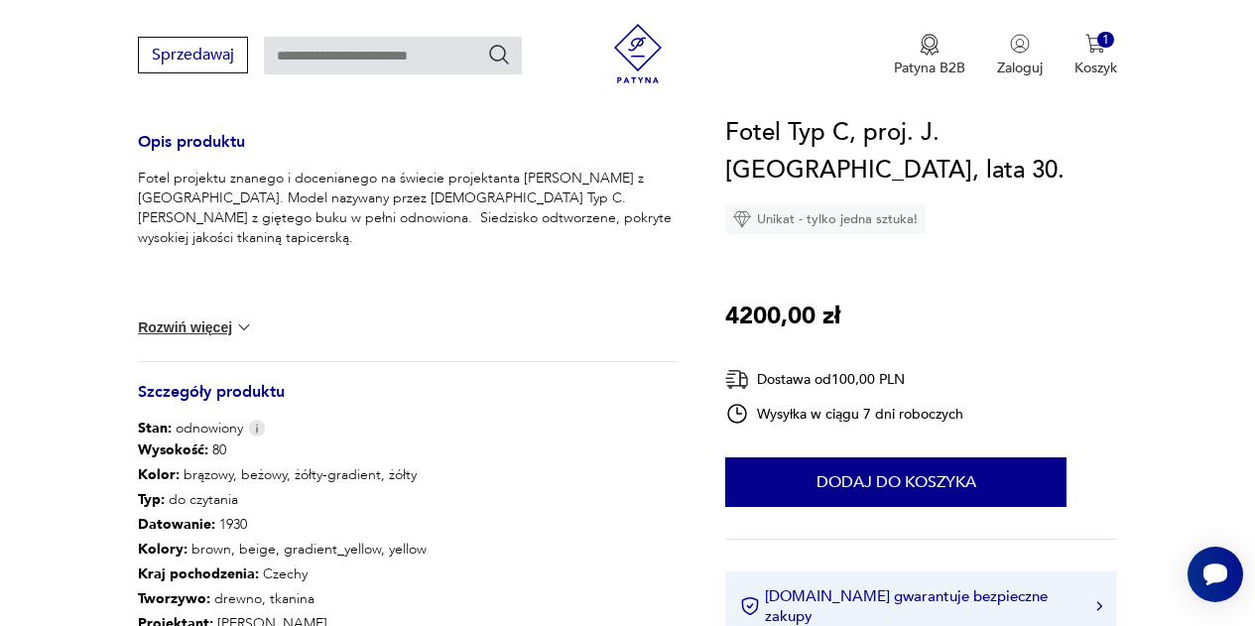
click at [1187, 303] on section "Klasyk Opis produktu Fotel projektu znanego i docenianego na świecie projektant…" at bounding box center [627, 384] width 1255 height 1726
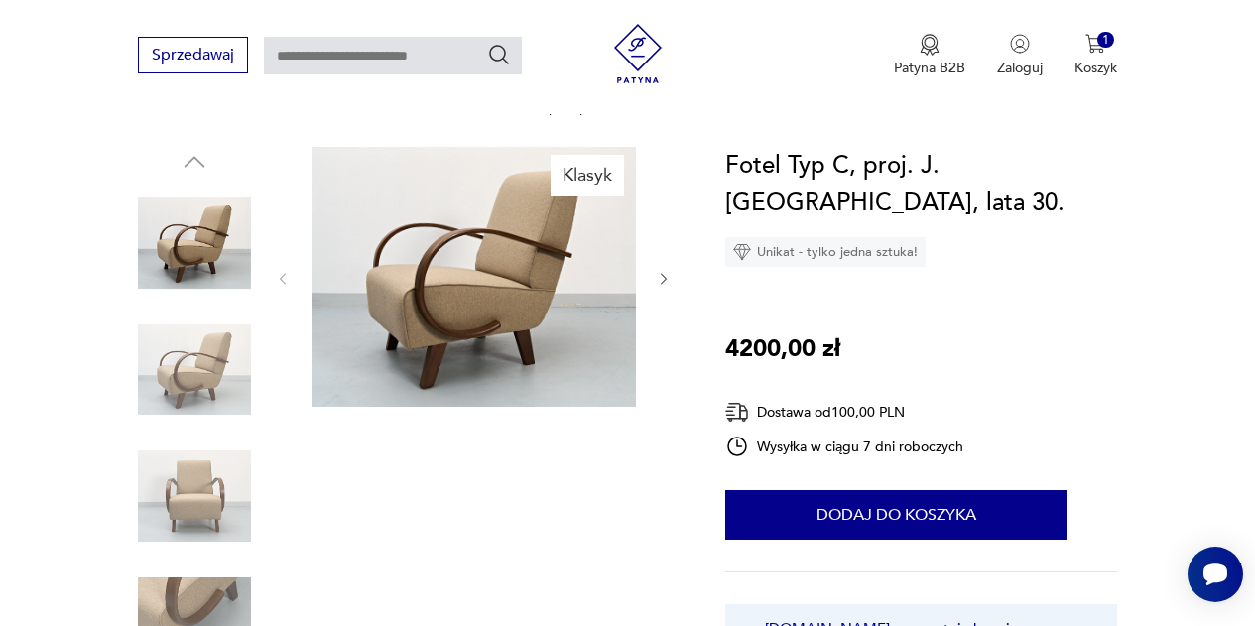
scroll to position [180, 0]
click at [668, 283] on icon "button" at bounding box center [664, 280] width 16 height 16
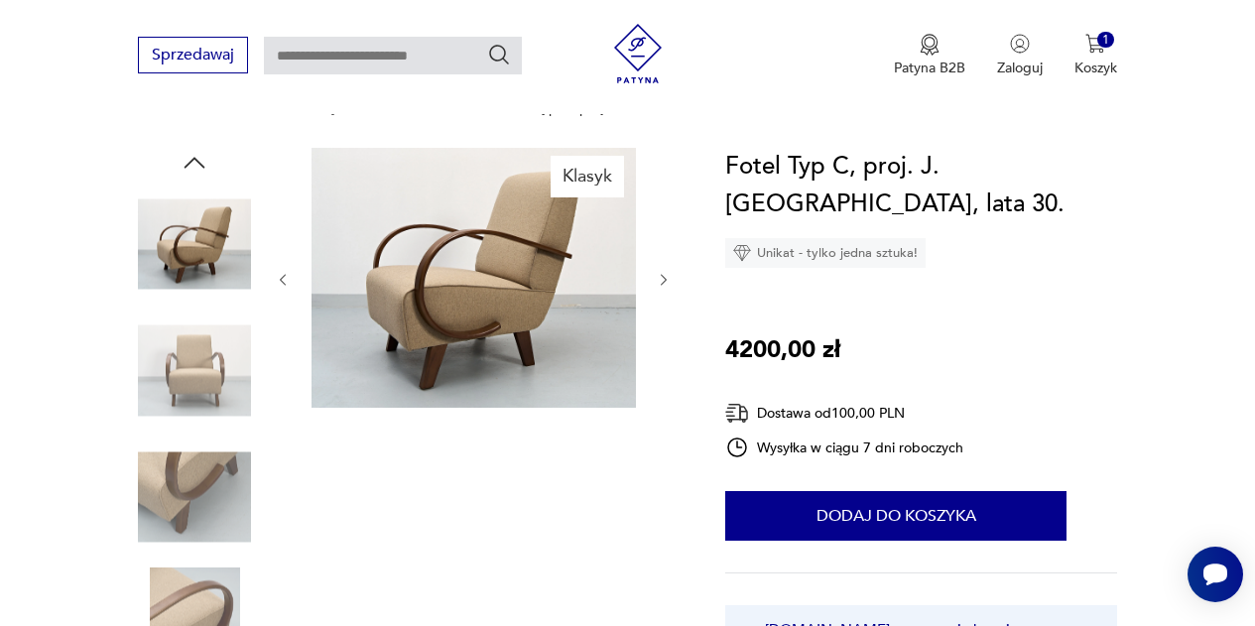
click at [668, 283] on icon "button" at bounding box center [664, 280] width 16 height 16
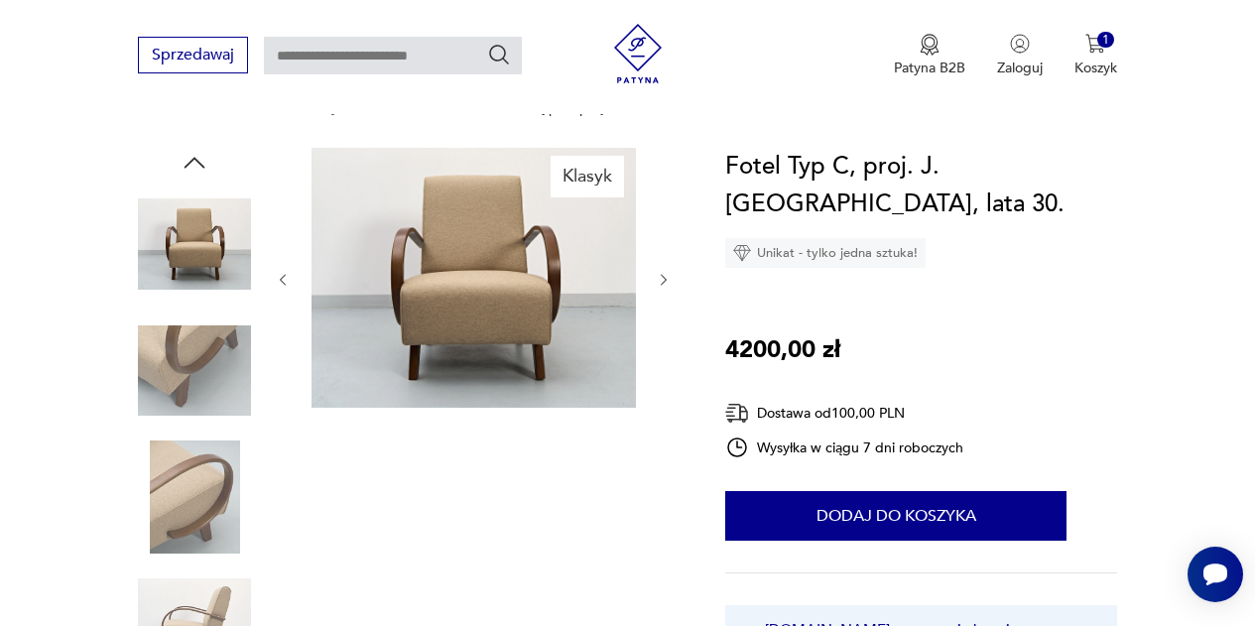
click at [668, 283] on icon "button" at bounding box center [664, 280] width 16 height 16
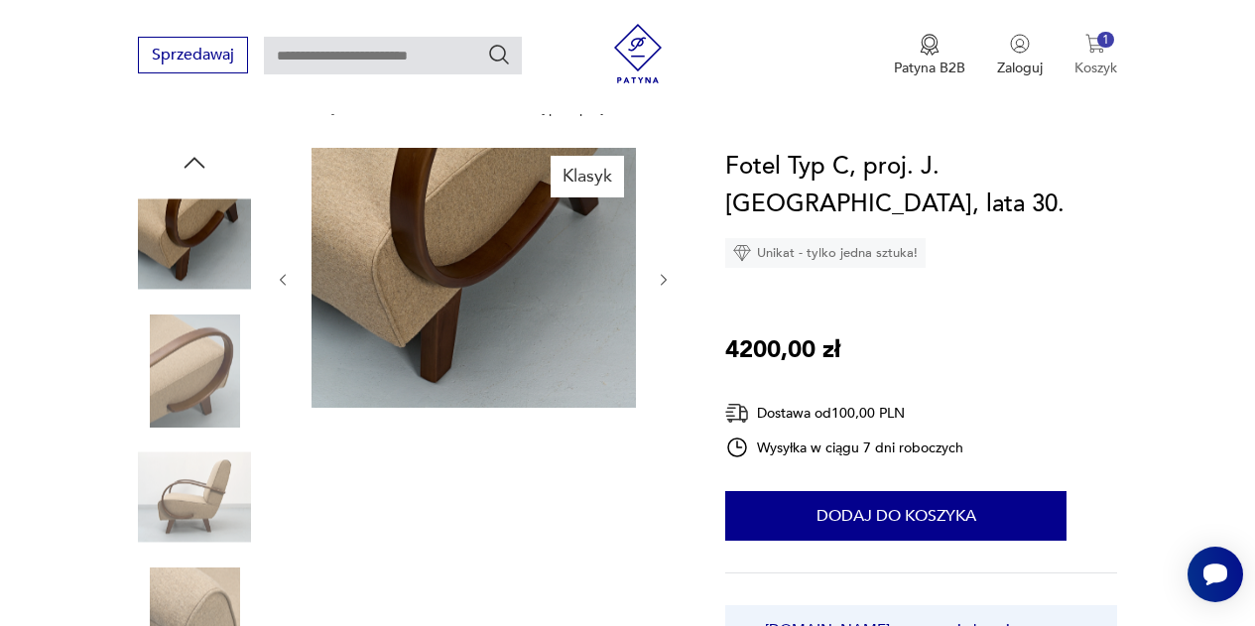
click at [1100, 56] on button "1 Koszyk" at bounding box center [1096, 56] width 43 height 44
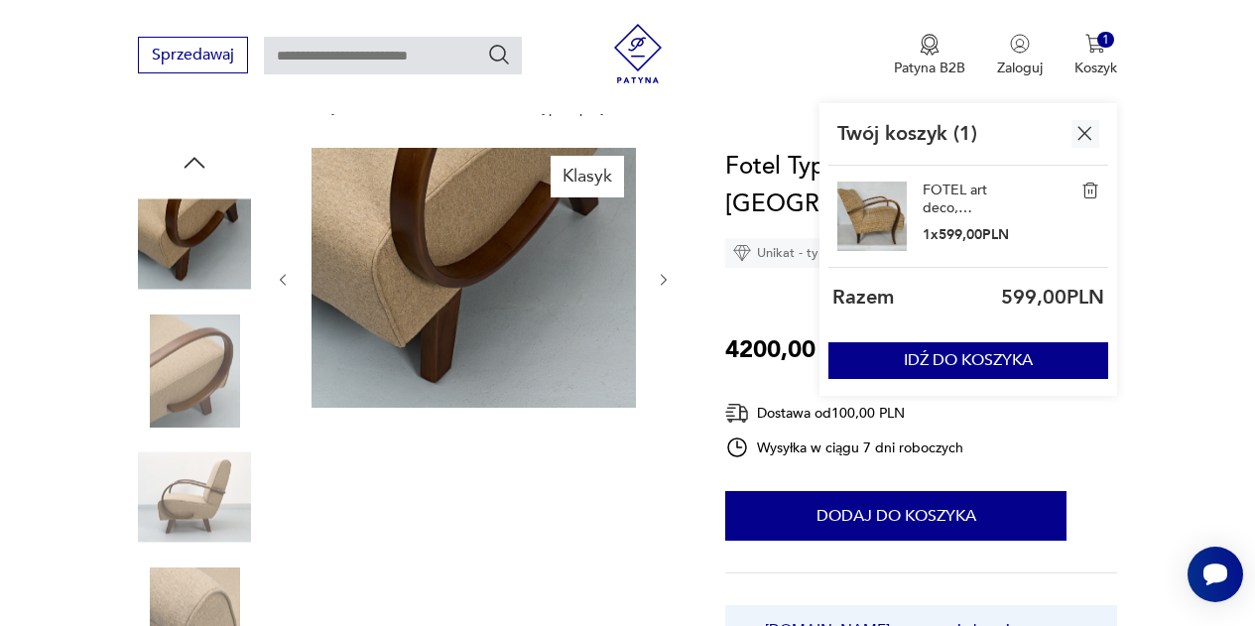
click at [888, 218] on img at bounding box center [872, 216] width 69 height 69
click at [952, 187] on link "FOTEL art deco, secesyjny, w stylu HALABALA, lata 50." at bounding box center [972, 200] width 99 height 36
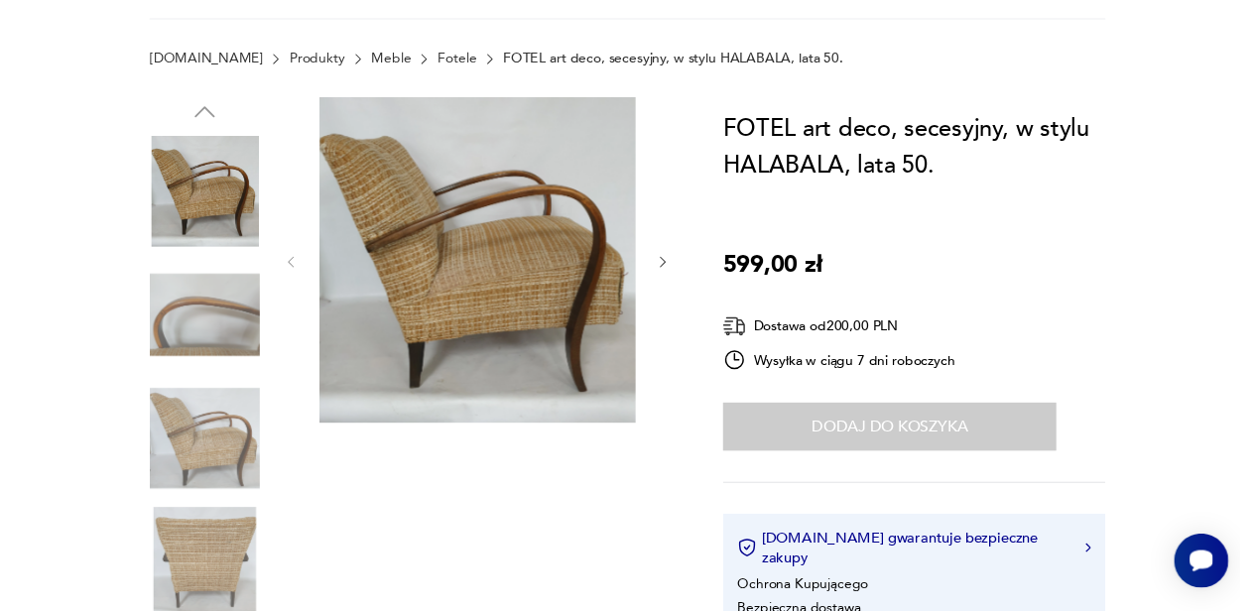
scroll to position [24, 0]
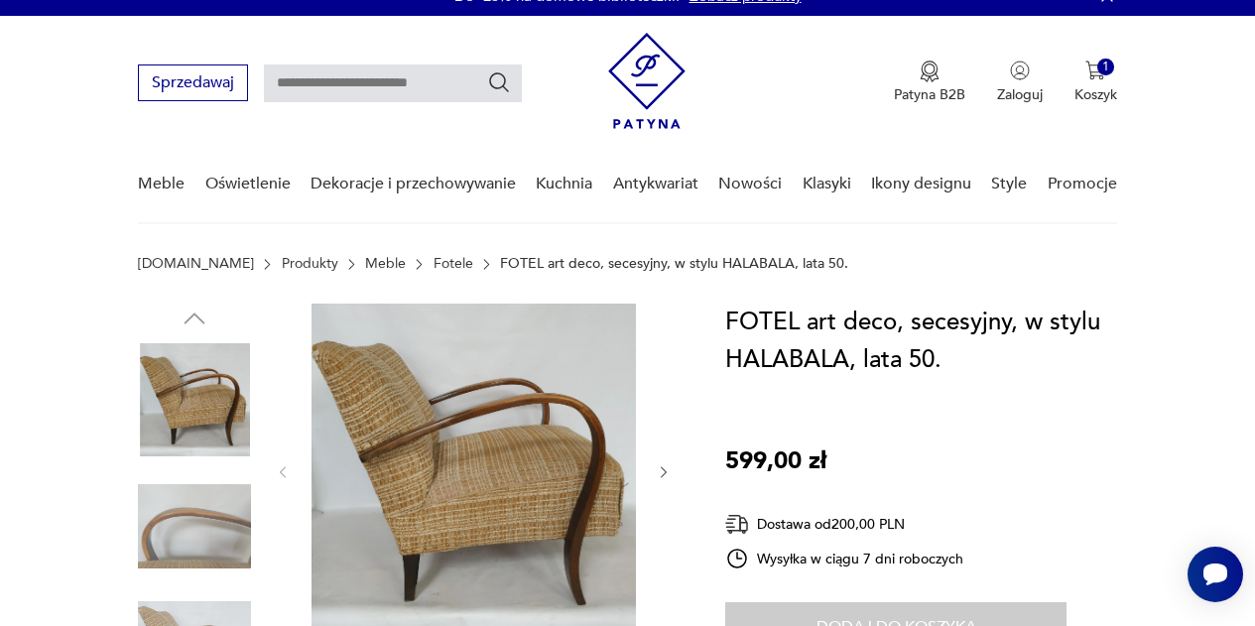
click at [434, 267] on link "Fotele" at bounding box center [454, 264] width 40 height 16
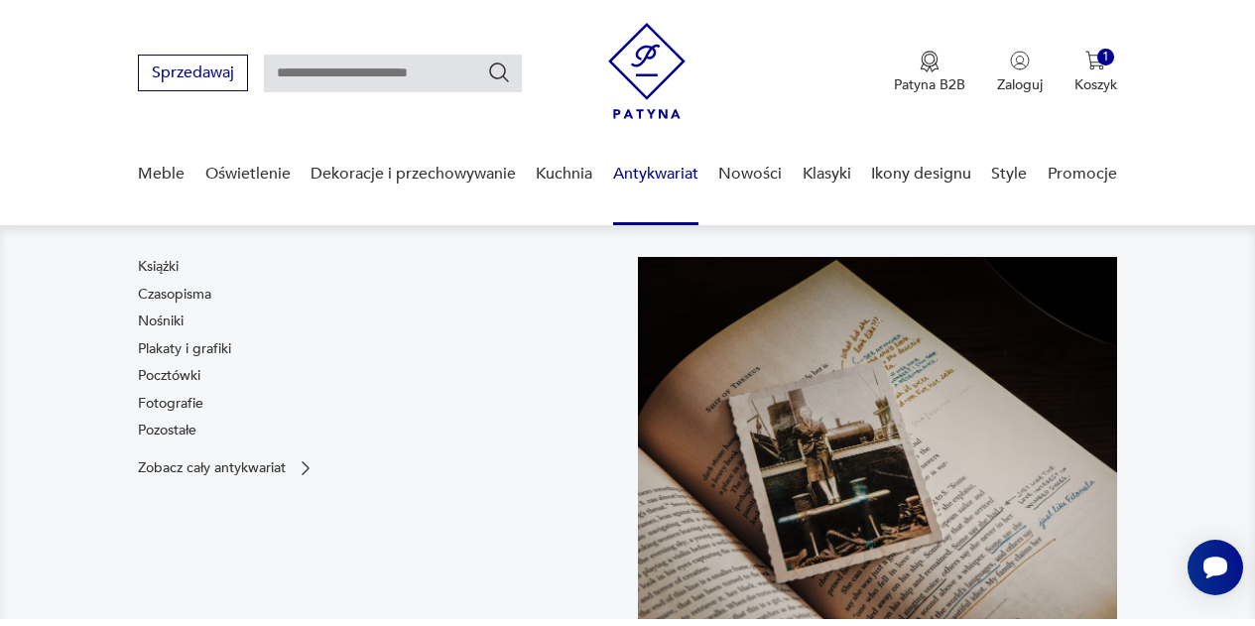
scroll to position [43, 0]
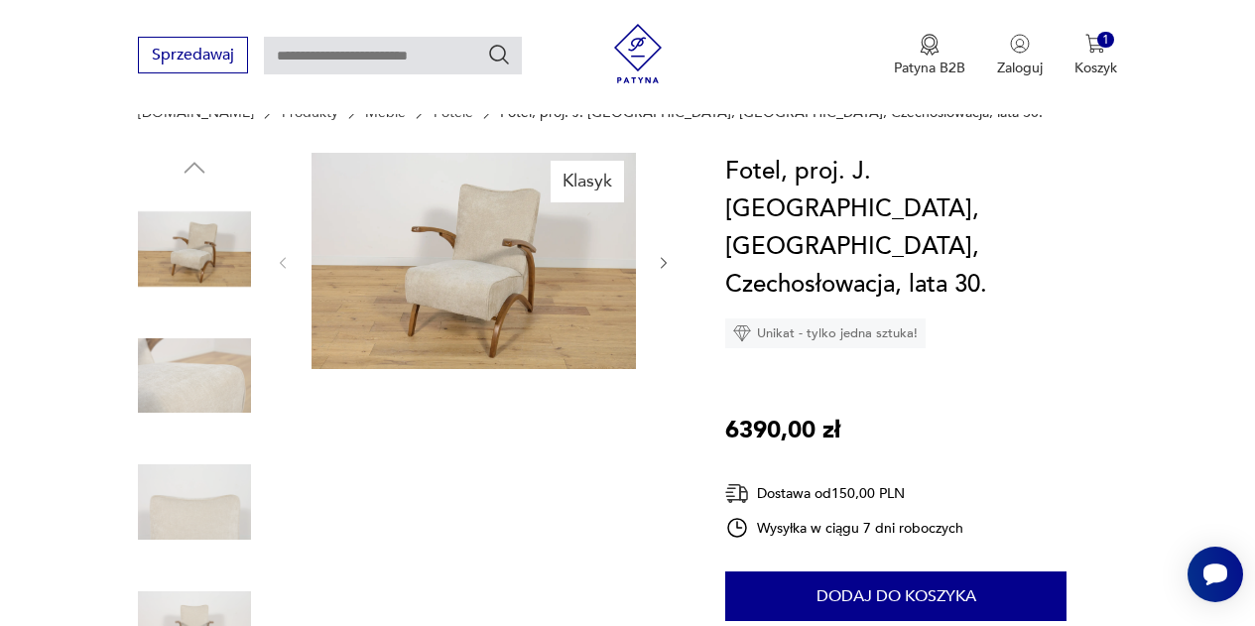
click at [662, 264] on icon "button" at bounding box center [664, 263] width 16 height 16
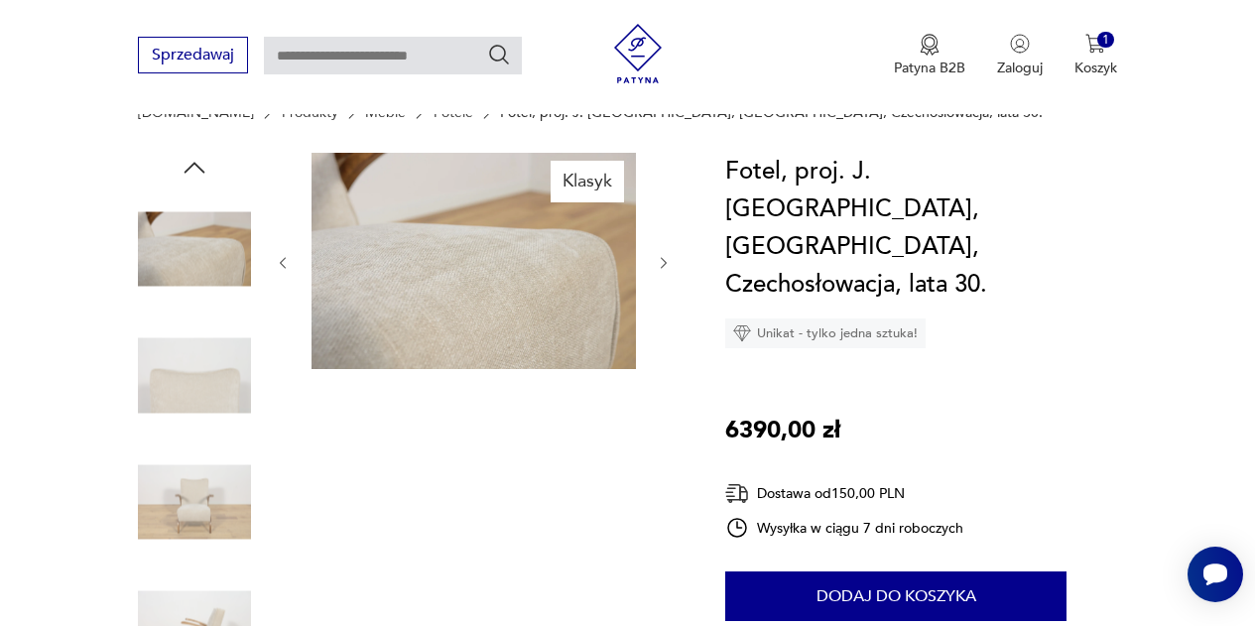
click at [662, 264] on icon "button" at bounding box center [664, 263] width 16 height 16
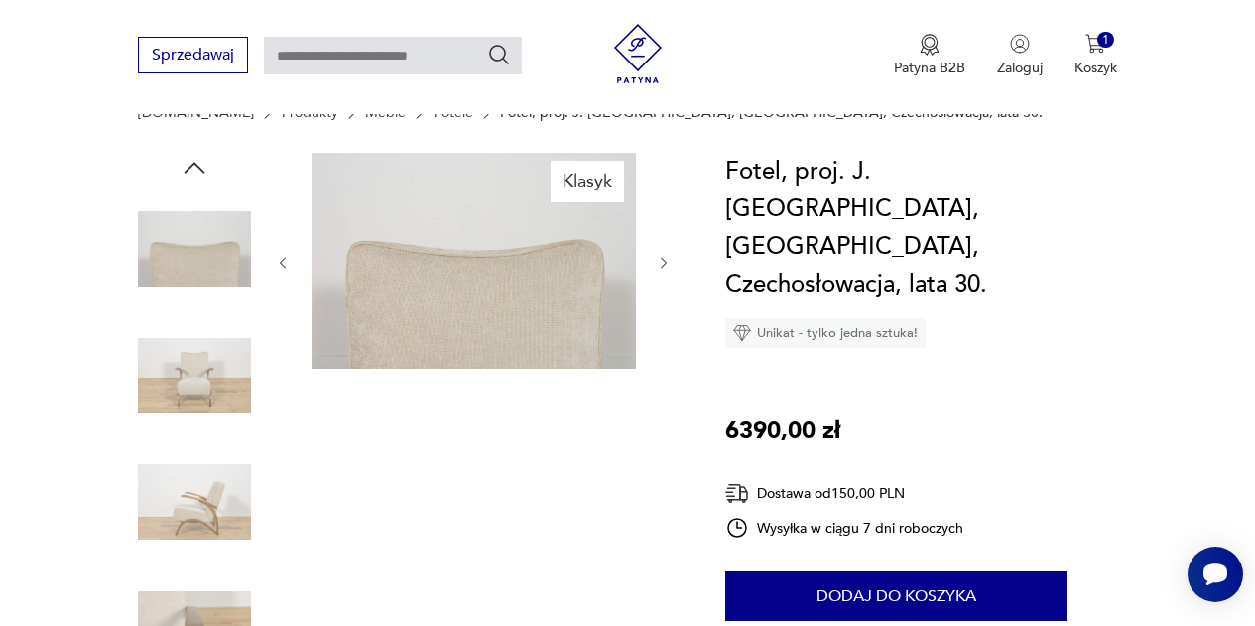
click at [662, 264] on icon "button" at bounding box center [664, 263] width 16 height 16
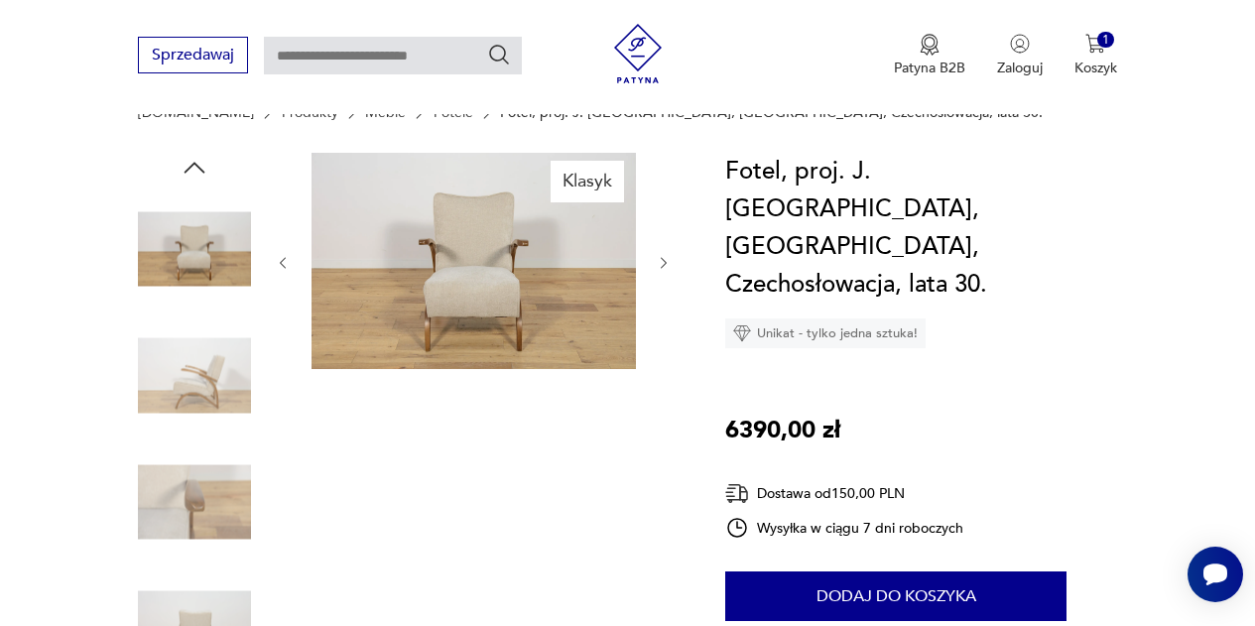
click at [662, 264] on icon "button" at bounding box center [664, 263] width 16 height 16
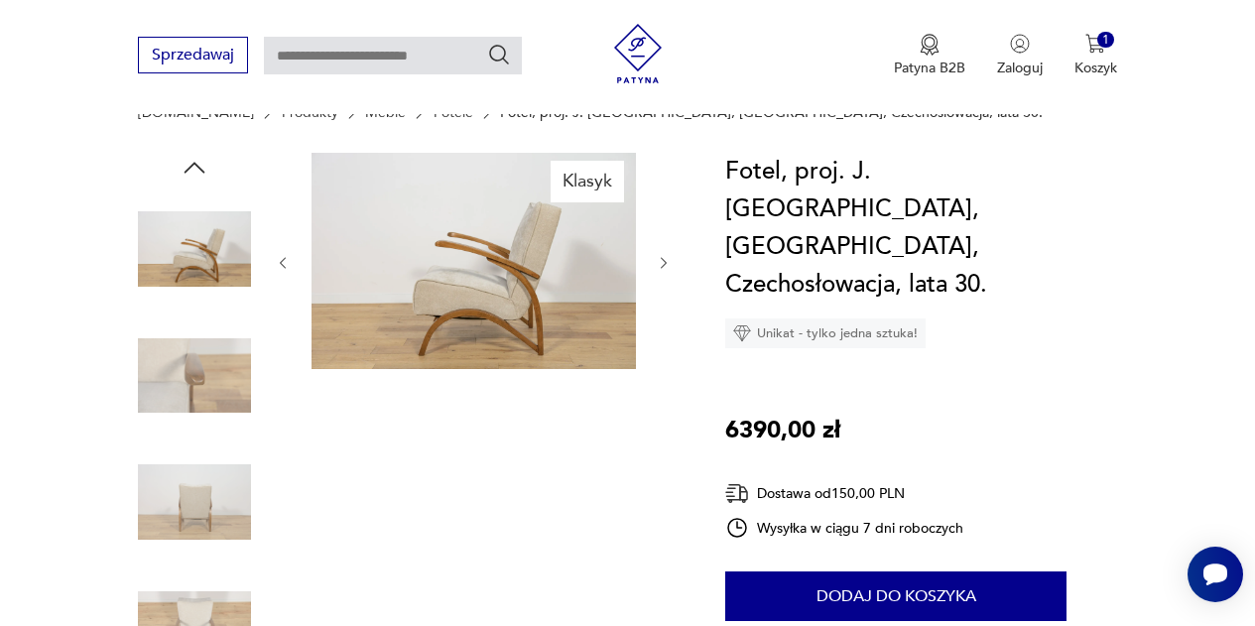
click at [662, 264] on icon "button" at bounding box center [664, 263] width 16 height 16
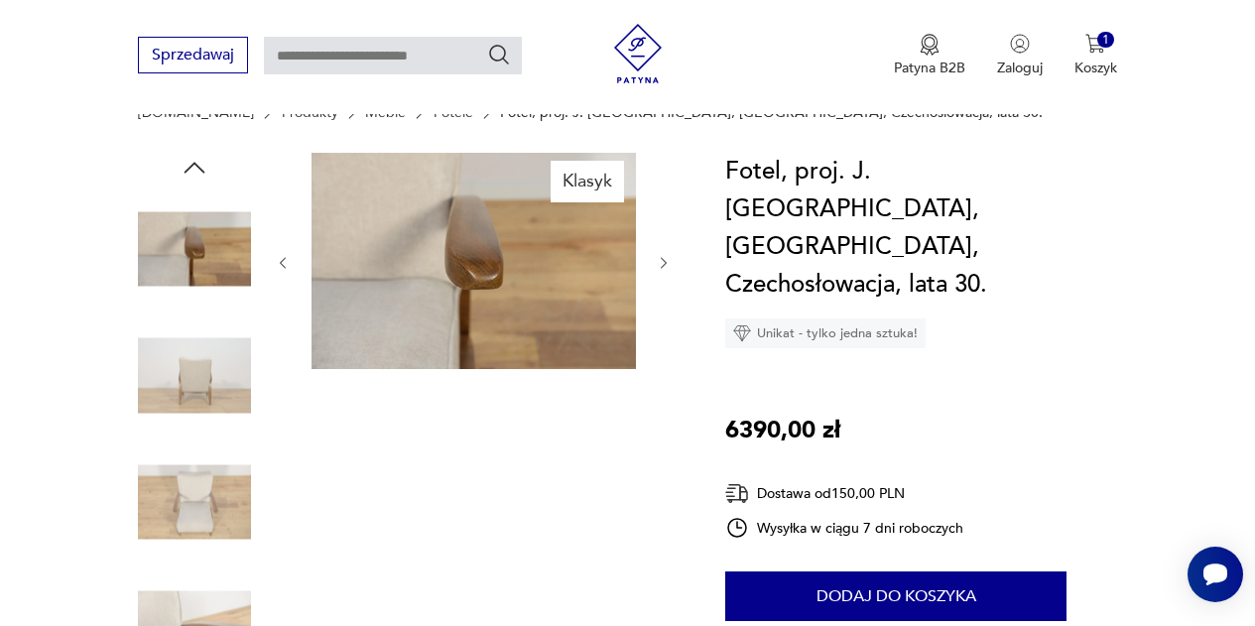
click at [662, 264] on icon "button" at bounding box center [664, 263] width 16 height 16
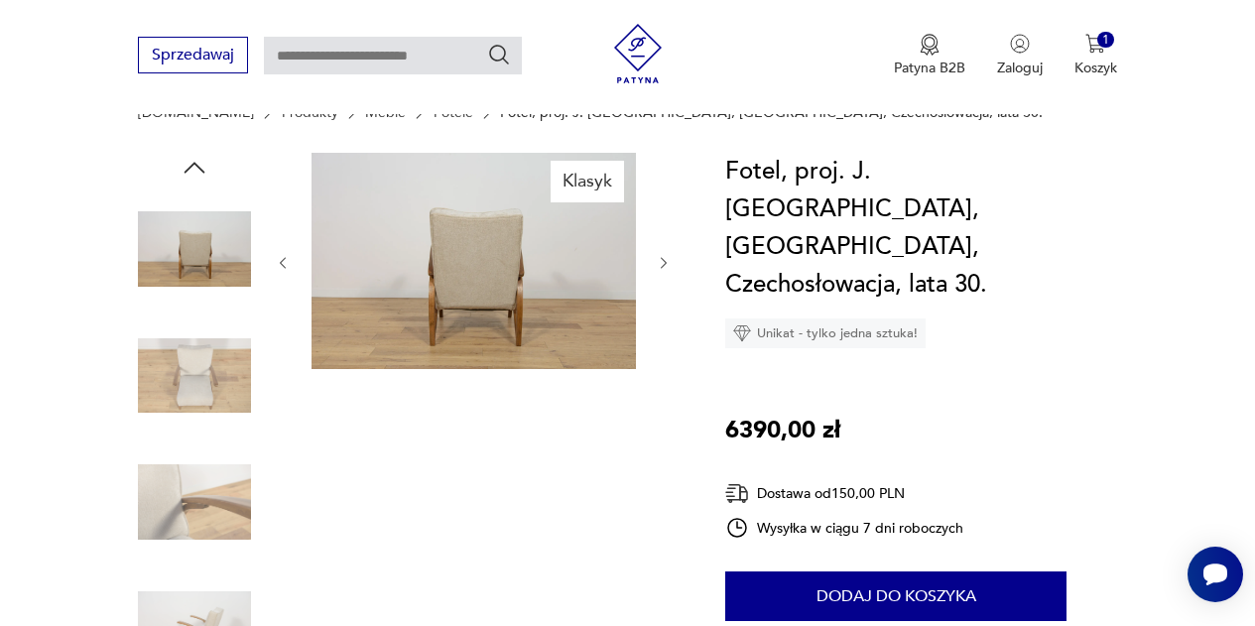
click at [662, 264] on icon "button" at bounding box center [664, 263] width 16 height 16
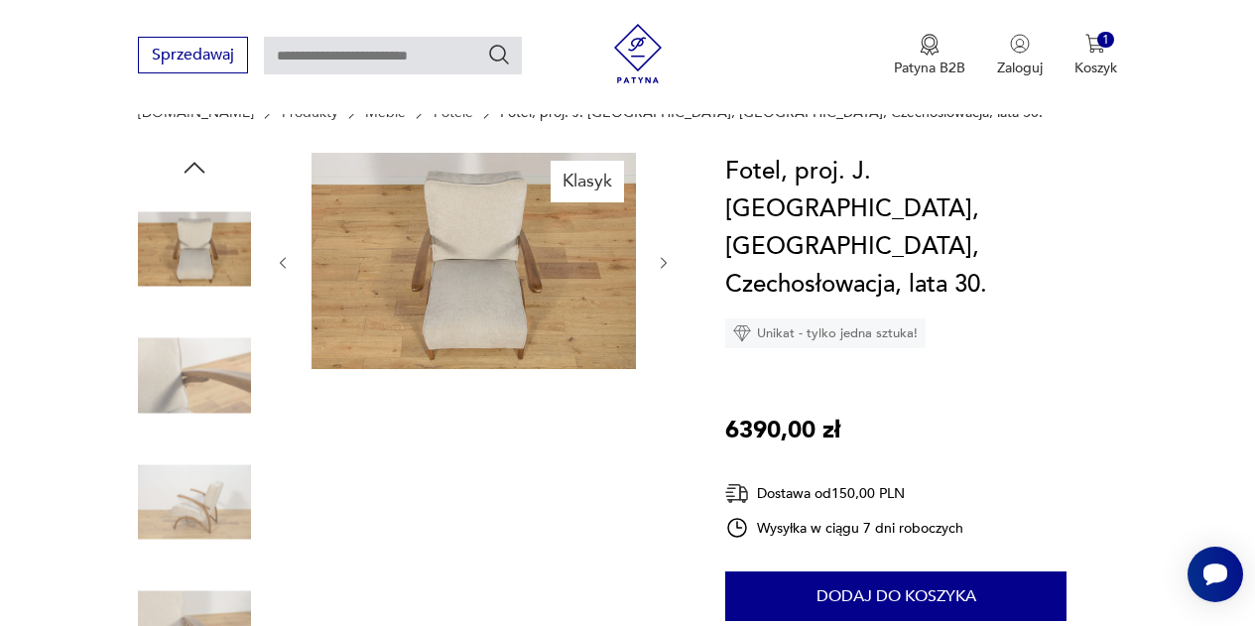
click at [660, 257] on icon "button" at bounding box center [664, 263] width 16 height 16
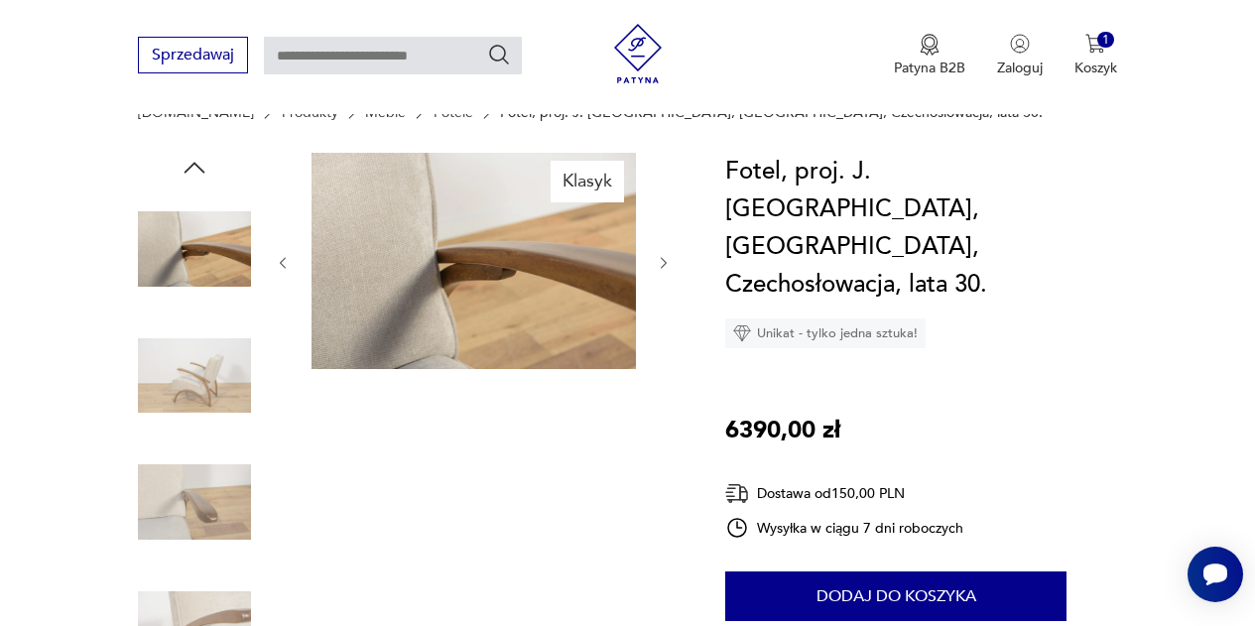
click at [660, 257] on icon "button" at bounding box center [664, 263] width 16 height 16
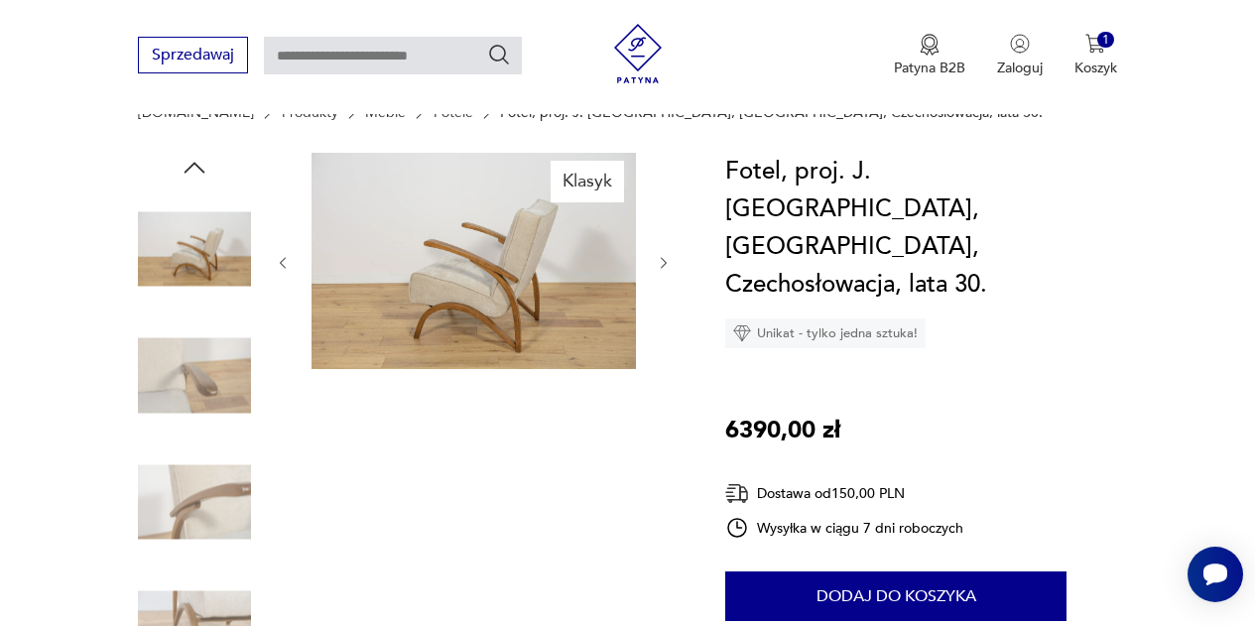
click at [660, 257] on icon "button" at bounding box center [664, 263] width 16 height 16
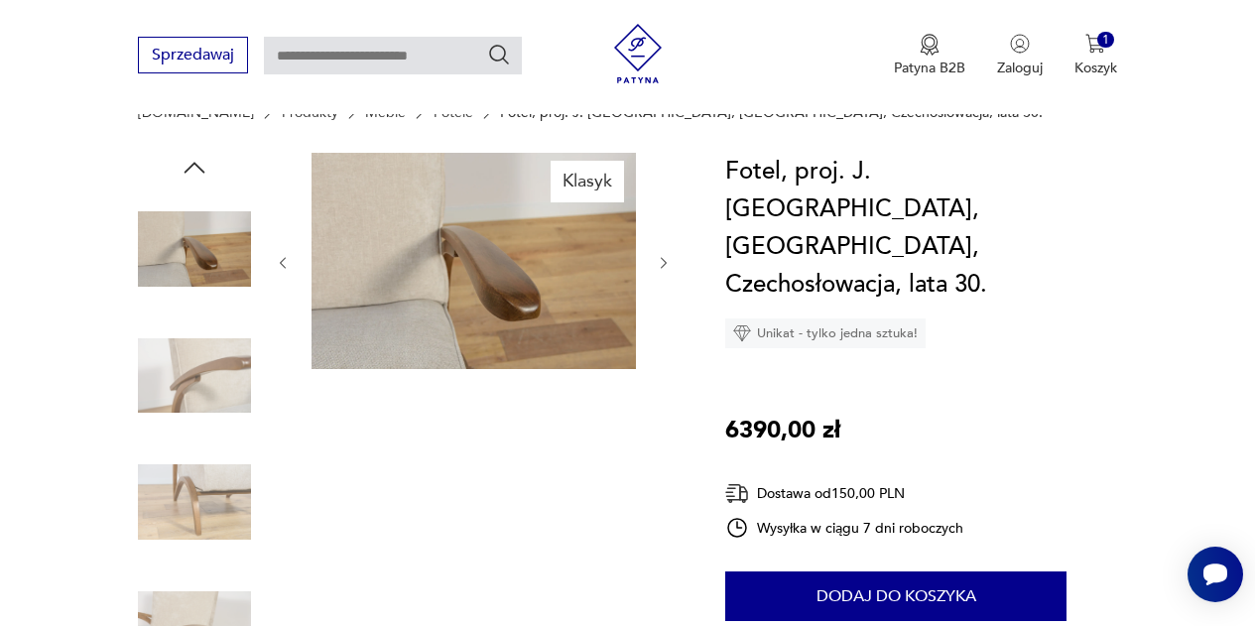
click at [660, 257] on icon "button" at bounding box center [664, 263] width 16 height 16
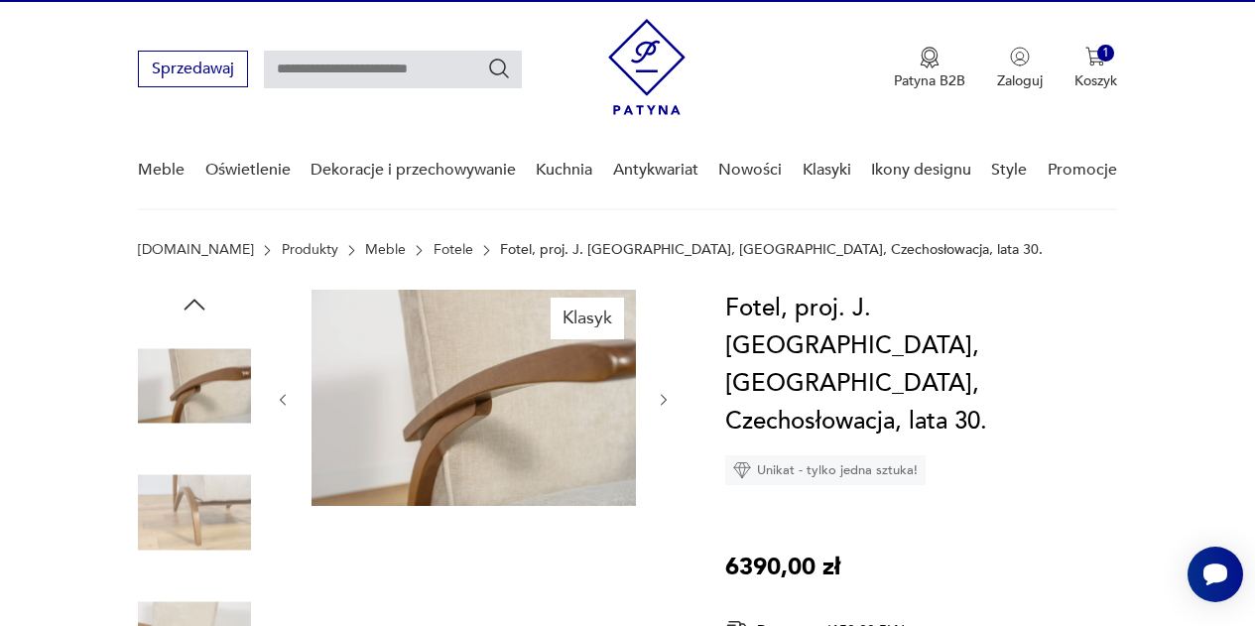
scroll to position [37, 0]
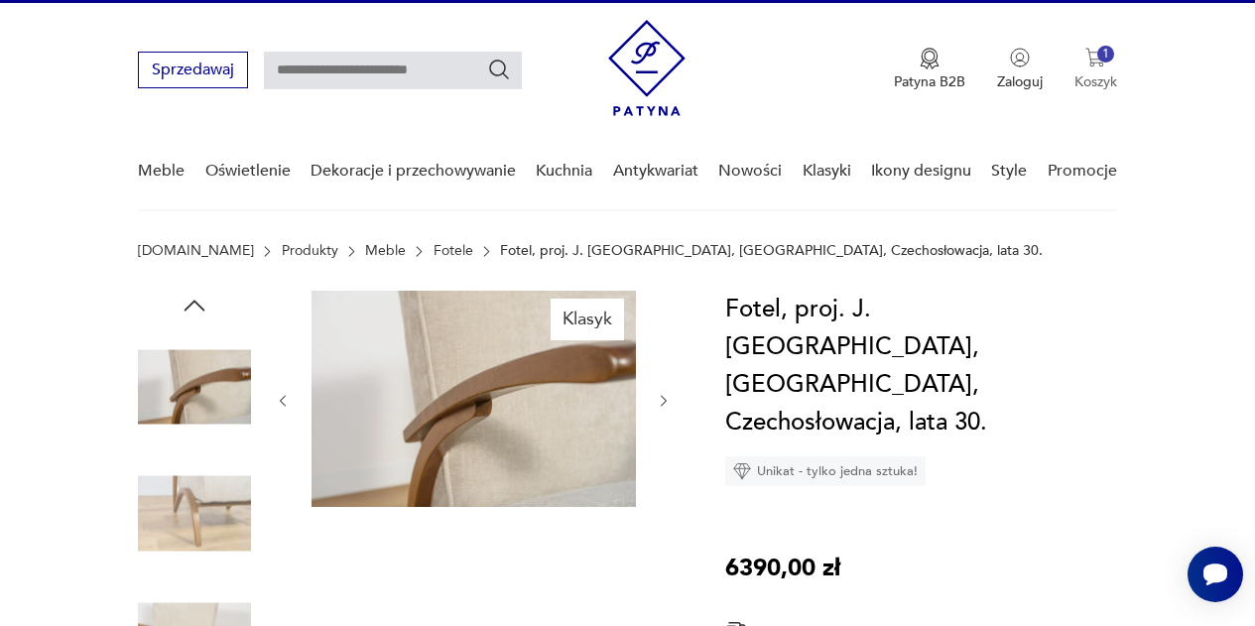
click at [1105, 80] on p "Koszyk" at bounding box center [1096, 81] width 43 height 19
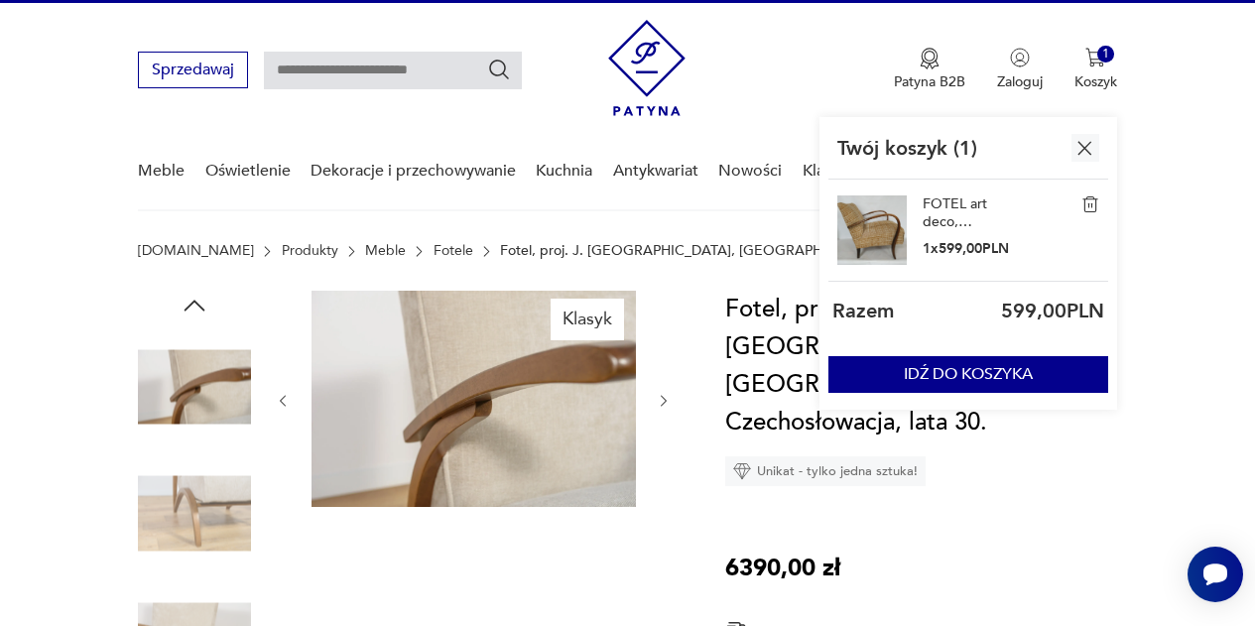
click at [899, 238] on img at bounding box center [872, 230] width 69 height 69
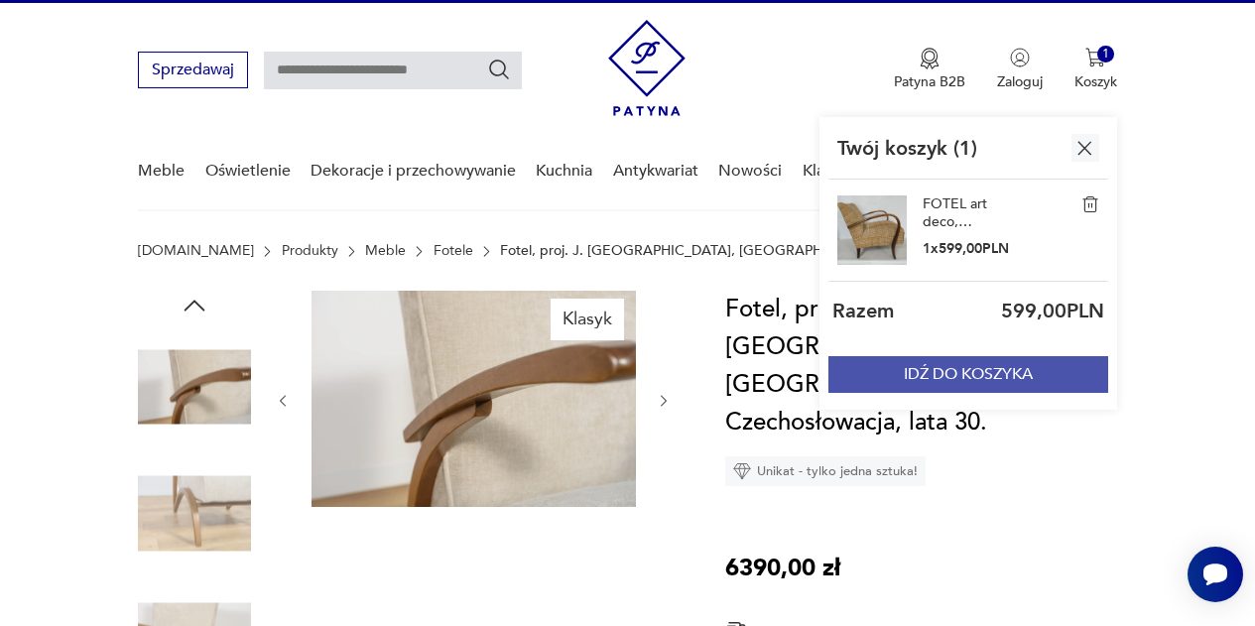
click at [957, 366] on button "IDŹ DO KOSZYKA" at bounding box center [969, 374] width 280 height 37
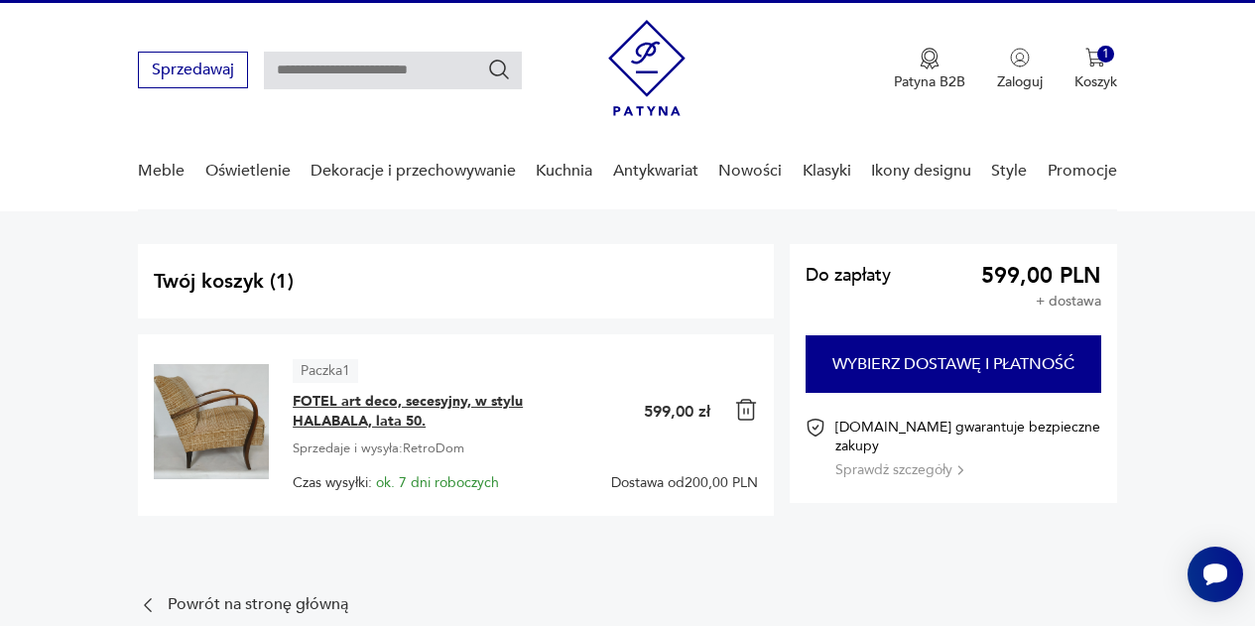
click at [311, 411] on span "FOTEL art deco, secesyjny, w stylu HALABALA, lata 50." at bounding box center [417, 412] width 248 height 40
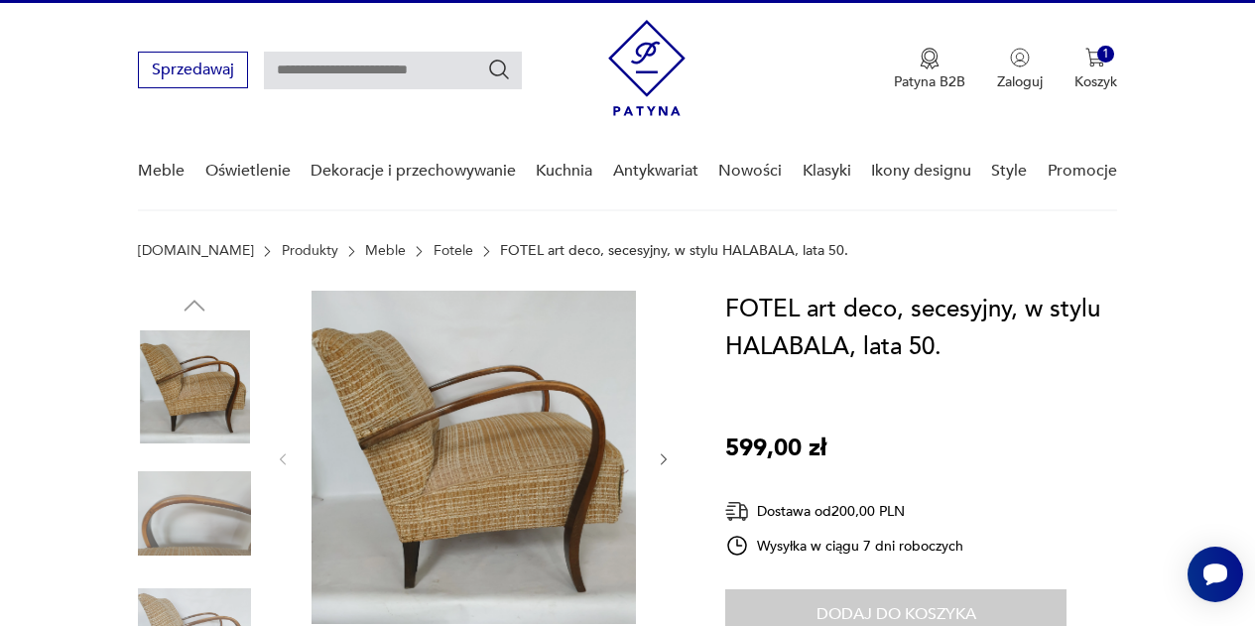
click at [663, 455] on icon "button" at bounding box center [664, 460] width 16 height 16
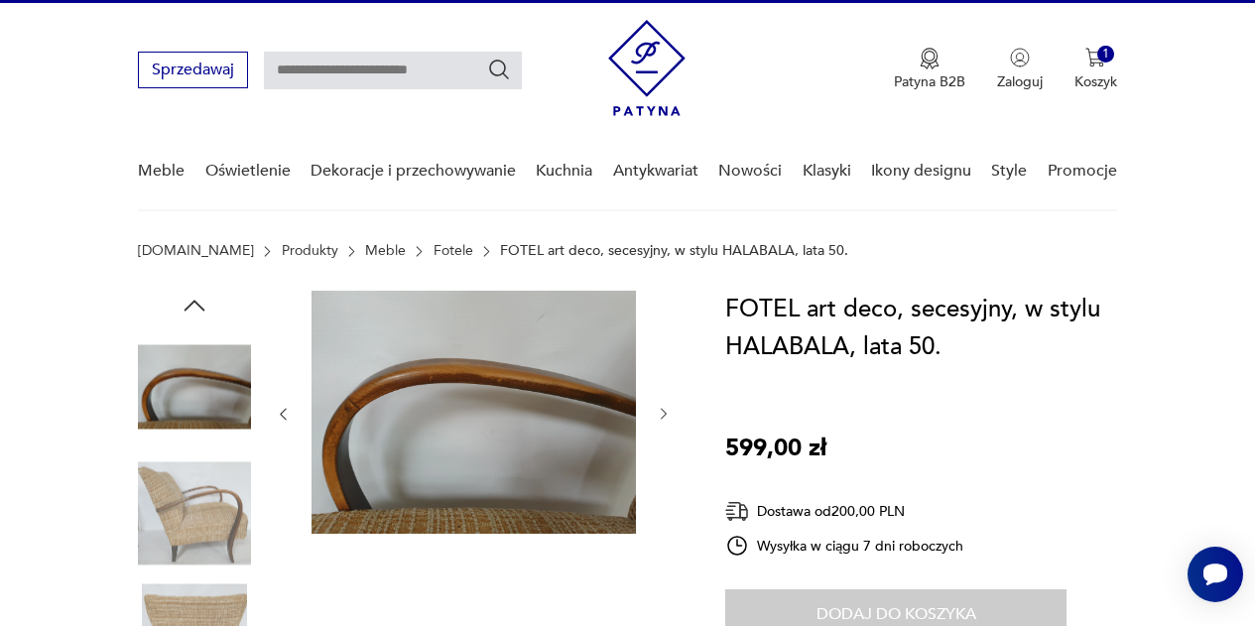
click at [663, 455] on div at bounding box center [473, 414] width 397 height 247
click at [663, 419] on icon "button" at bounding box center [664, 414] width 16 height 16
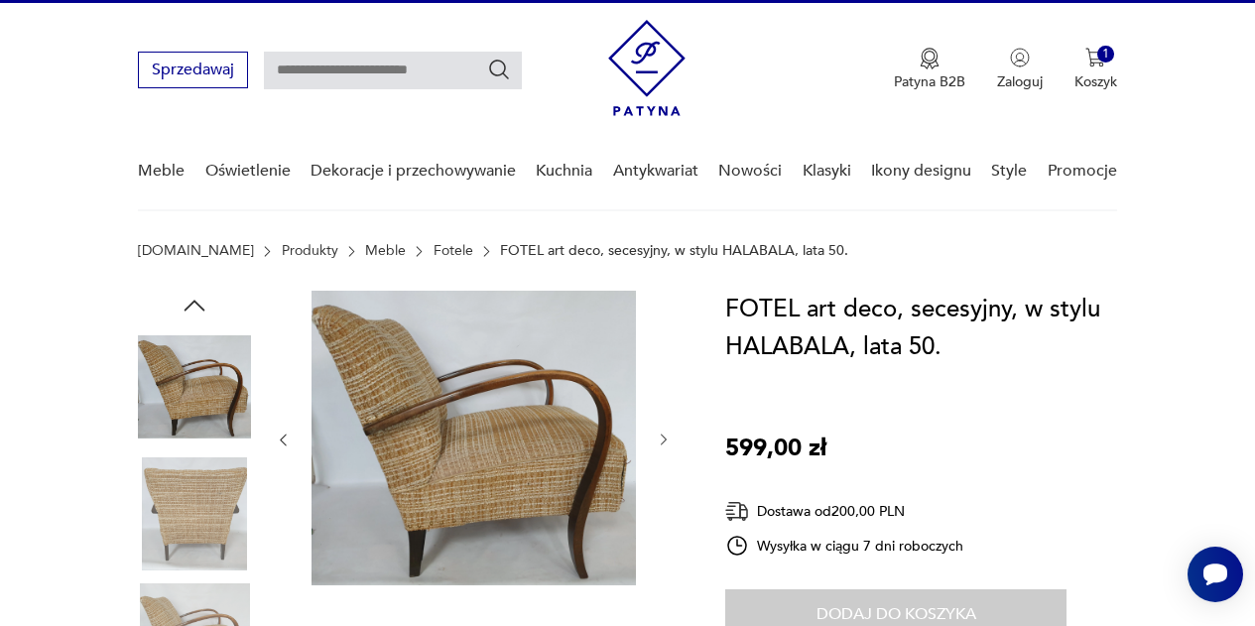
click at [663, 419] on div at bounding box center [473, 440] width 397 height 299
click at [663, 435] on icon "button" at bounding box center [664, 440] width 16 height 16
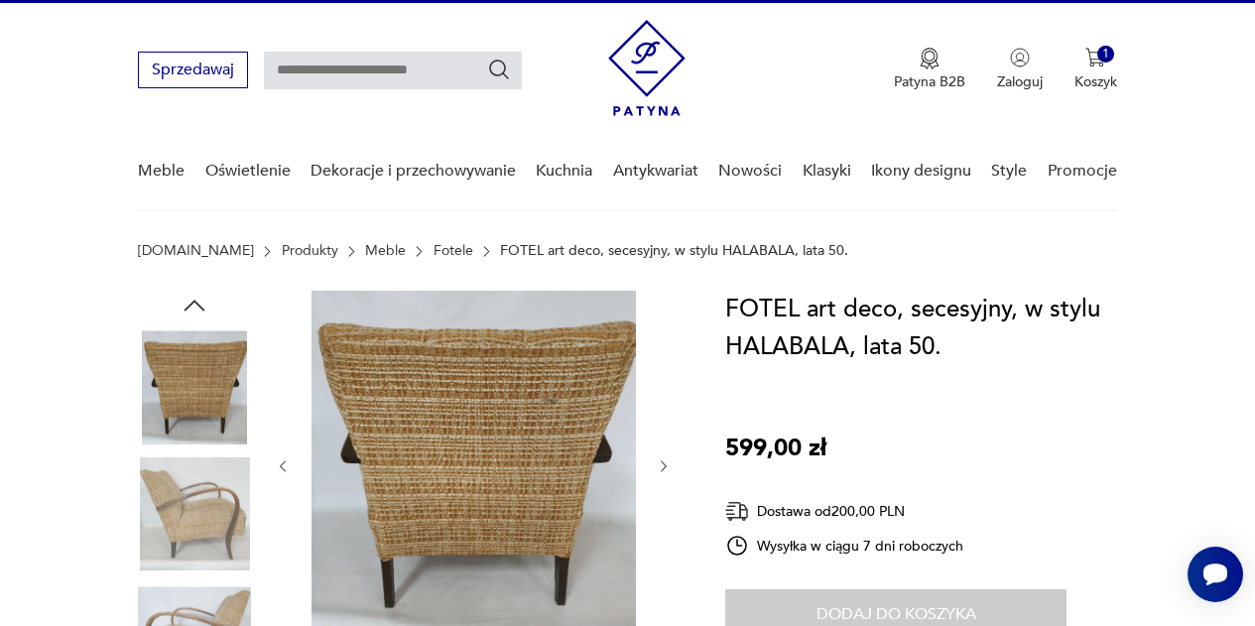
click at [663, 435] on div at bounding box center [473, 466] width 397 height 351
click at [668, 467] on icon "button" at bounding box center [664, 467] width 16 height 16
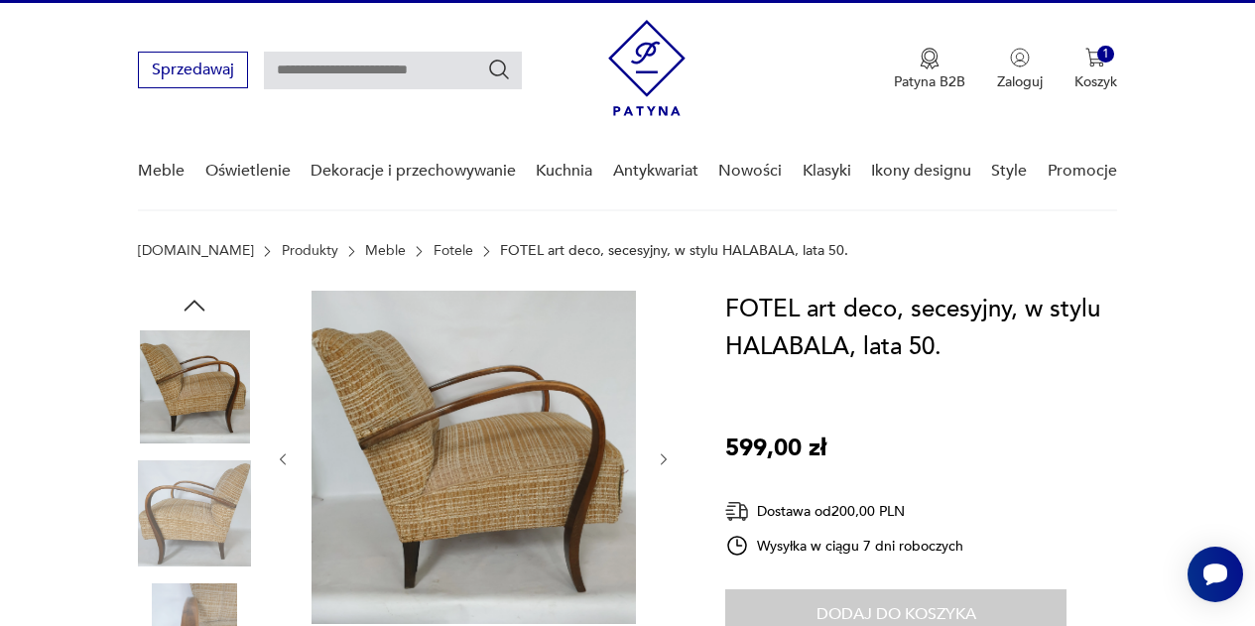
click at [668, 467] on button "button" at bounding box center [664, 460] width 16 height 20
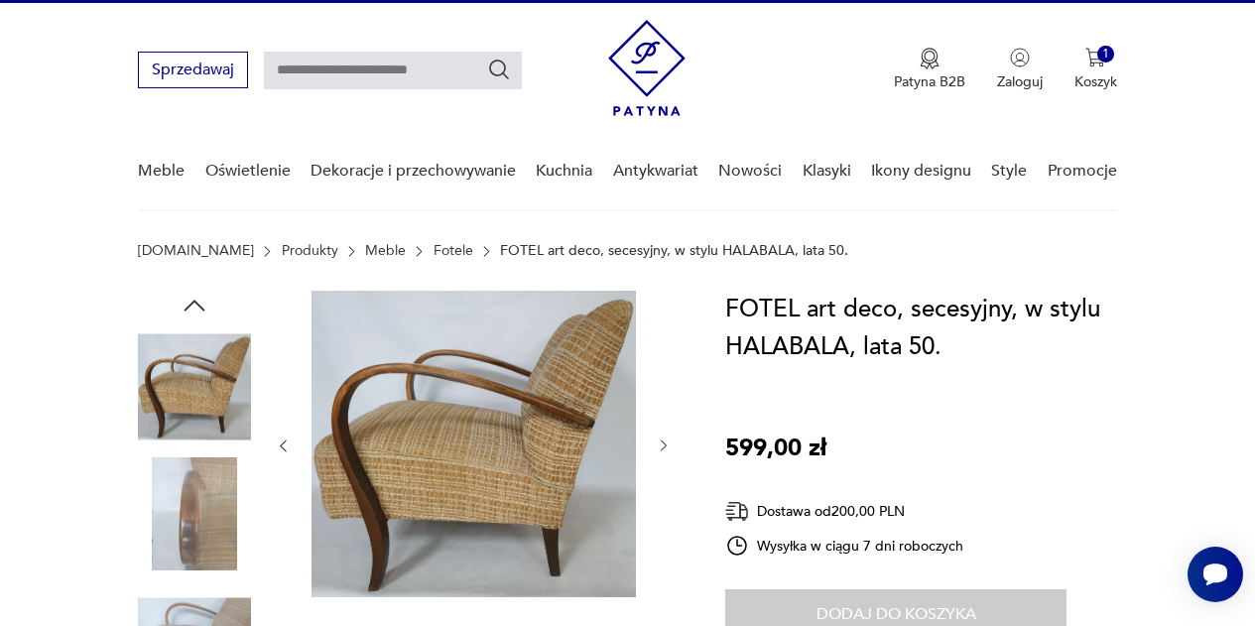
click at [668, 467] on div at bounding box center [473, 446] width 397 height 311
